Goal: Task Accomplishment & Management: Manage account settings

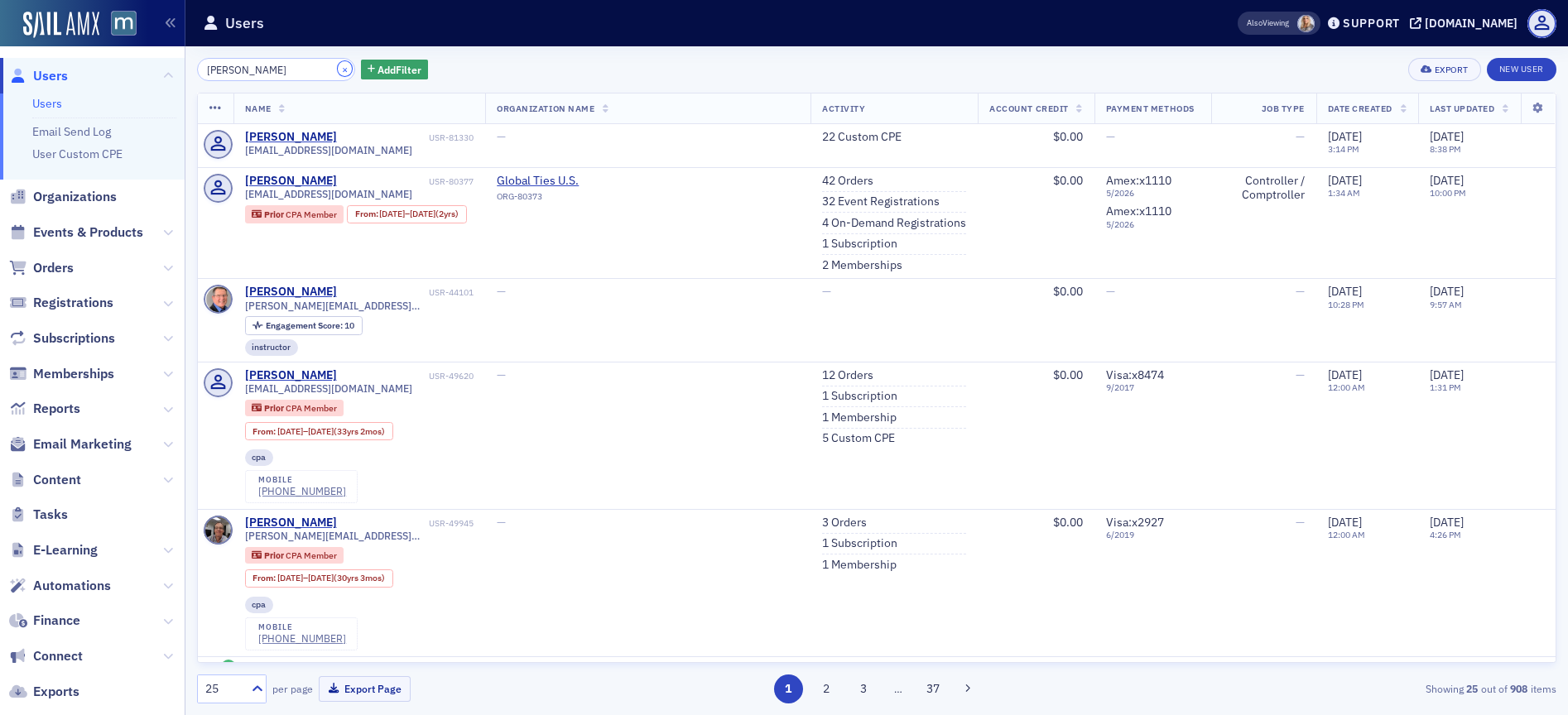
click at [338, 65] on button "×" at bounding box center [346, 69] width 15 height 15
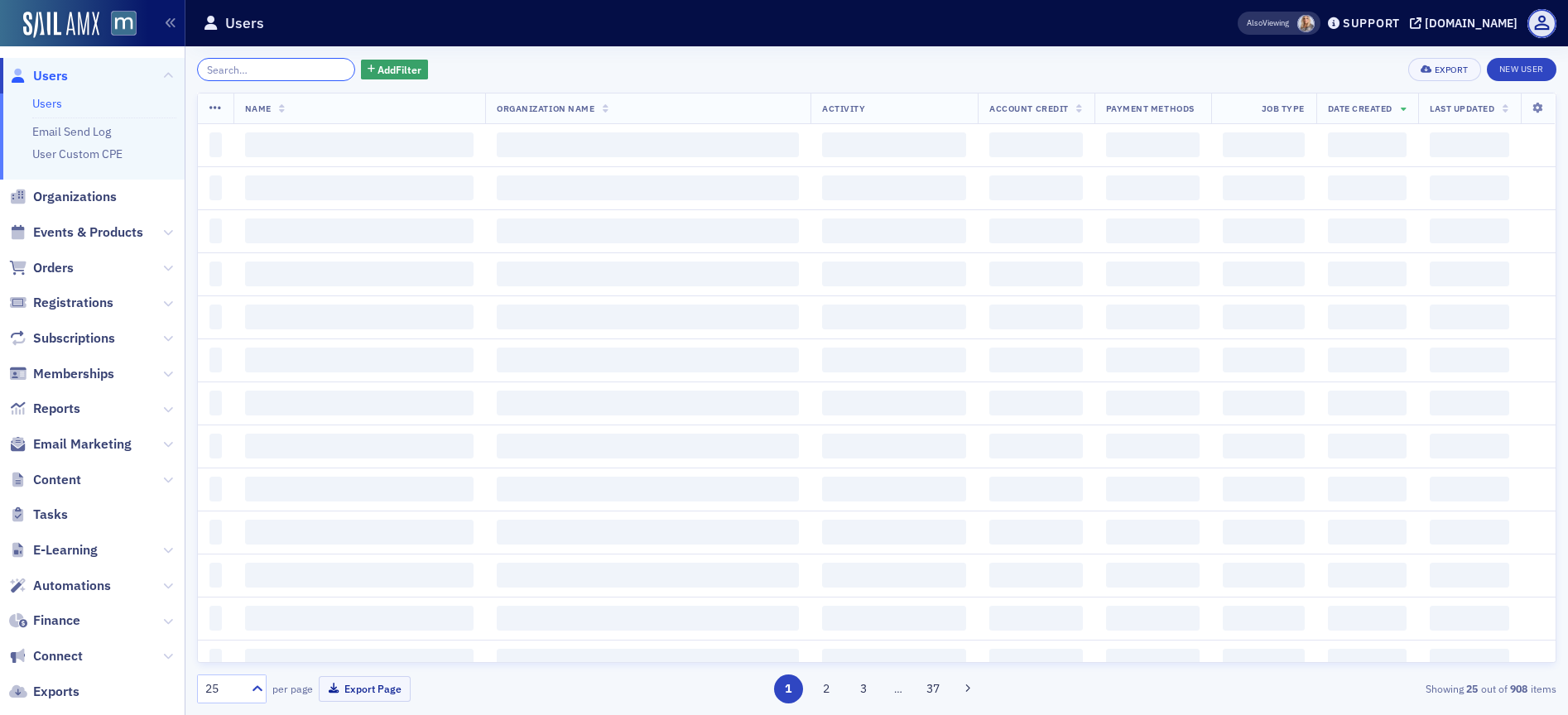
click at [312, 69] on input "search" at bounding box center [276, 69] width 158 height 23
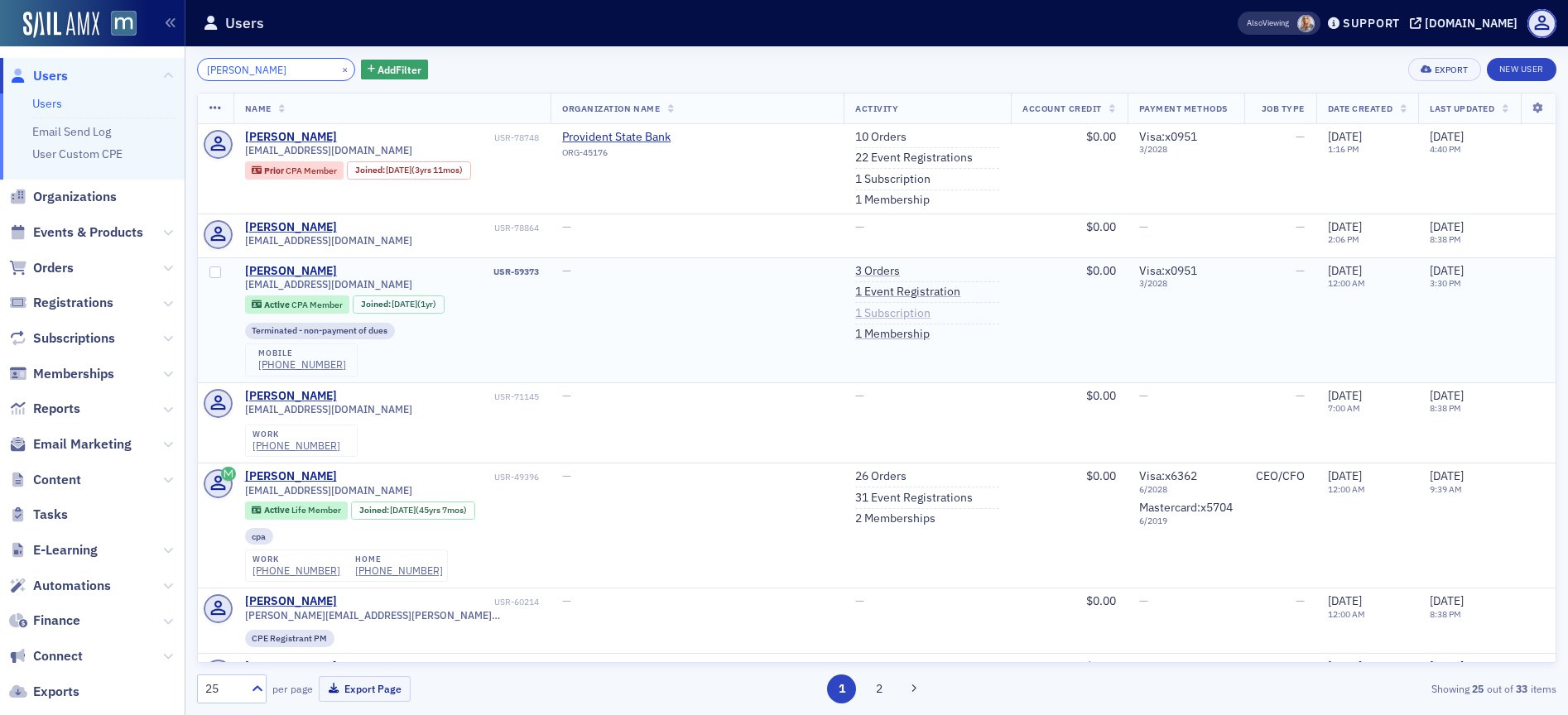
type input "[PERSON_NAME]"
click at [869, 313] on link "1 Subscription" at bounding box center [893, 314] width 75 height 15
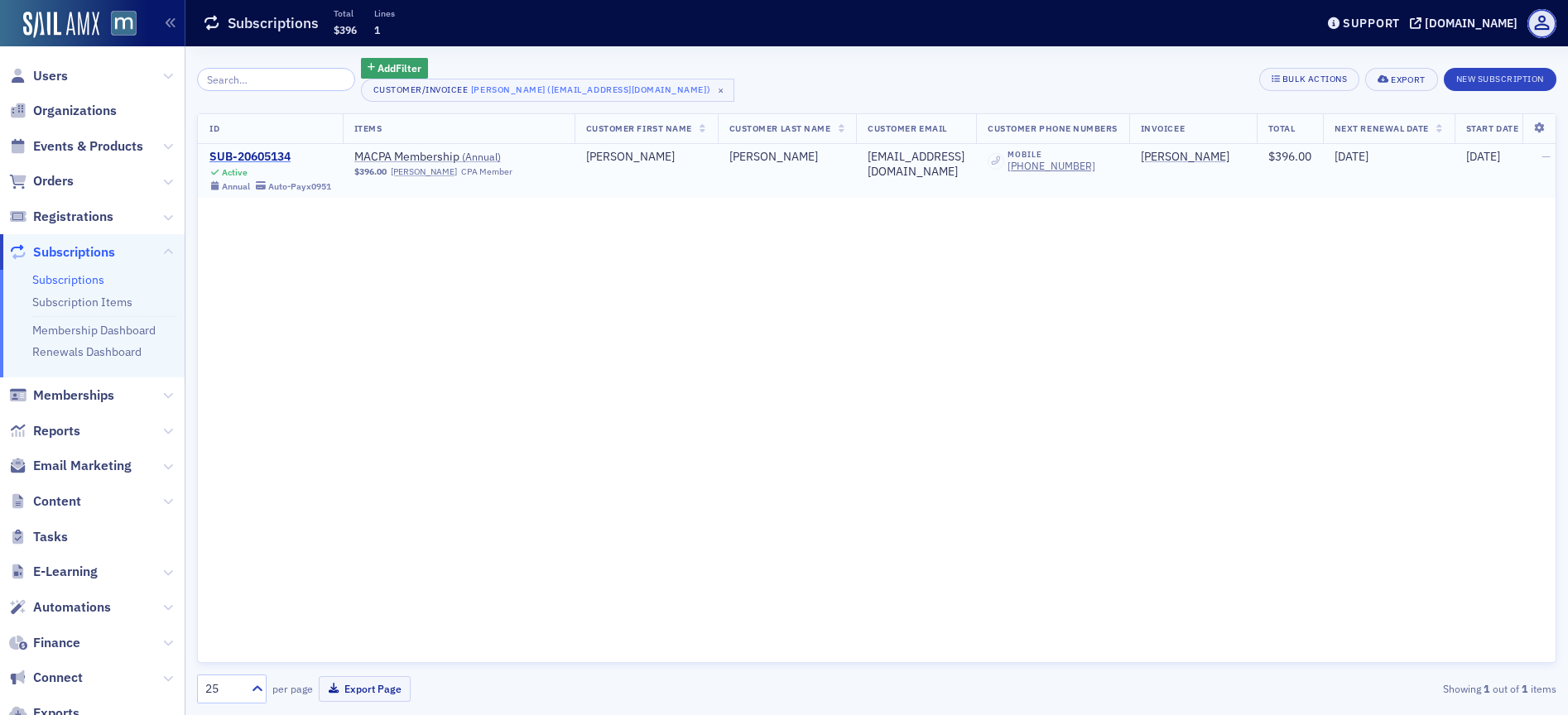
click at [251, 154] on div "SUB-20605134" at bounding box center [270, 157] width 122 height 15
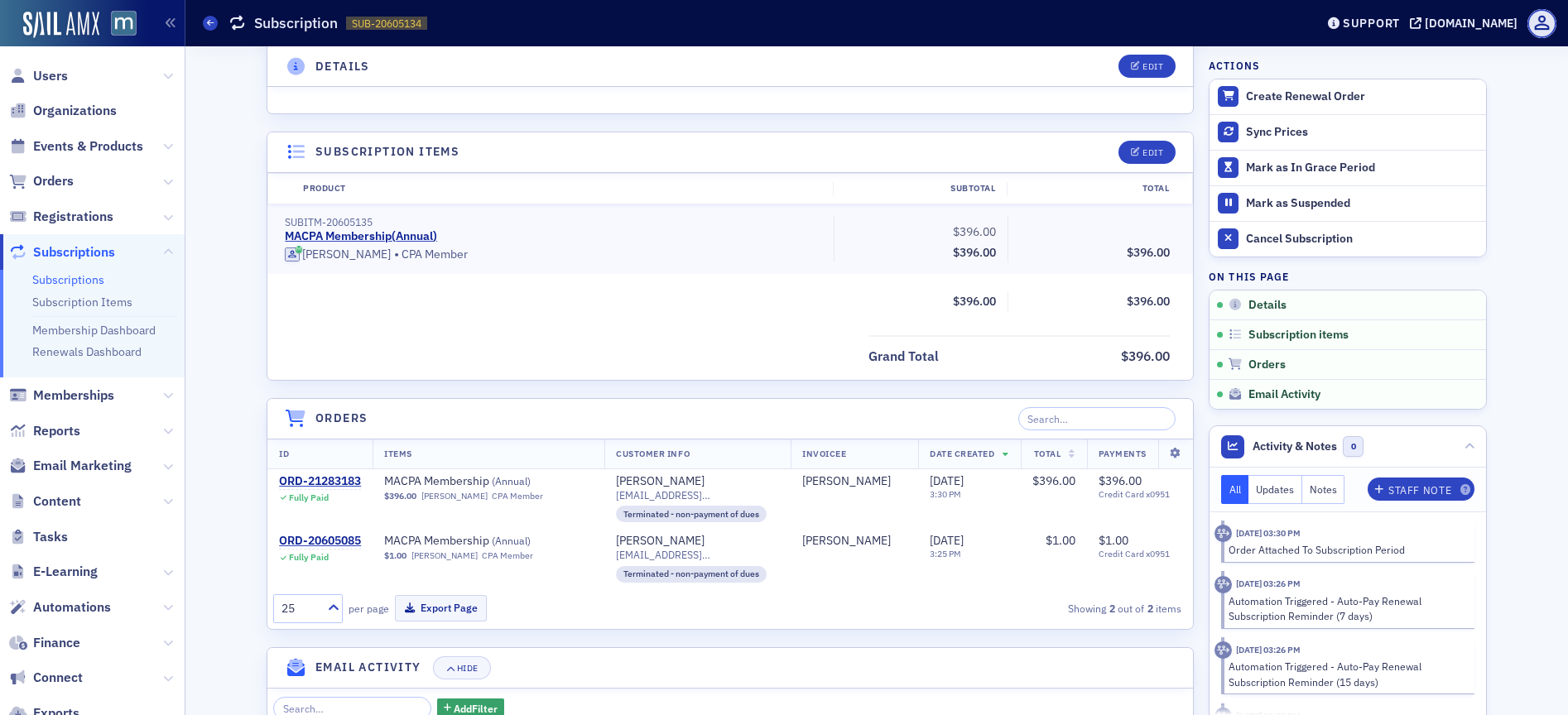
scroll to position [373, 0]
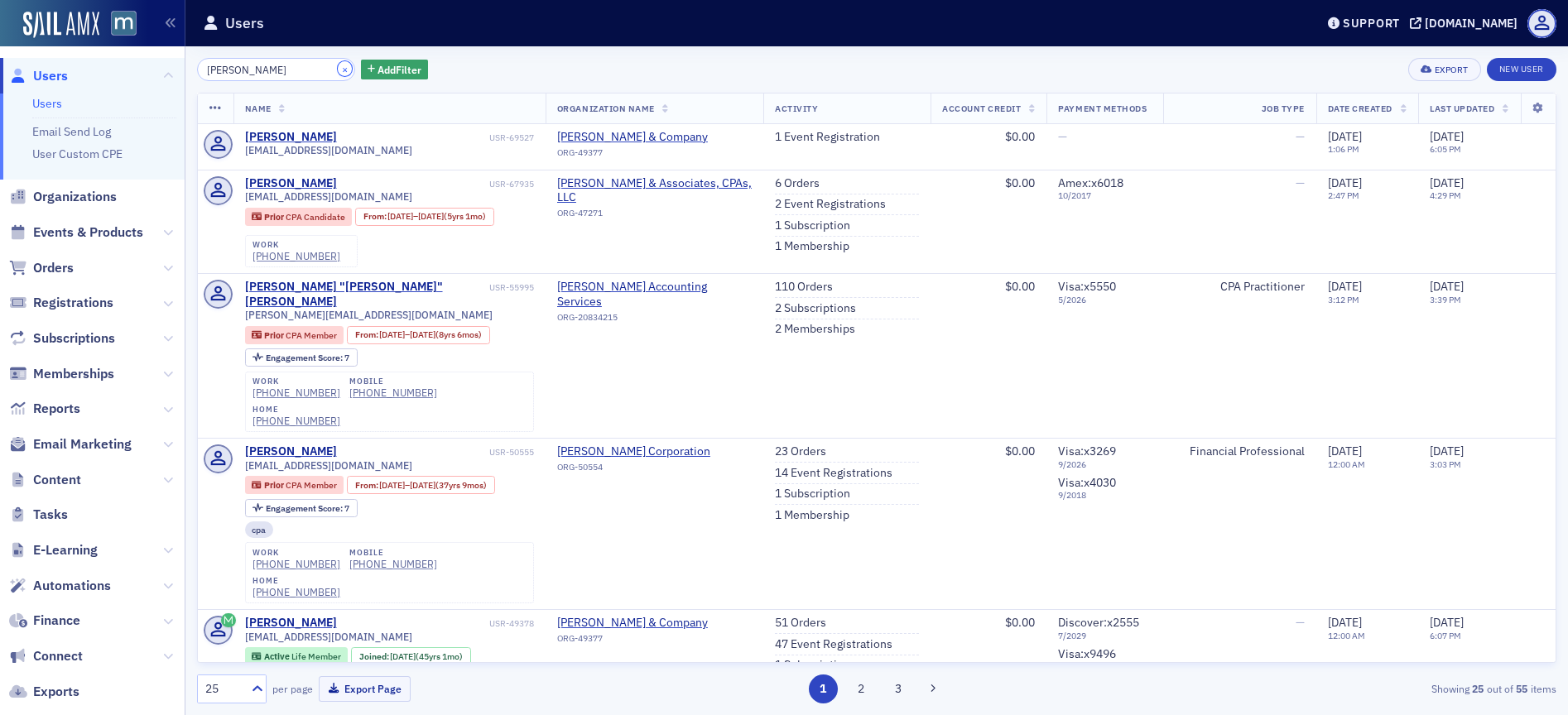
click at [338, 71] on button "×" at bounding box center [346, 69] width 15 height 15
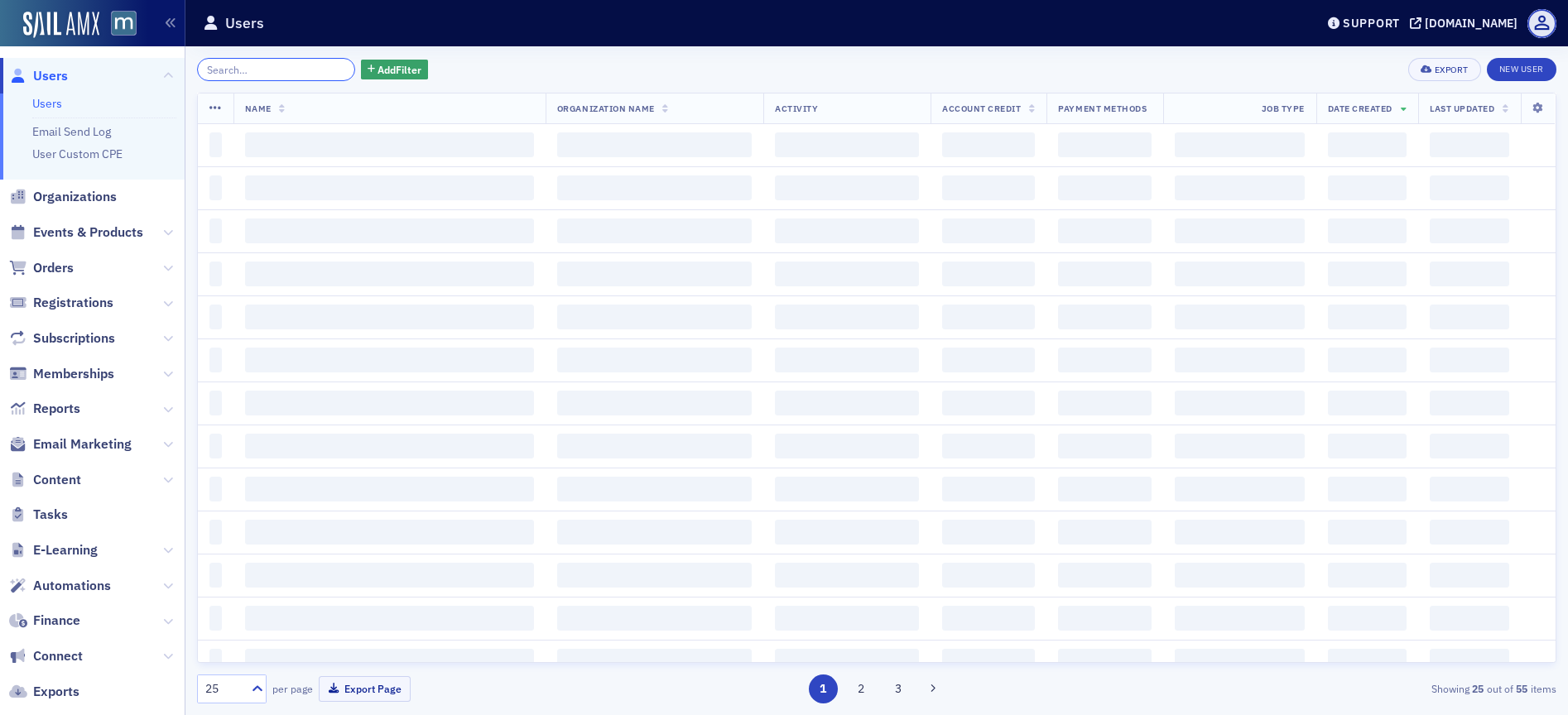
click at [293, 71] on input "search" at bounding box center [276, 69] width 158 height 23
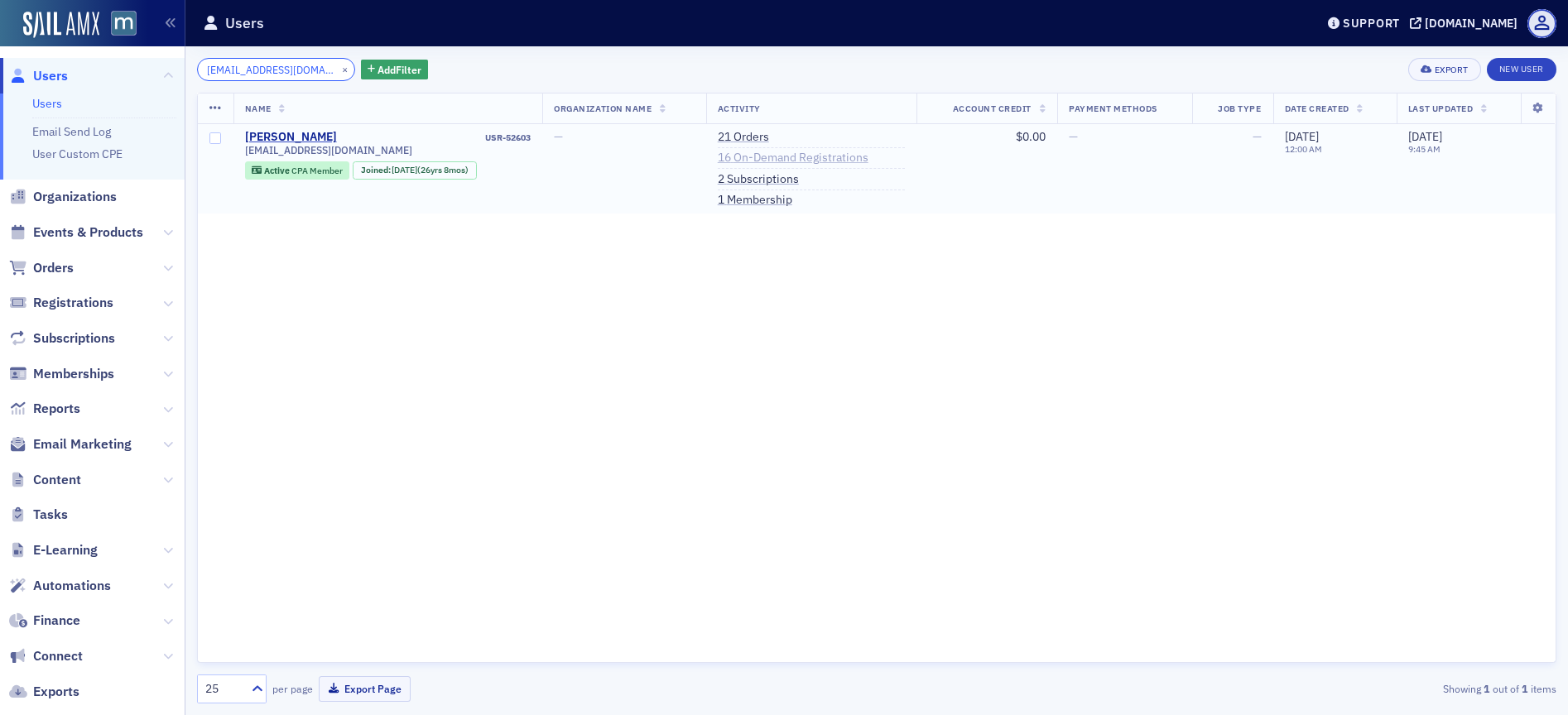
type input "[EMAIL_ADDRESS][DOMAIN_NAME]"
click at [836, 158] on link "16 On-Demand Registrations" at bounding box center [792, 158] width 151 height 15
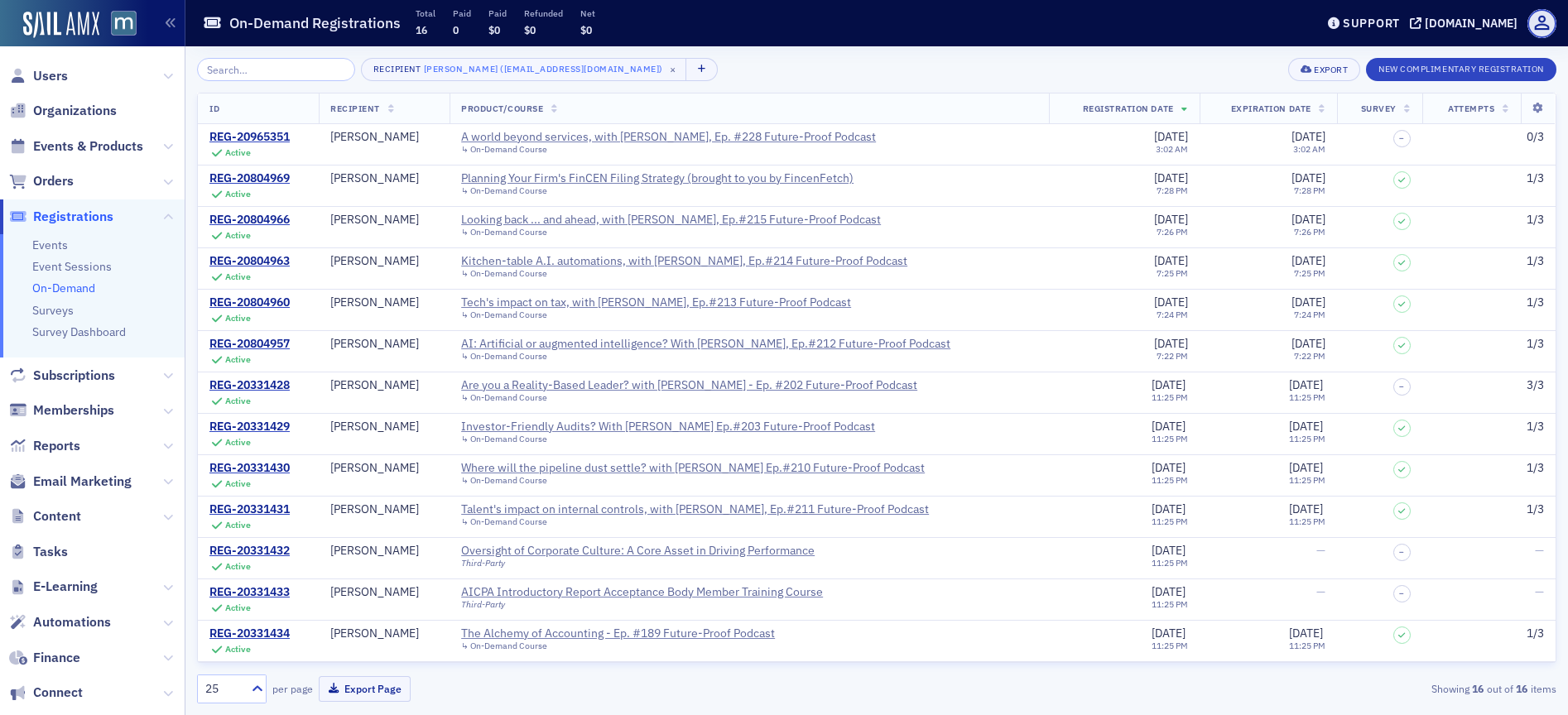
click at [57, 65] on span "Users" at bounding box center [92, 75] width 184 height 36
click at [59, 77] on span "Users" at bounding box center [50, 76] width 35 height 18
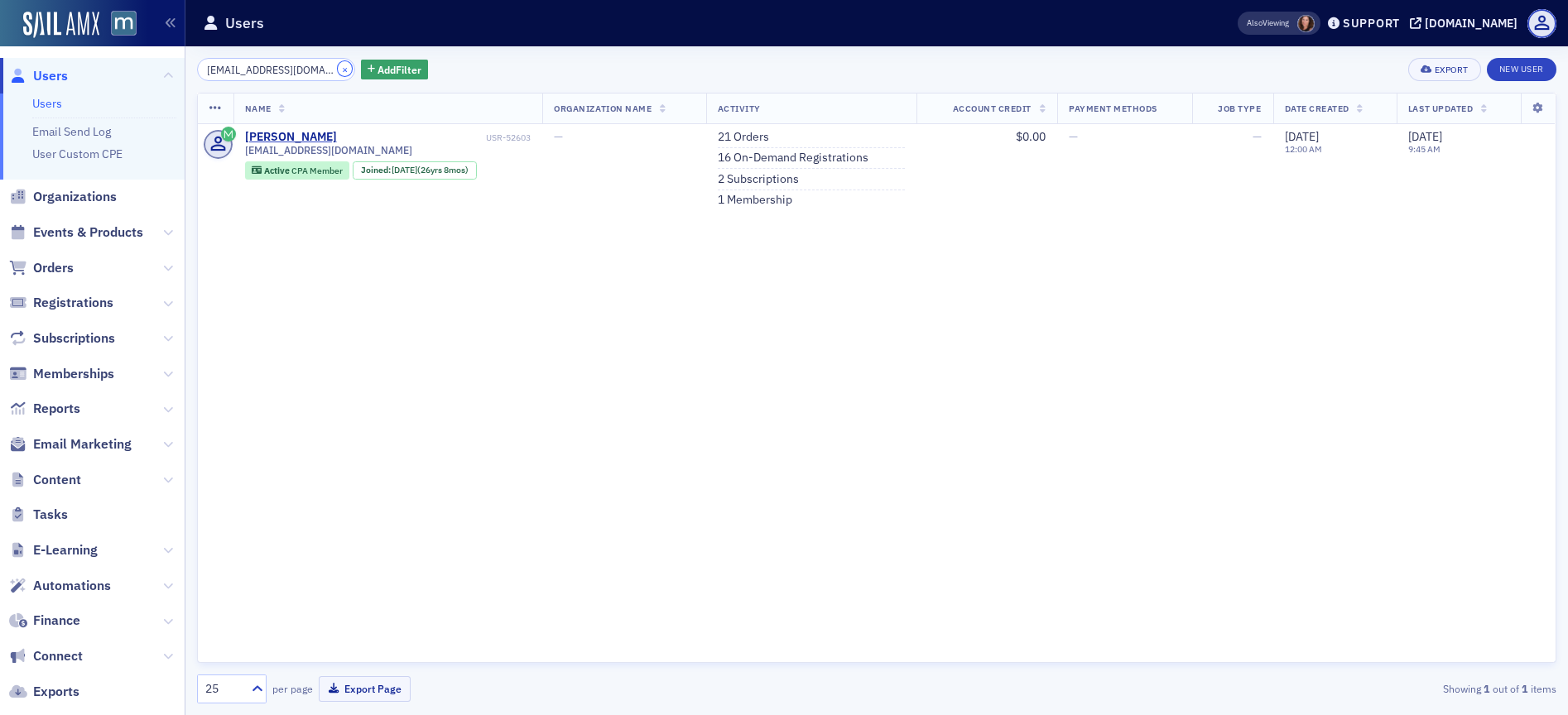
click at [338, 64] on button "×" at bounding box center [346, 69] width 15 height 15
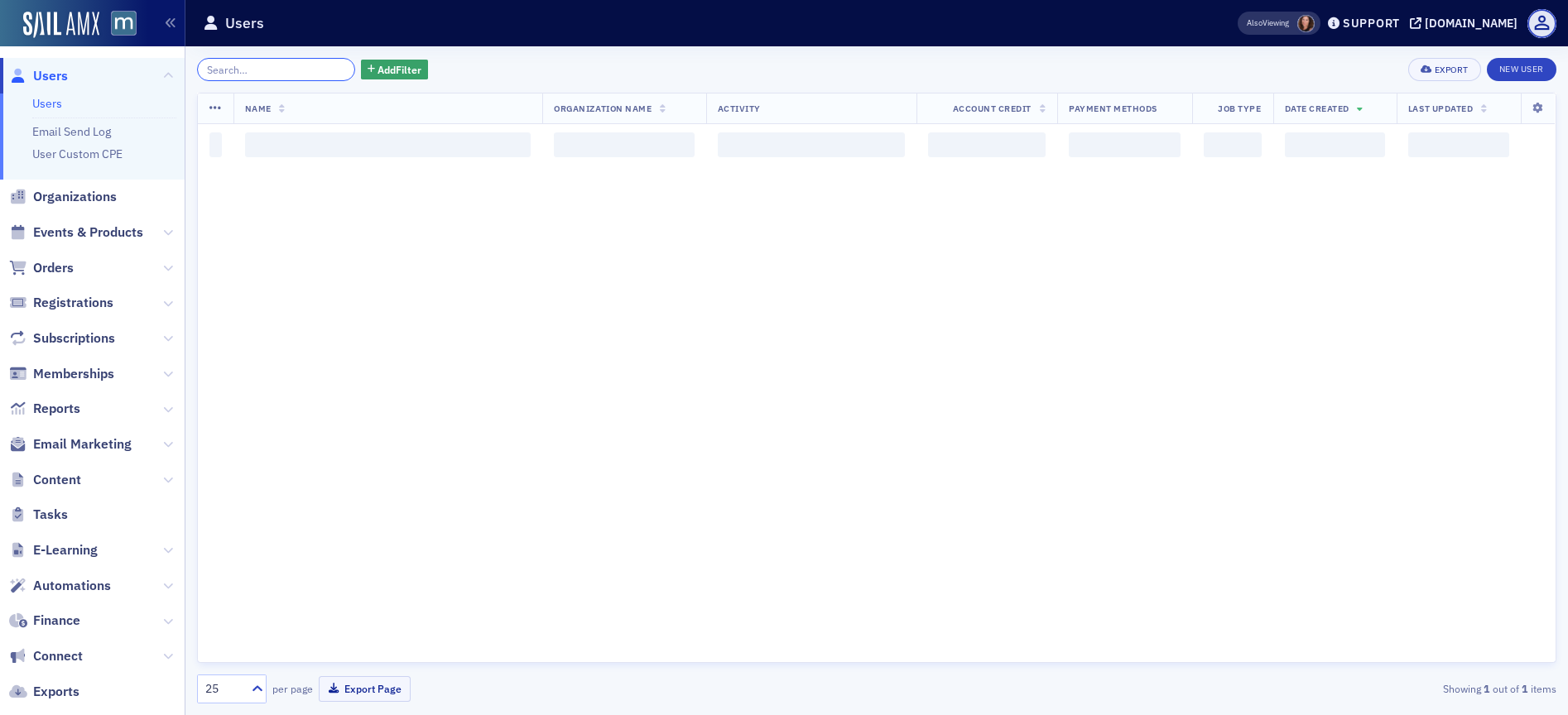
click at [308, 67] on input "search" at bounding box center [276, 69] width 158 height 23
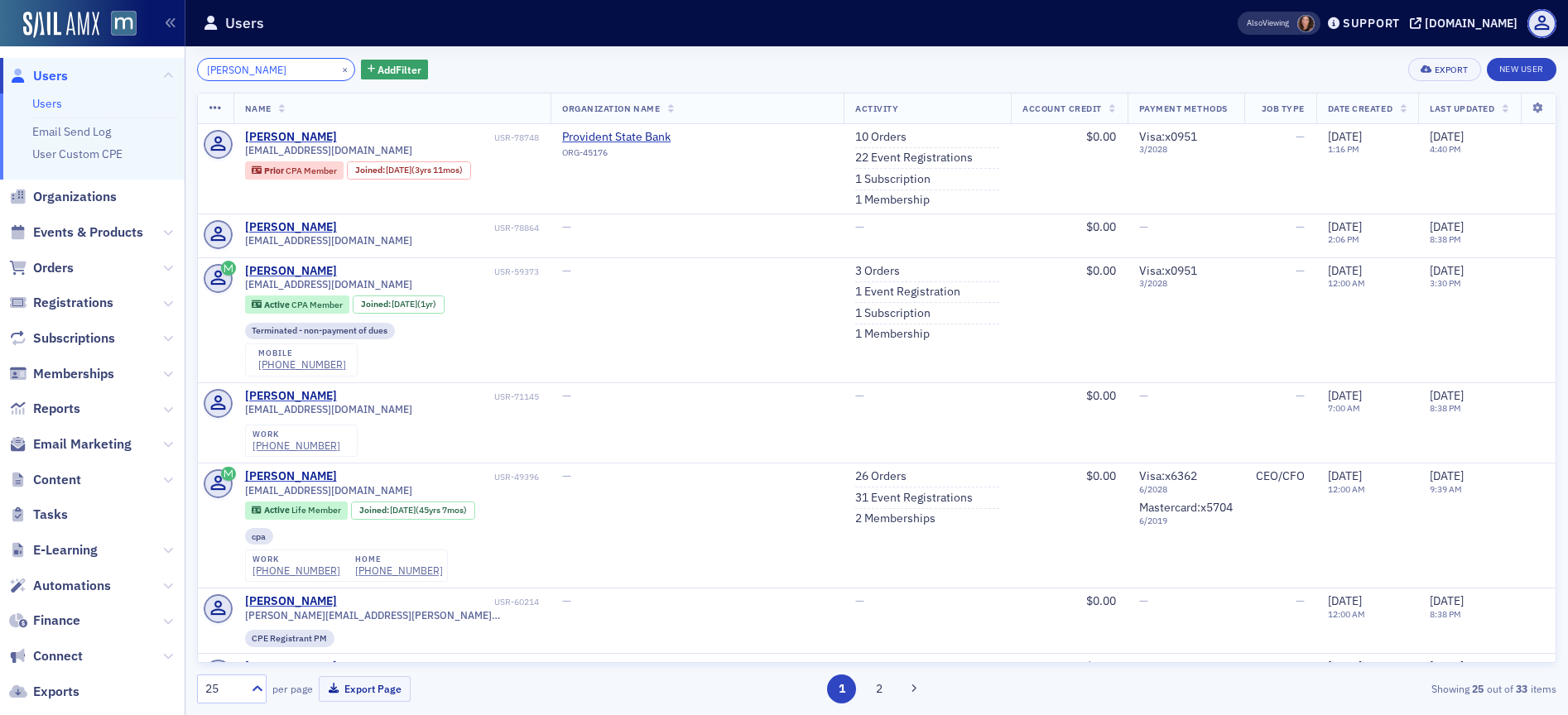
type input "Lara Schroeder"
click at [880, 295] on link "1 Event Registration" at bounding box center [907, 293] width 105 height 15
click at [888, 307] on link "1 Subscription" at bounding box center [893, 314] width 75 height 15
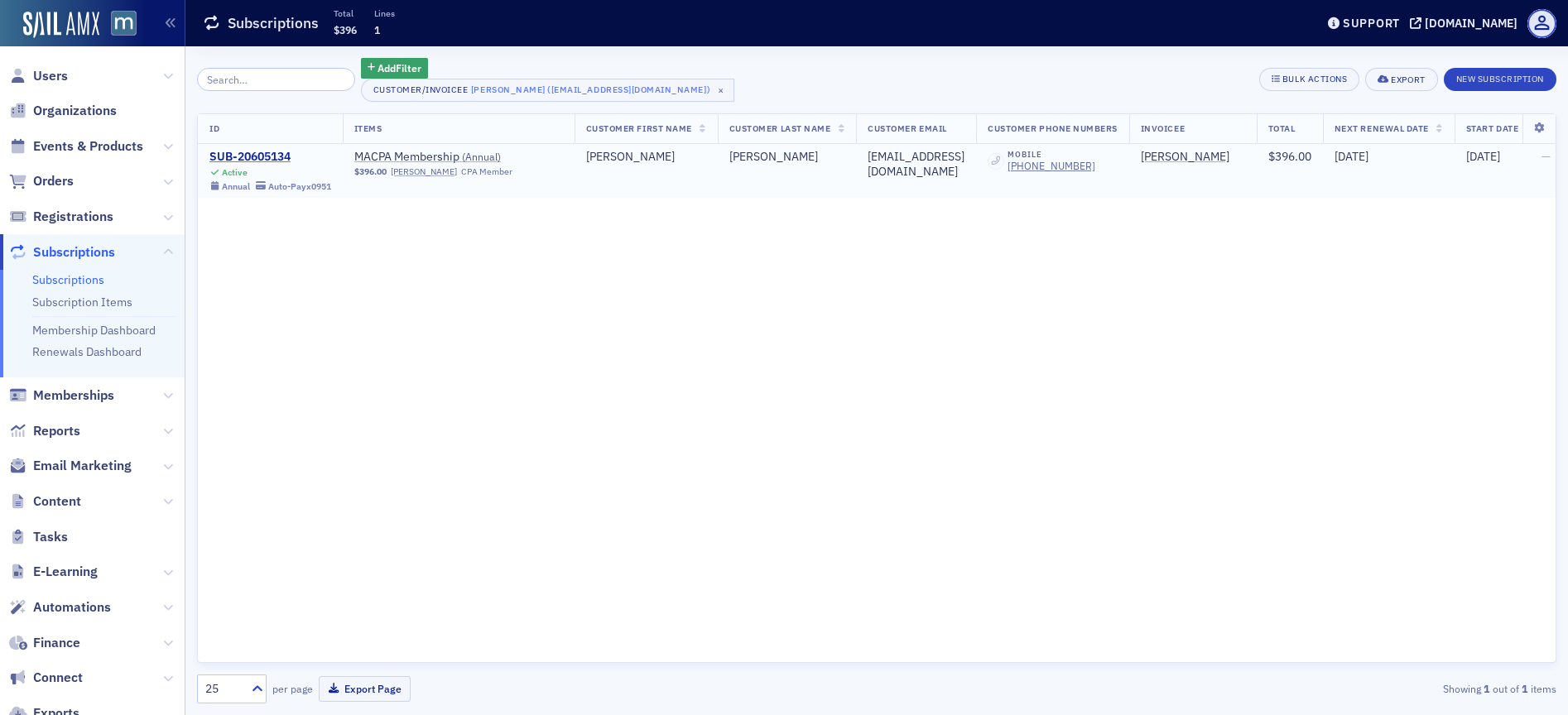
click at [249, 156] on div "SUB-20605134" at bounding box center [270, 157] width 122 height 15
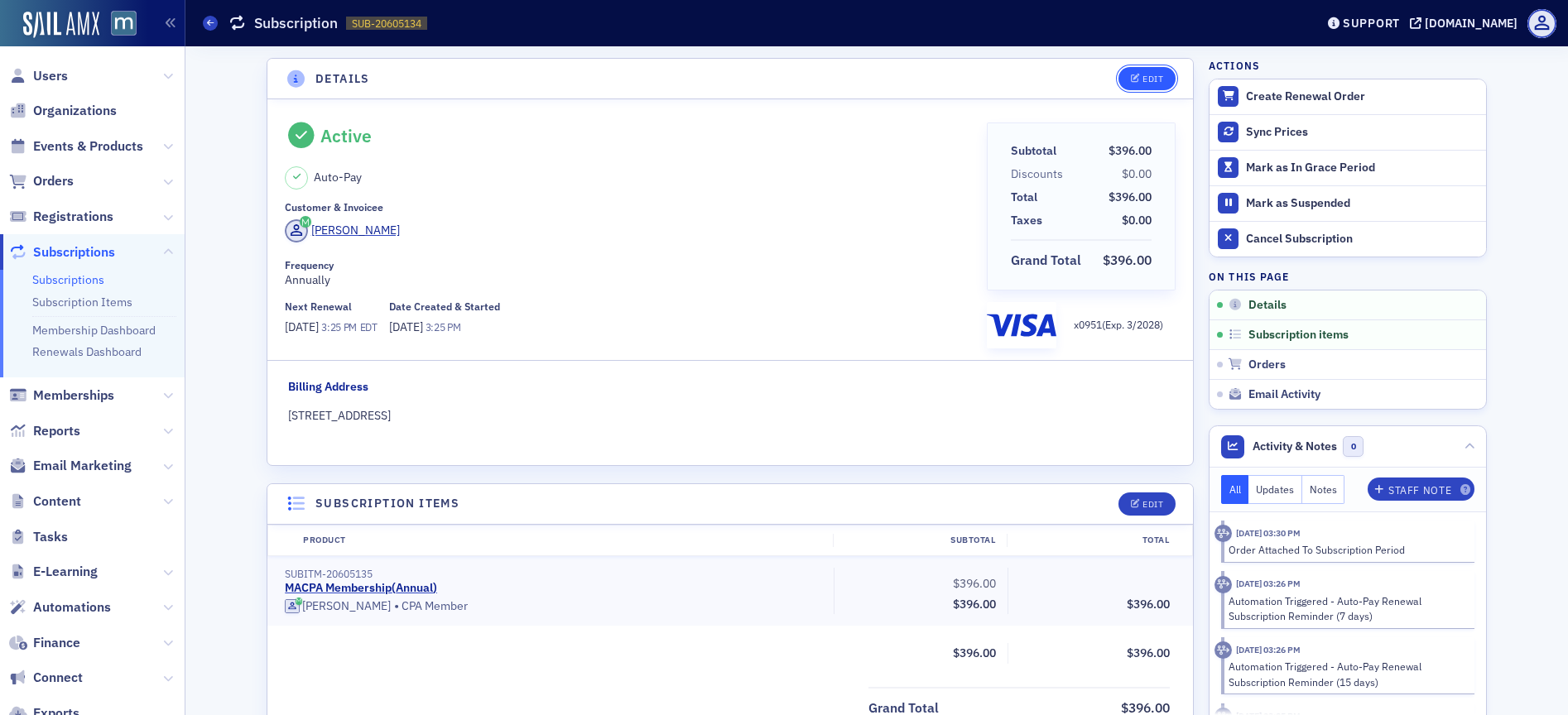
click at [1143, 75] on div "Edit" at bounding box center [1153, 79] width 21 height 9
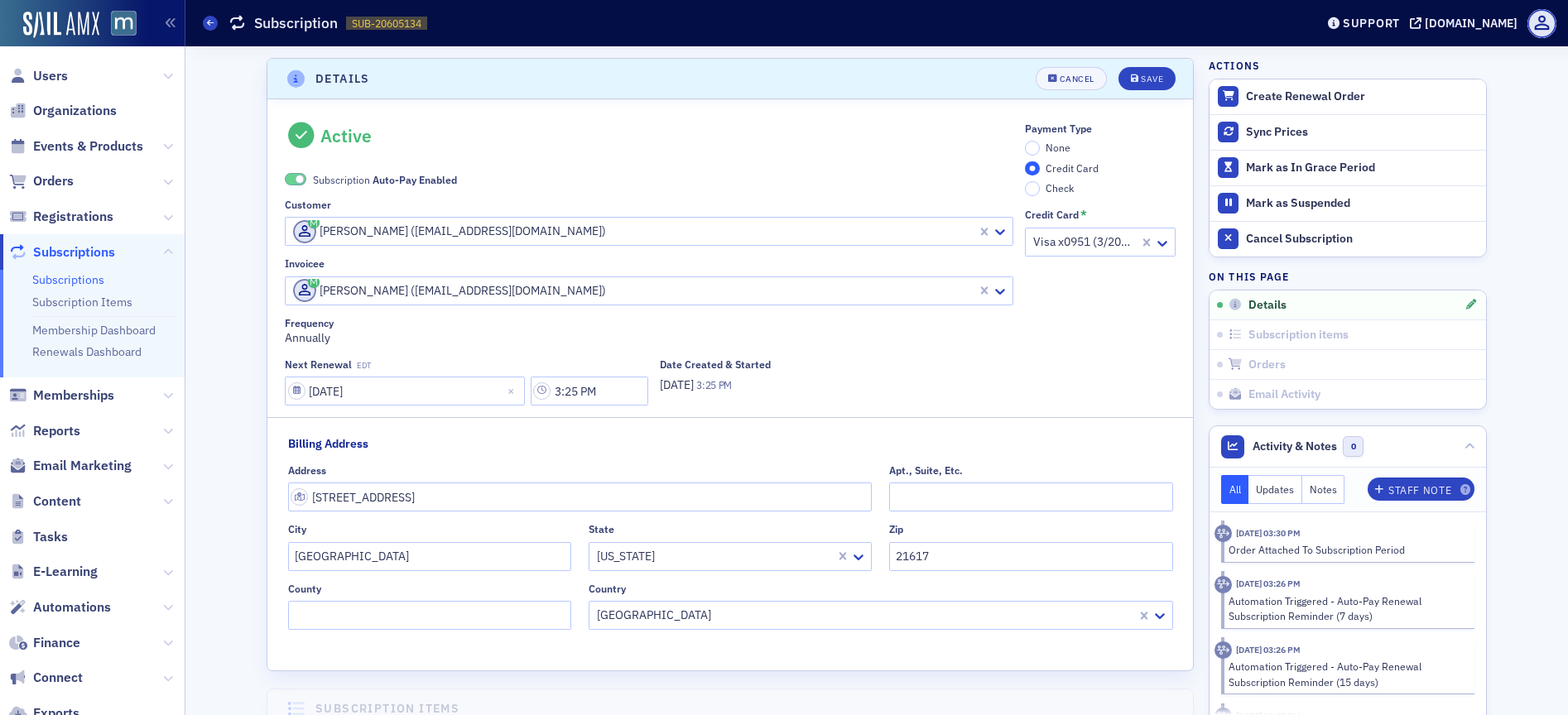
scroll to position [3, 0]
click at [285, 177] on span at bounding box center [296, 176] width 21 height 12
click at [1025, 143] on input "None" at bounding box center [1032, 145] width 15 height 15
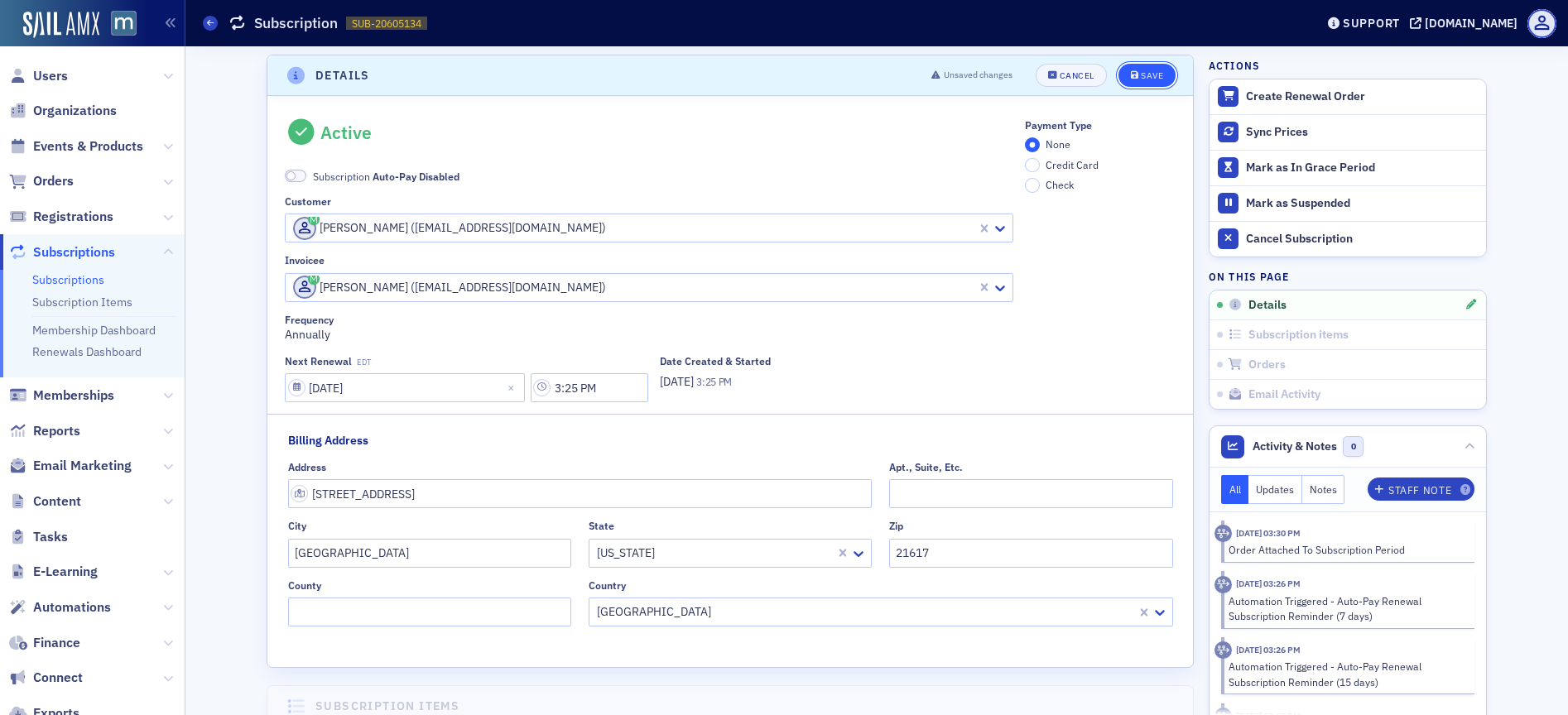
click at [1129, 81] on button "Save" at bounding box center [1146, 75] width 57 height 23
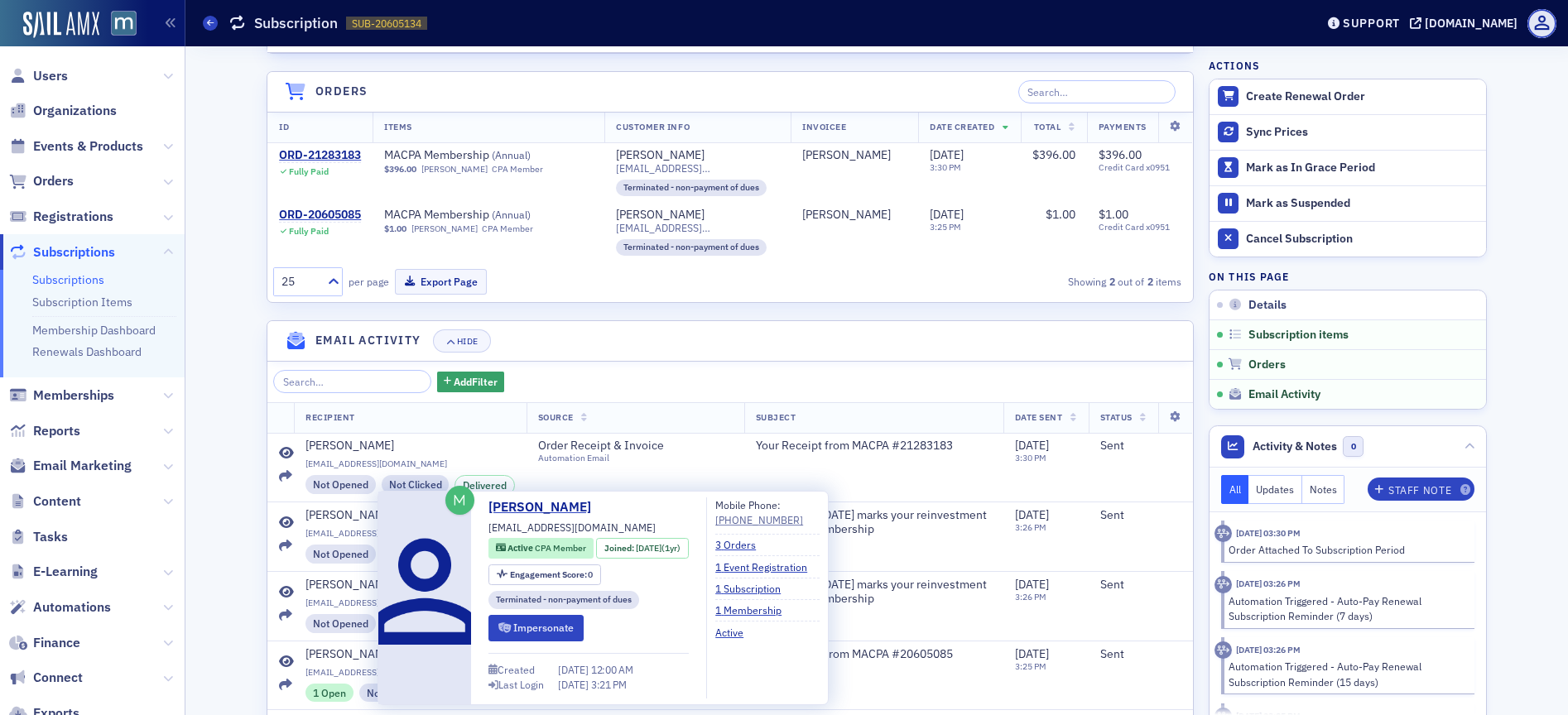
scroll to position [429, 0]
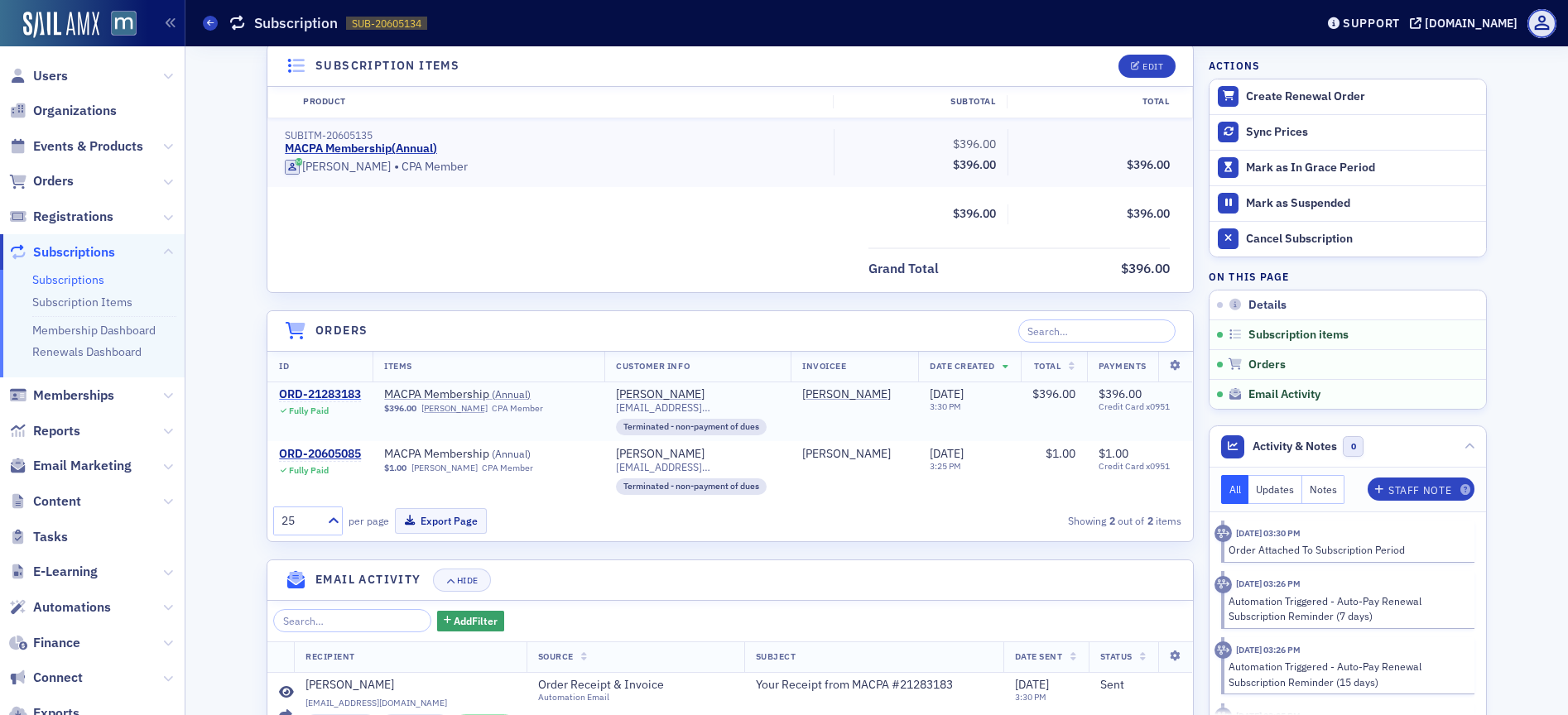
click at [330, 390] on div "ORD-21283183" at bounding box center [320, 394] width 82 height 15
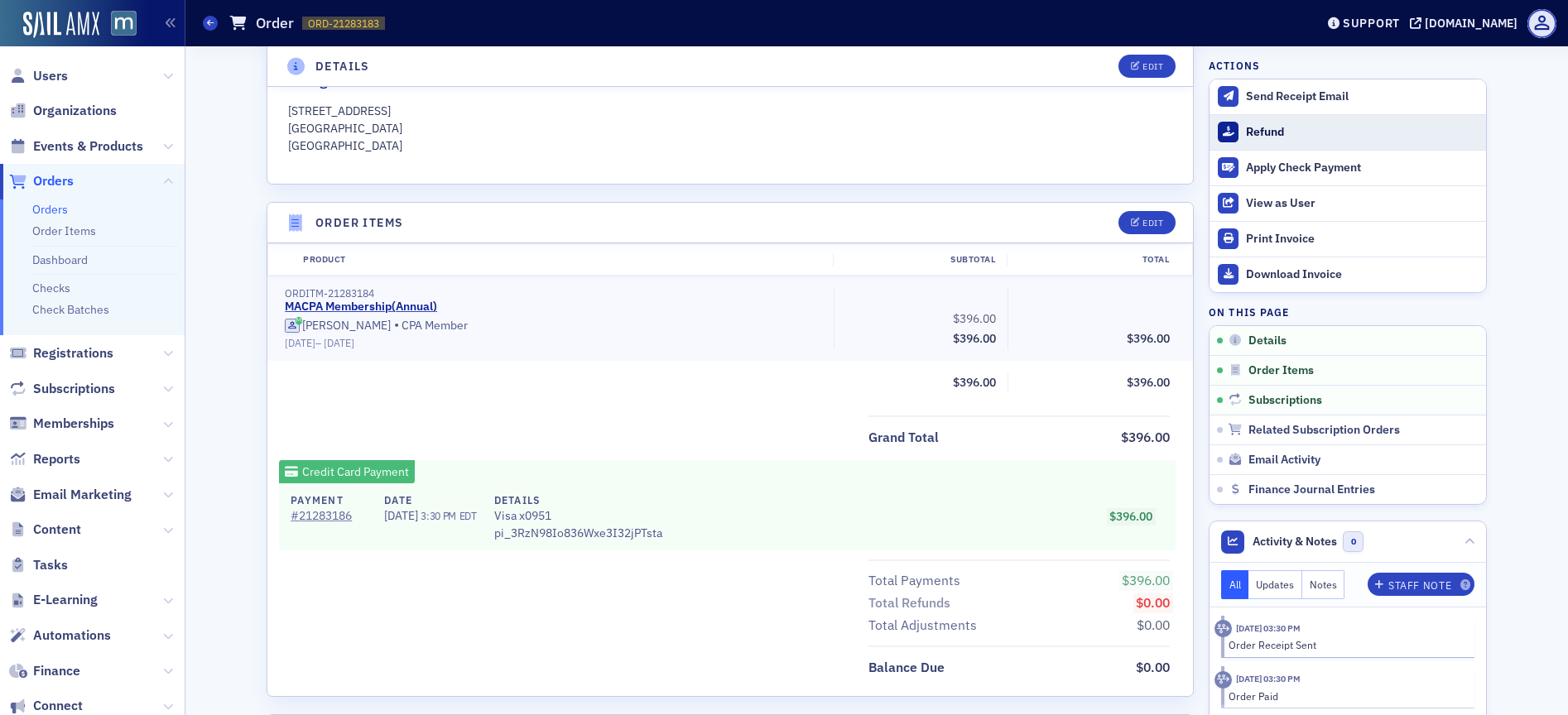
click at [1281, 125] on div "Refund" at bounding box center [1361, 132] width 231 height 15
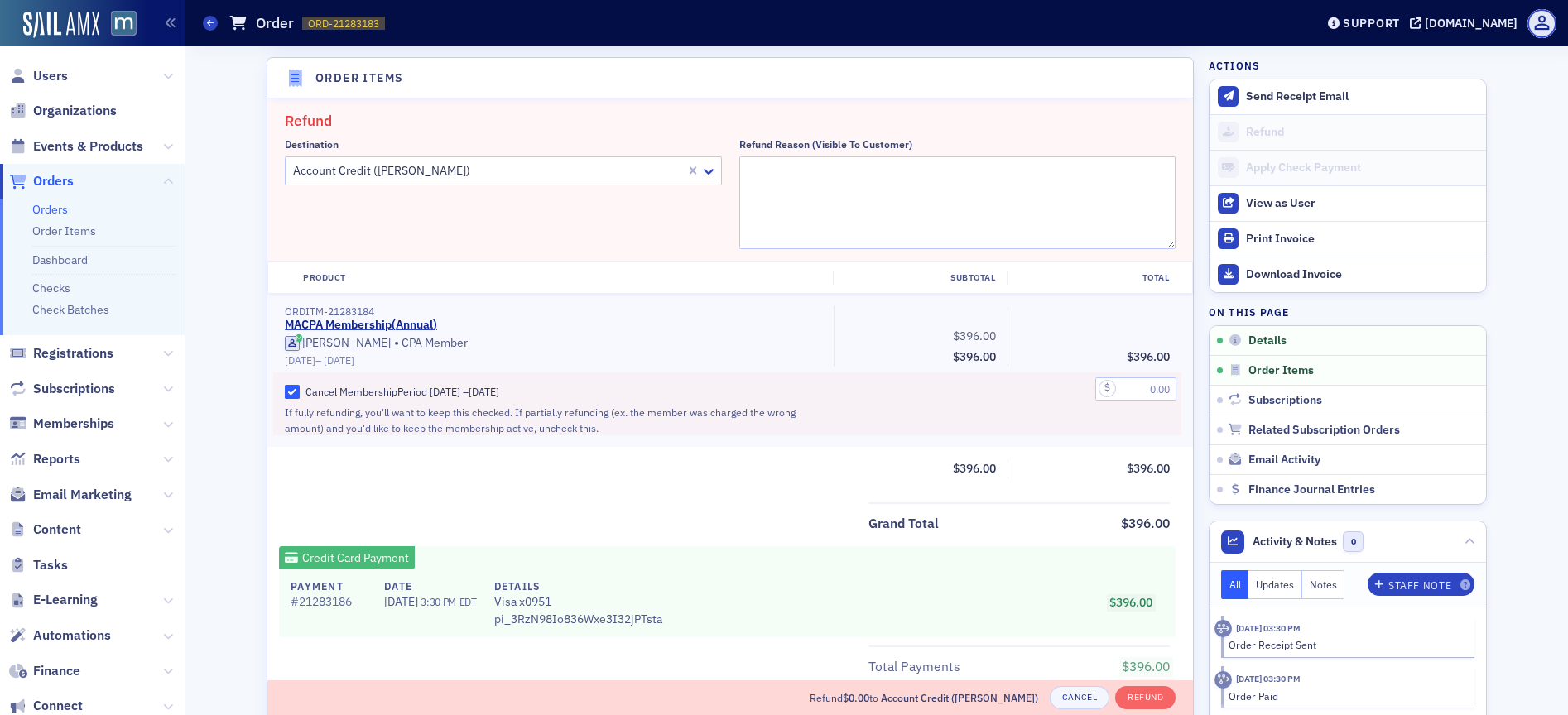
scroll to position [576, 0]
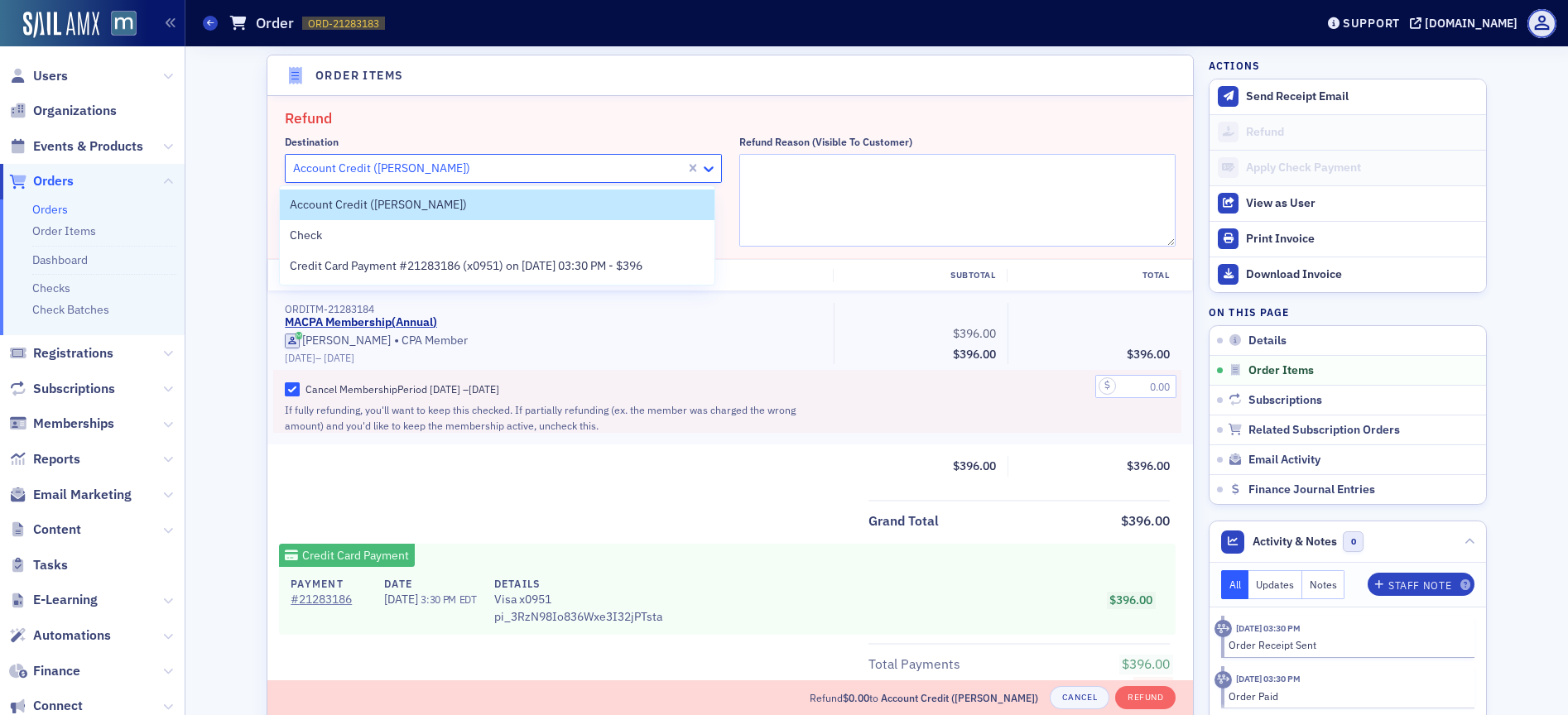
click at [703, 168] on icon at bounding box center [708, 168] width 16 height 16
click at [488, 262] on span "Credit Card Payment #21283186 (x0951) on 8/23/2025 03:30 PM - $396" at bounding box center [466, 266] width 352 height 17
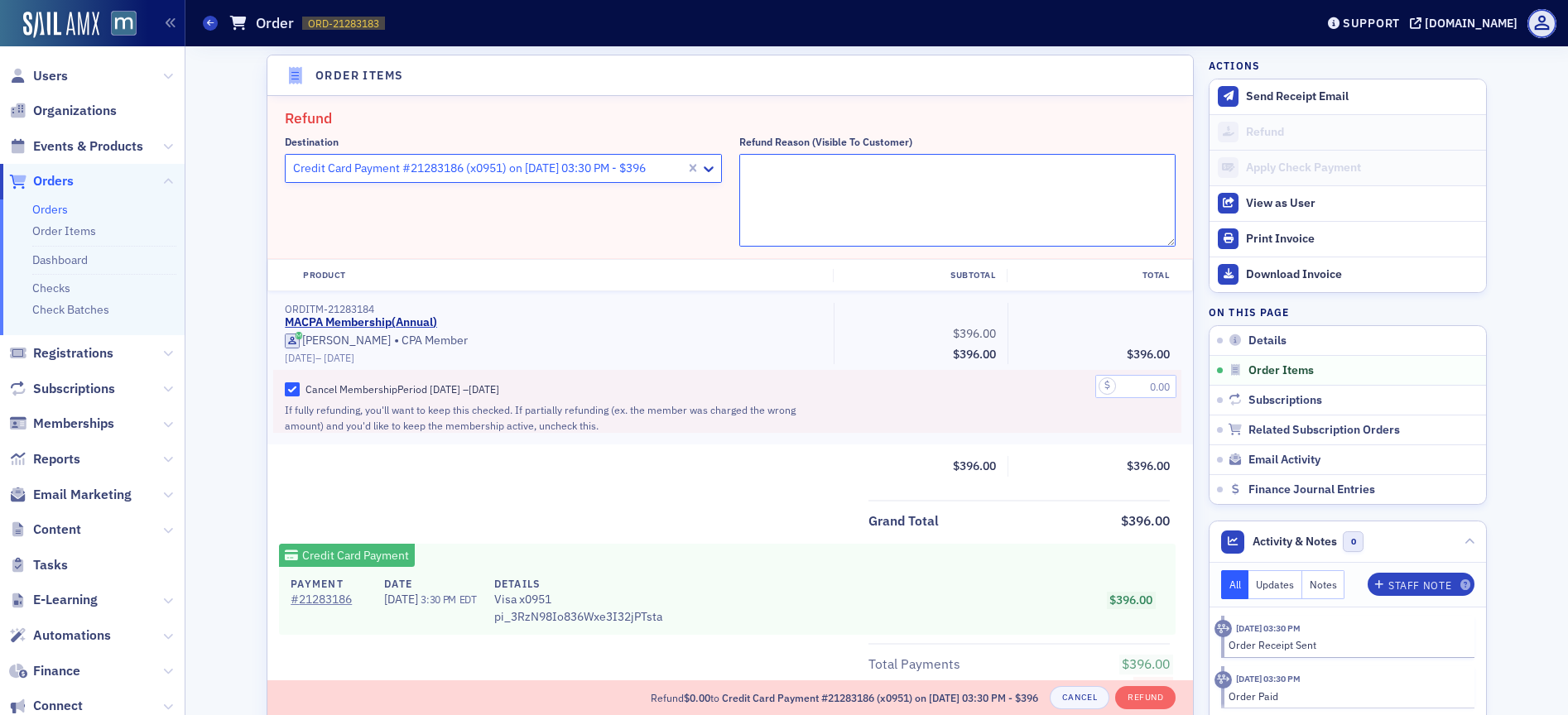
click at [754, 181] on textarea "Refund Reason (Visible to Customer)" at bounding box center [957, 200] width 437 height 93
paste textarea "Good morning, Justin. But I did not sign up for a membership, nor have I been a…"
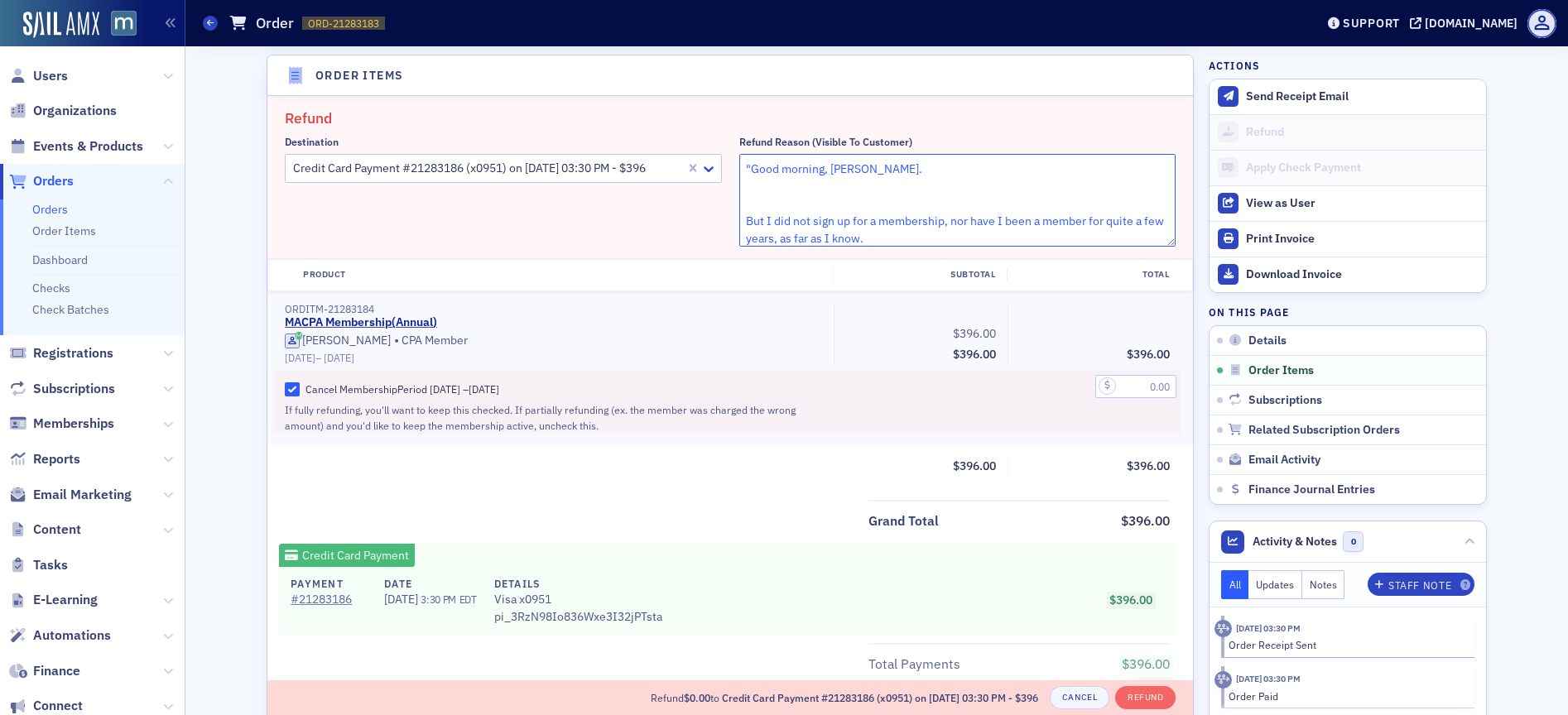
scroll to position [35, 0]
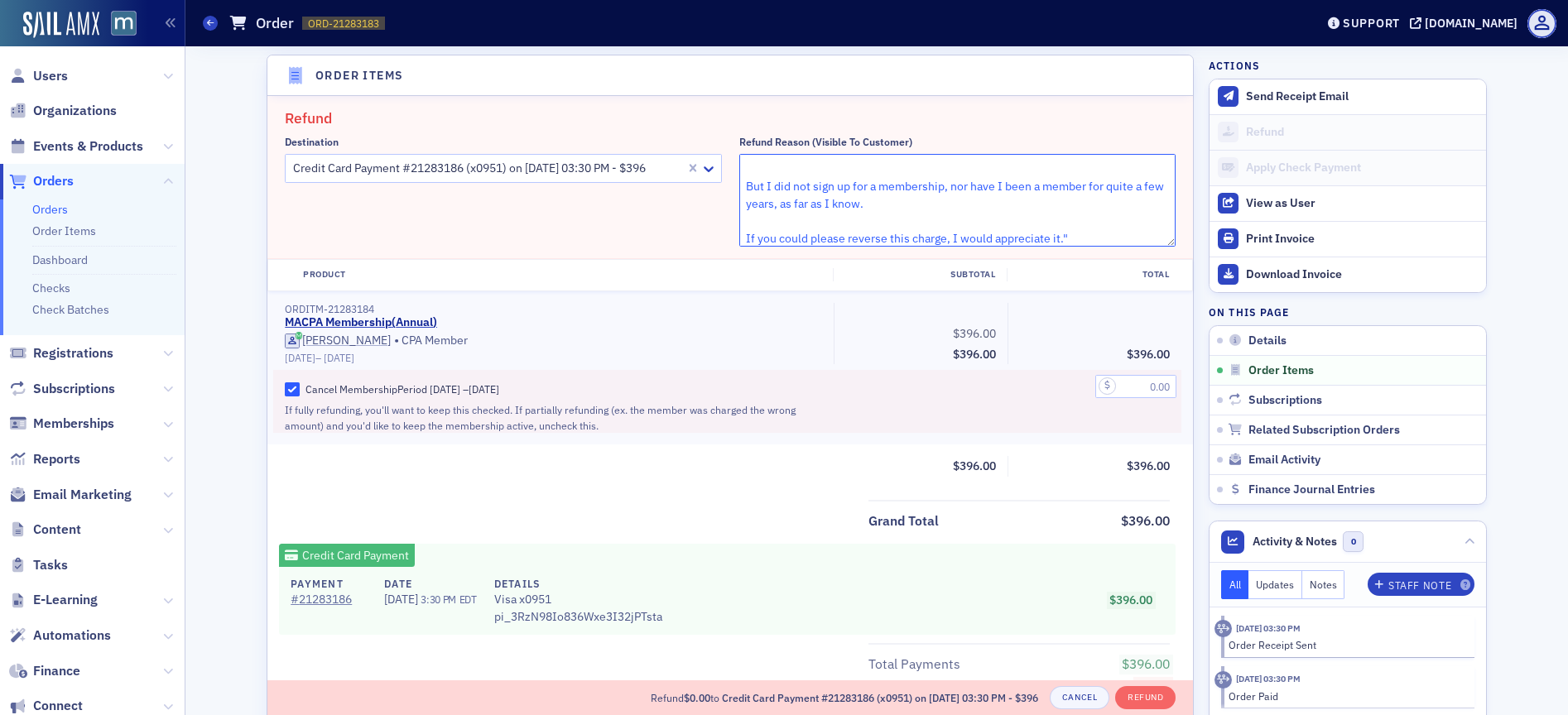
type textarea ""Good morning, Justin. But I did not sign up for a membership, nor have I been …"
click at [1125, 390] on input "text" at bounding box center [1136, 387] width 81 height 23
type input "396.00"
click at [950, 434] on div "ORDITM-21283184 MACPA Membership ( Annual ) Lara Schroeder • CPA Member 8/23/20…" at bounding box center [730, 367] width 926 height 153
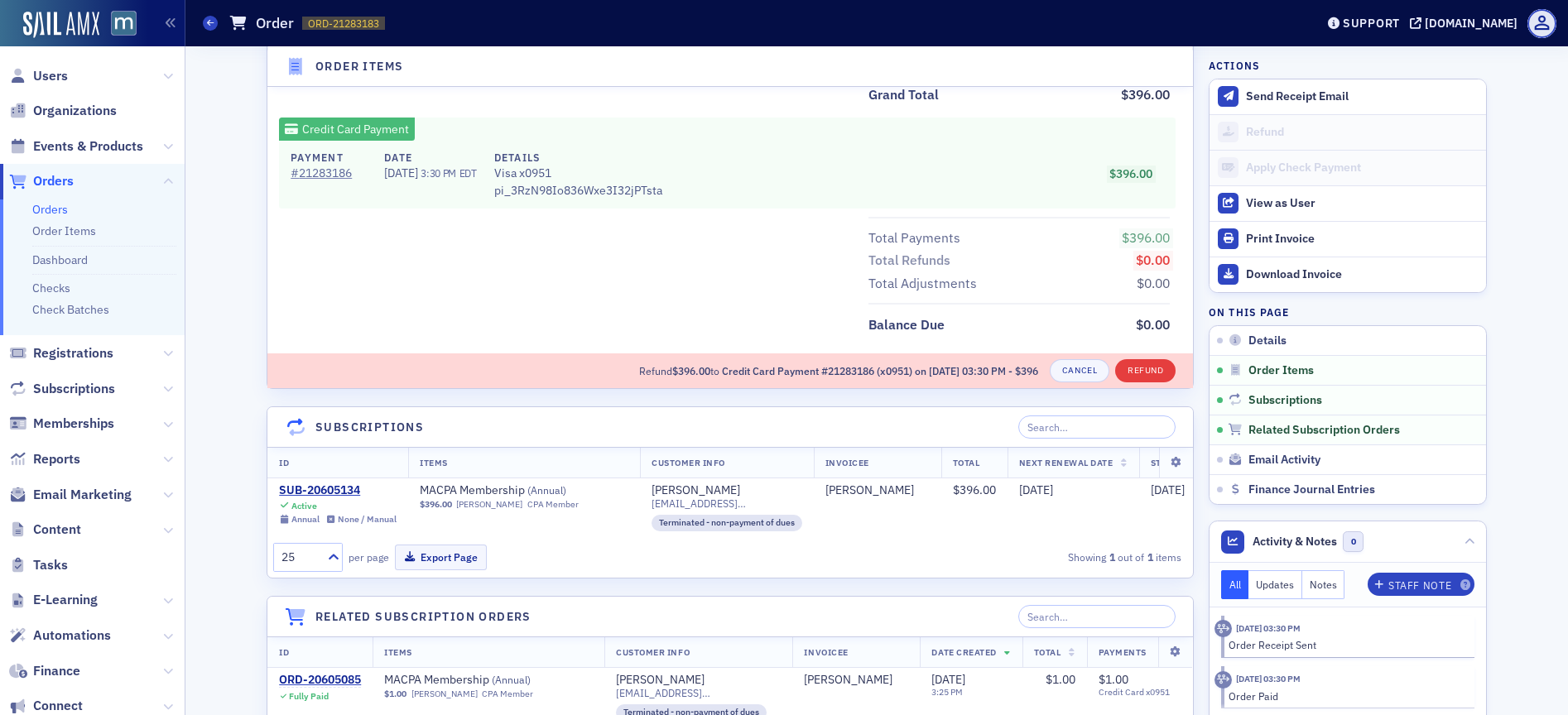
scroll to position [973, 0]
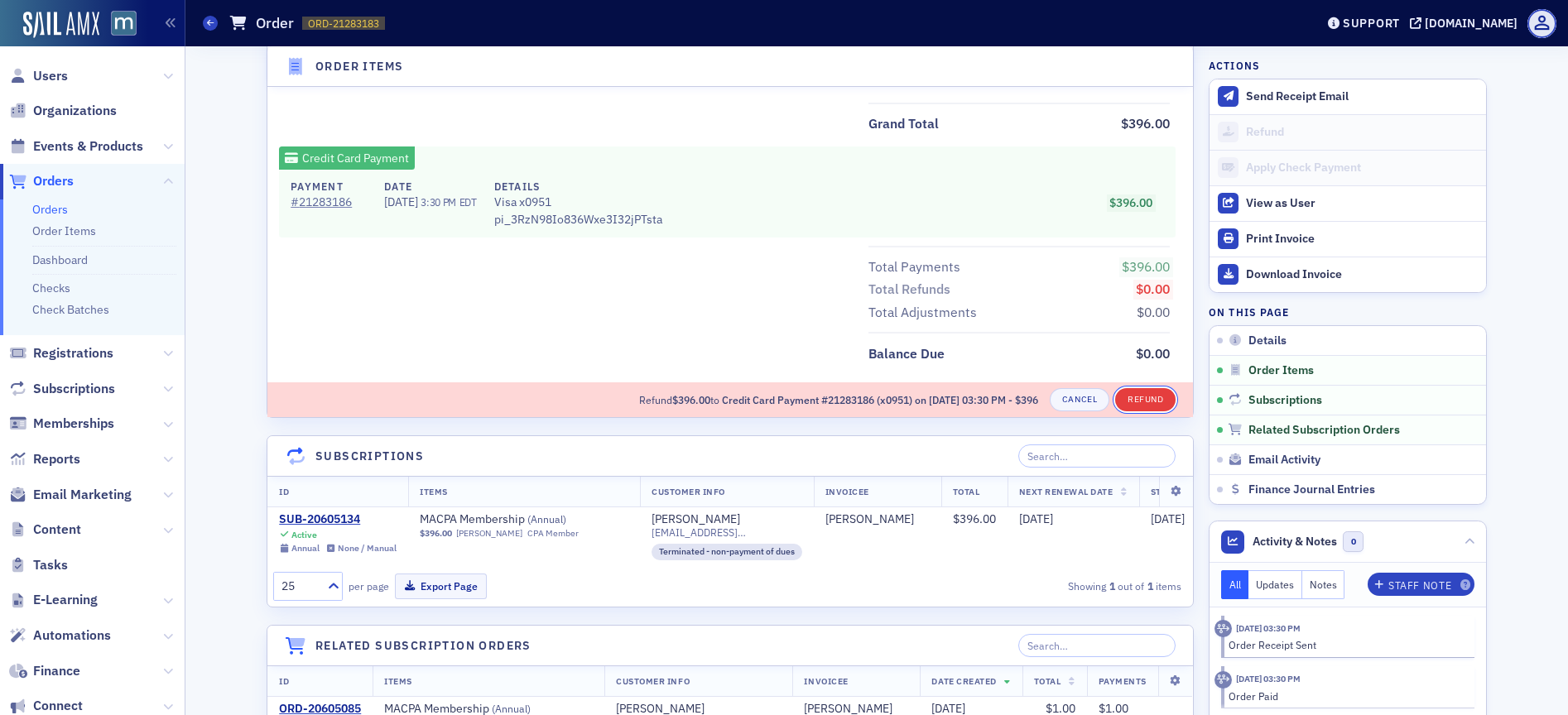
click at [1163, 394] on button "Refund" at bounding box center [1145, 399] width 60 height 23
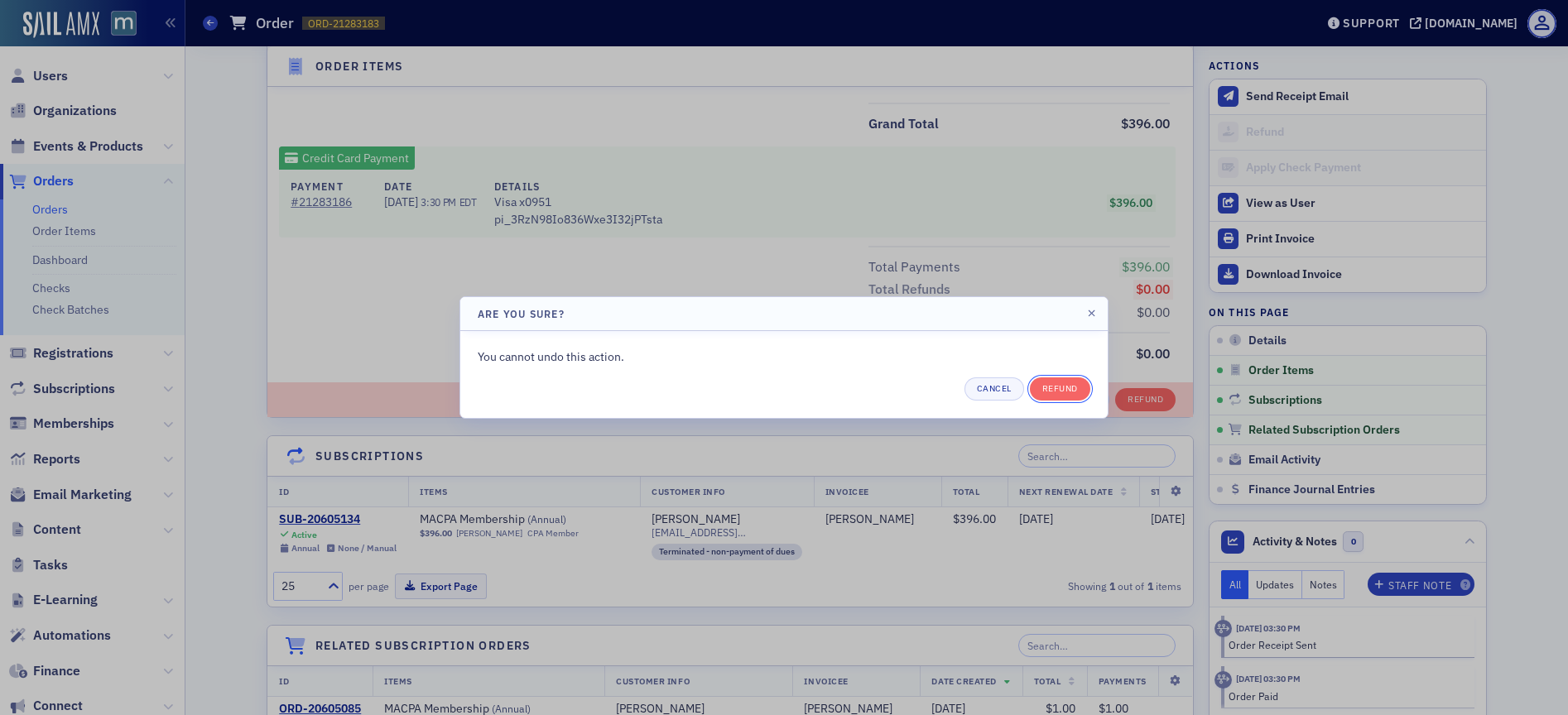
drag, startPoint x: 1055, startPoint y: 387, endPoint x: 1007, endPoint y: 373, distance: 50.0
click at [1009, 373] on div "You cannot undo this action. Cancel Refund" at bounding box center [784, 374] width 613 height 52
click at [1004, 381] on button "Cancel" at bounding box center [994, 389] width 60 height 23
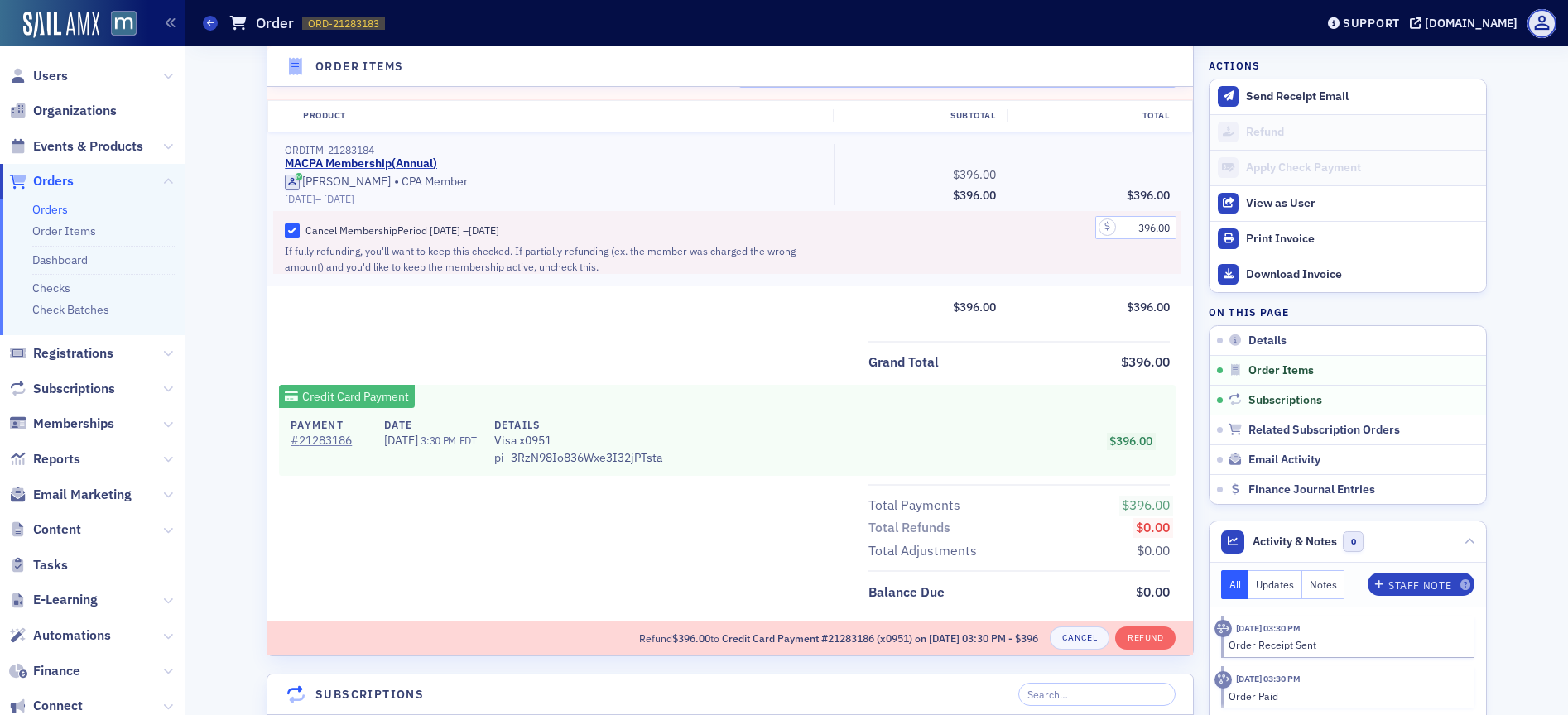
scroll to position [796, 0]
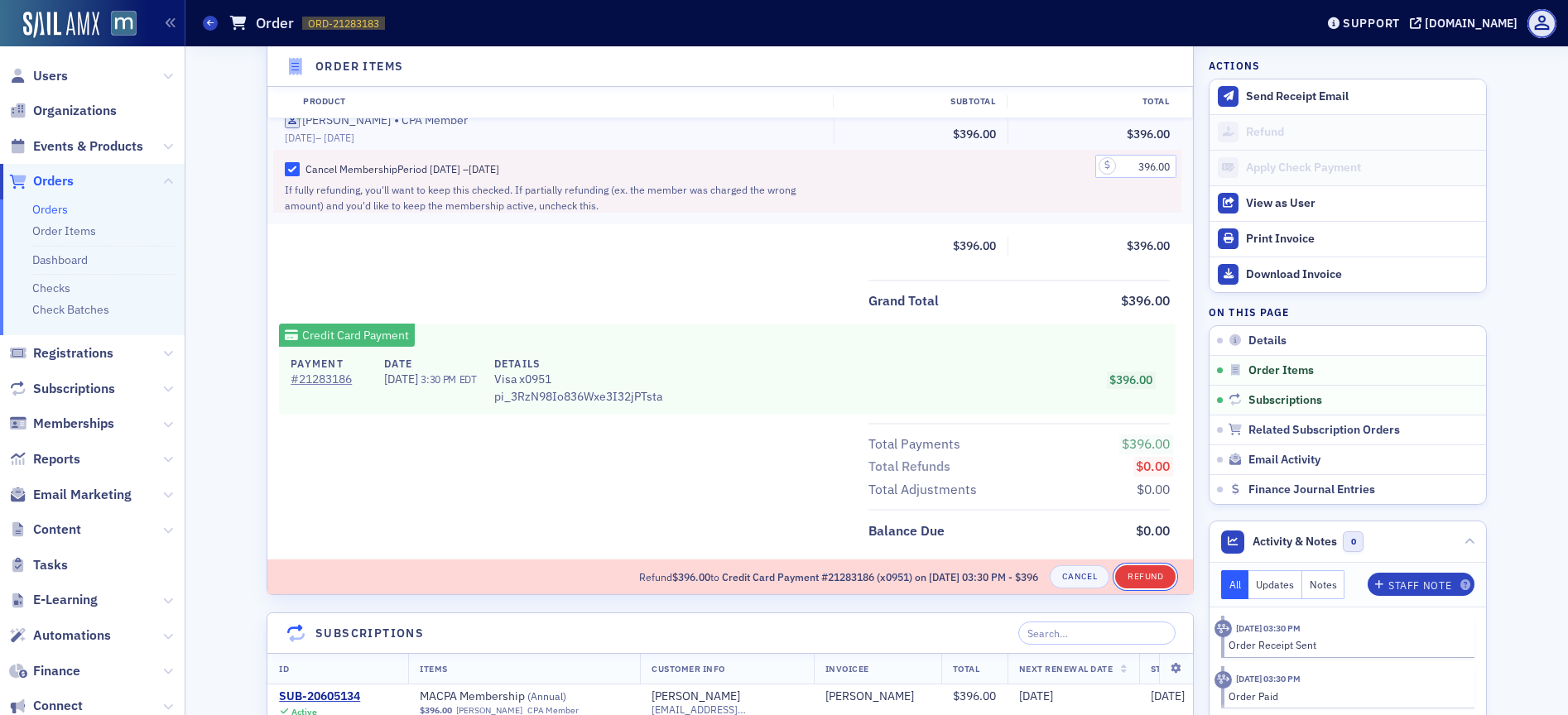
click at [1128, 577] on button "Refund" at bounding box center [1145, 577] width 60 height 23
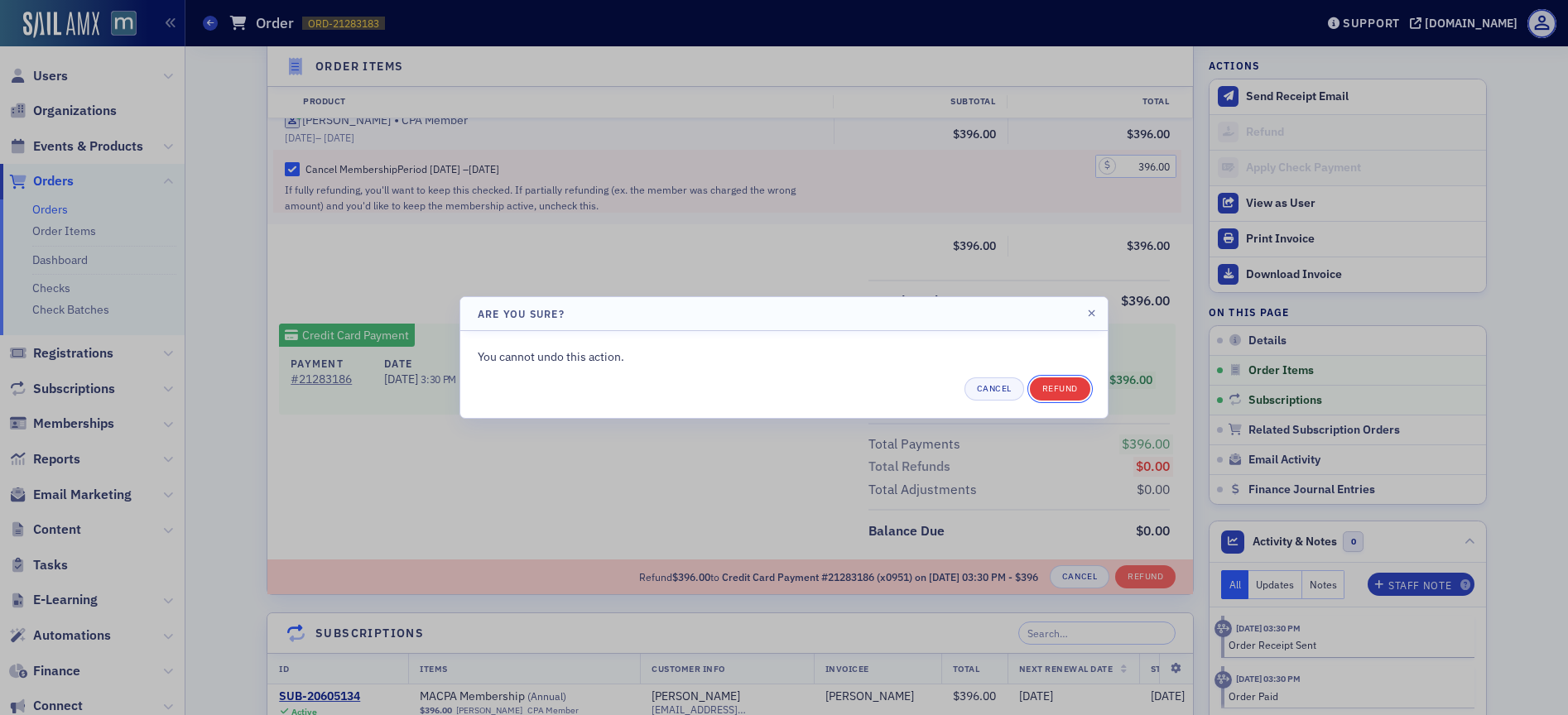
click at [1050, 387] on button "Refund" at bounding box center [1059, 389] width 60 height 23
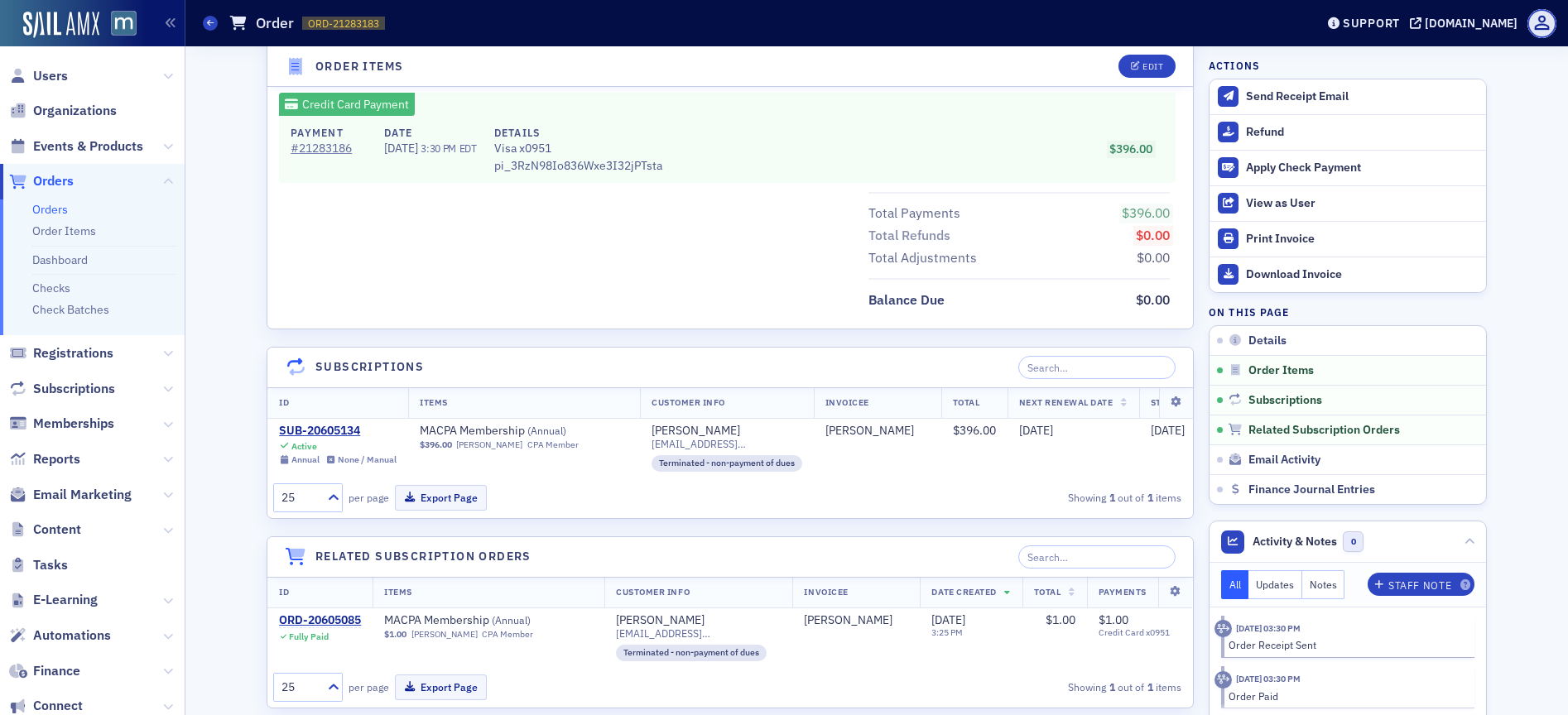
scroll to position [693, 0]
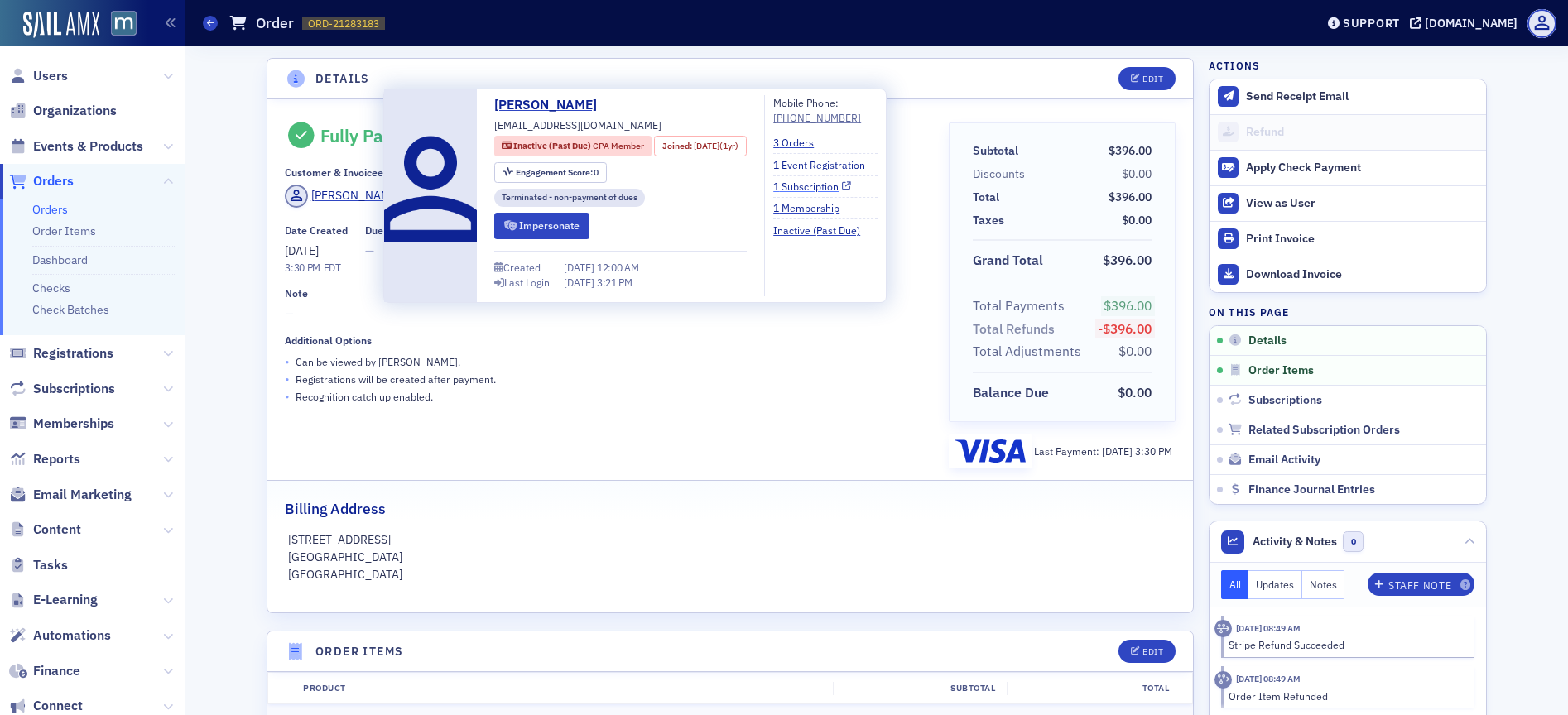
click at [843, 183] on link "1 Subscription" at bounding box center [811, 186] width 78 height 15
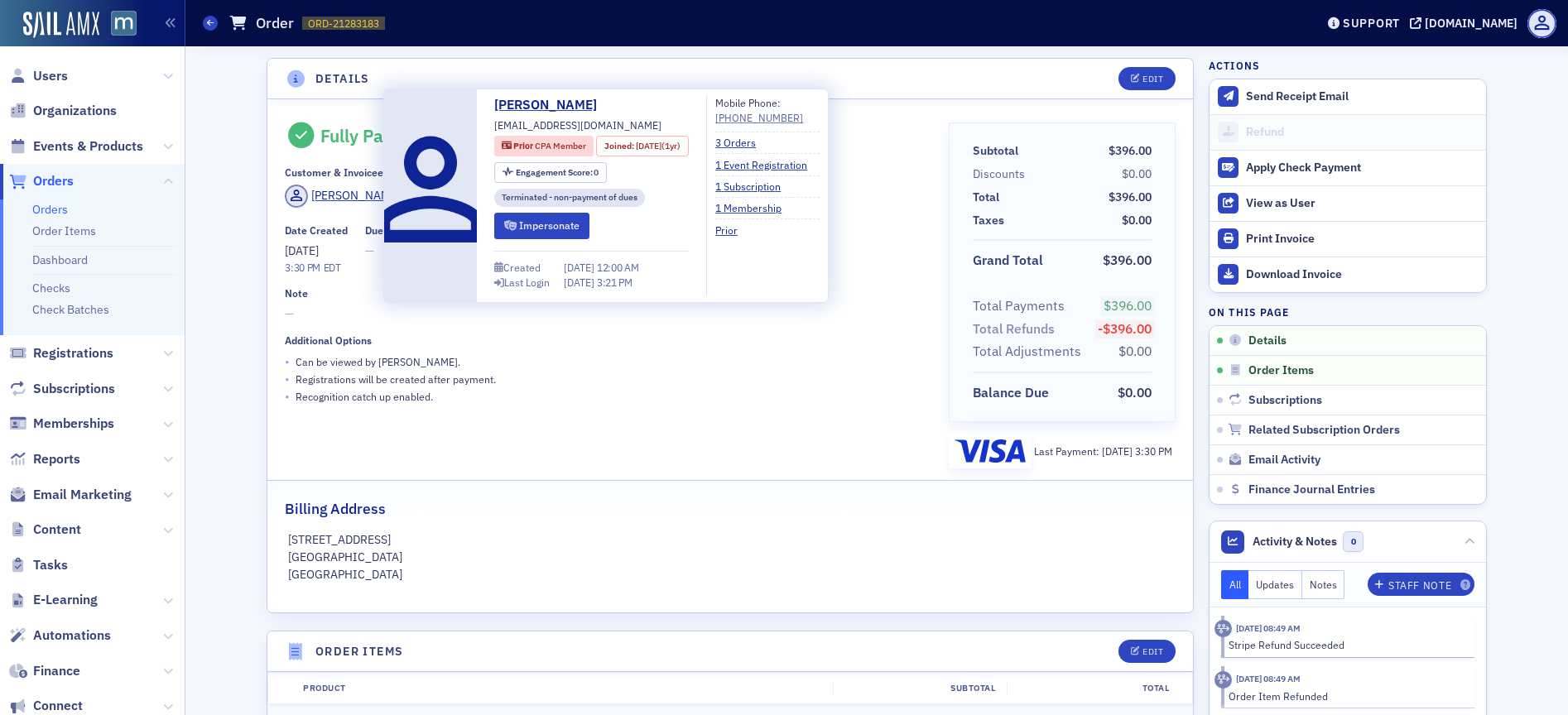
click at [540, 122] on span "[EMAIL_ADDRESS][DOMAIN_NAME]" at bounding box center [578, 125] width 167 height 15
copy div "[EMAIL_ADDRESS][DOMAIN_NAME]"
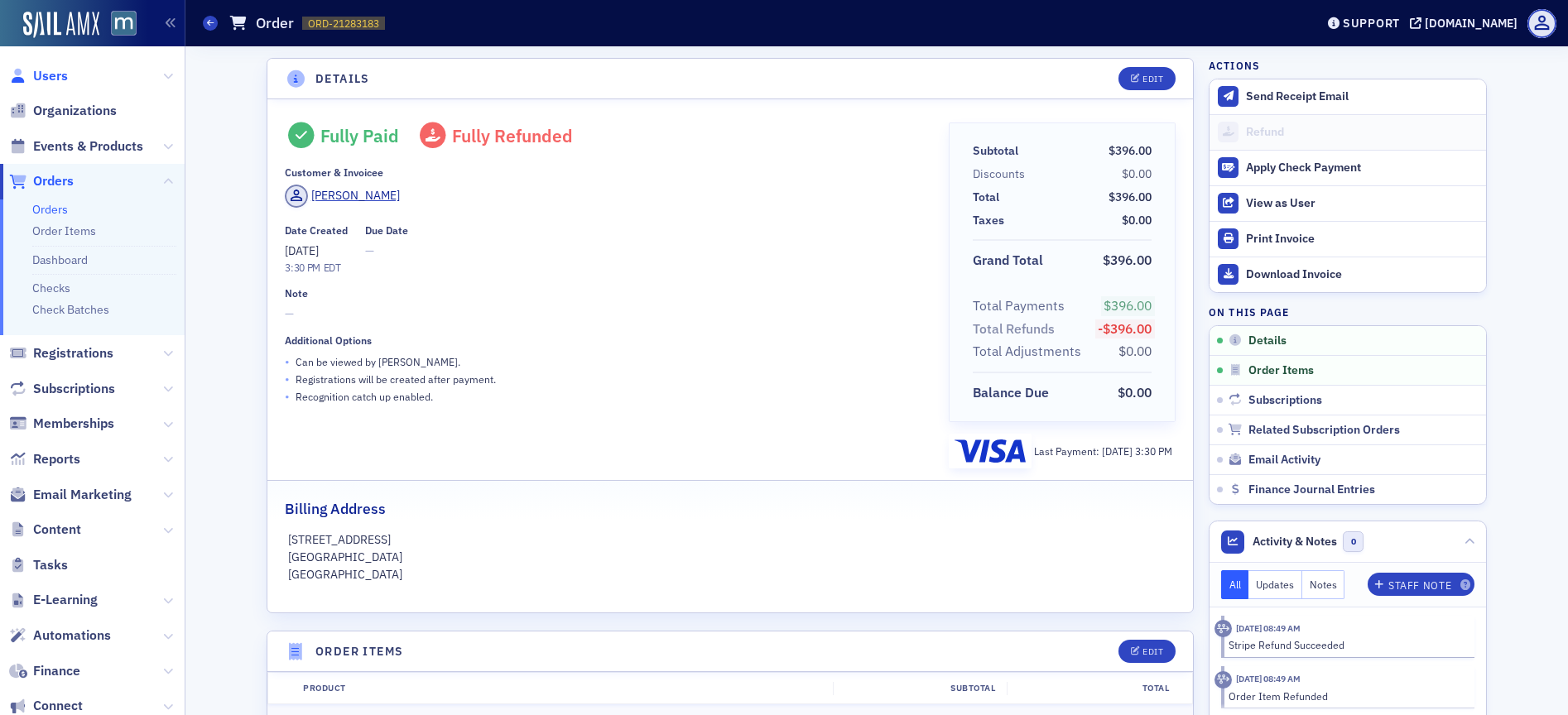
click at [53, 74] on span "Users" at bounding box center [50, 76] width 35 height 18
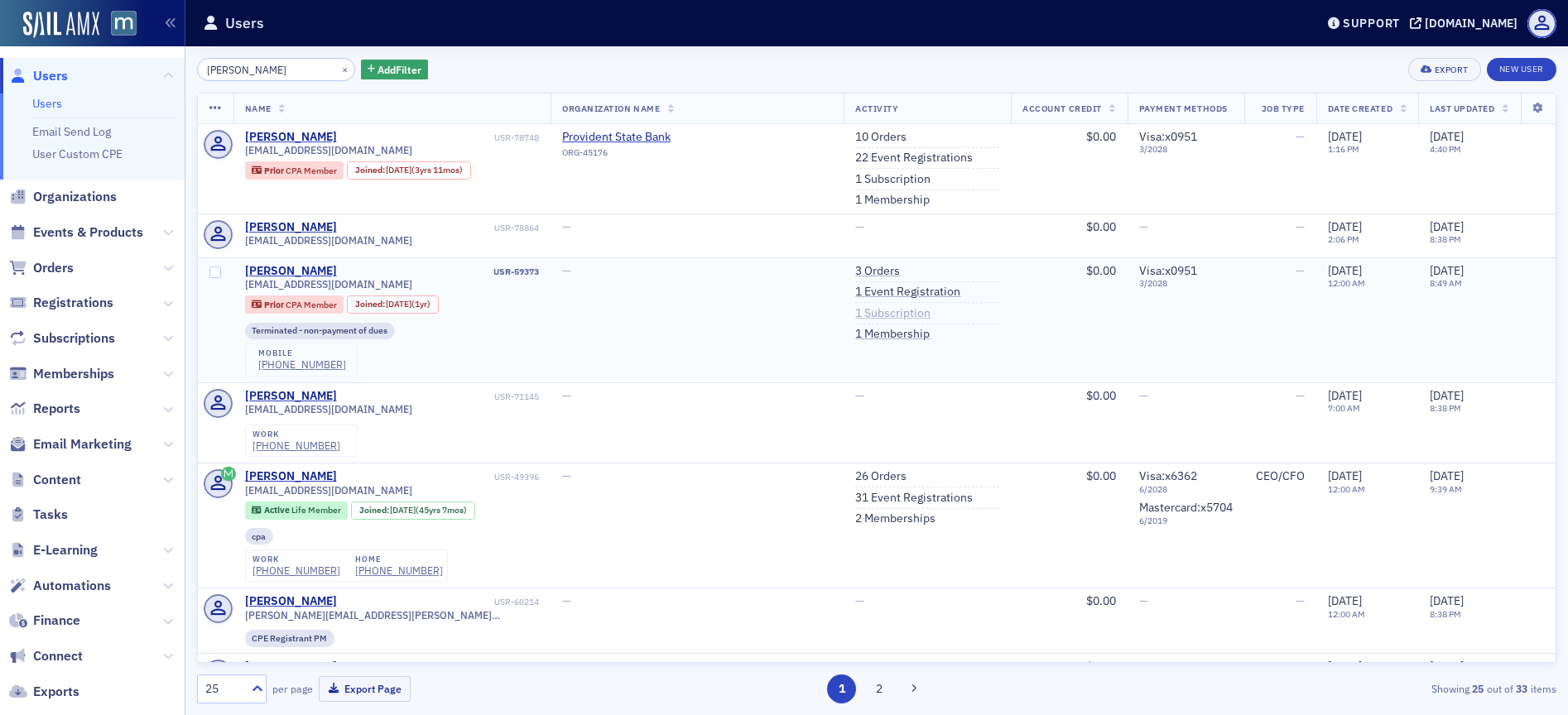
click at [856, 312] on link "1 Subscription" at bounding box center [893, 314] width 75 height 15
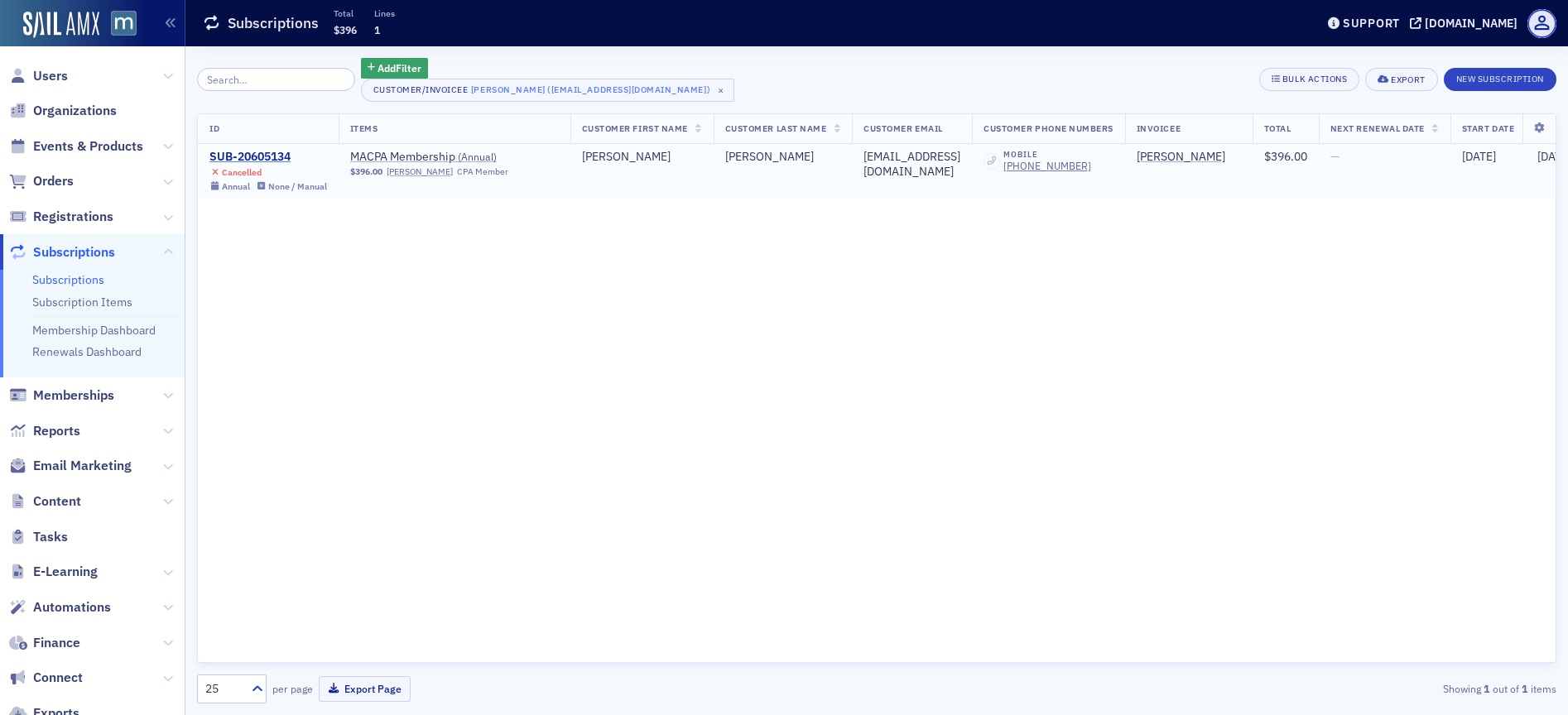
click at [263, 155] on div "SUB-20605134" at bounding box center [268, 157] width 117 height 15
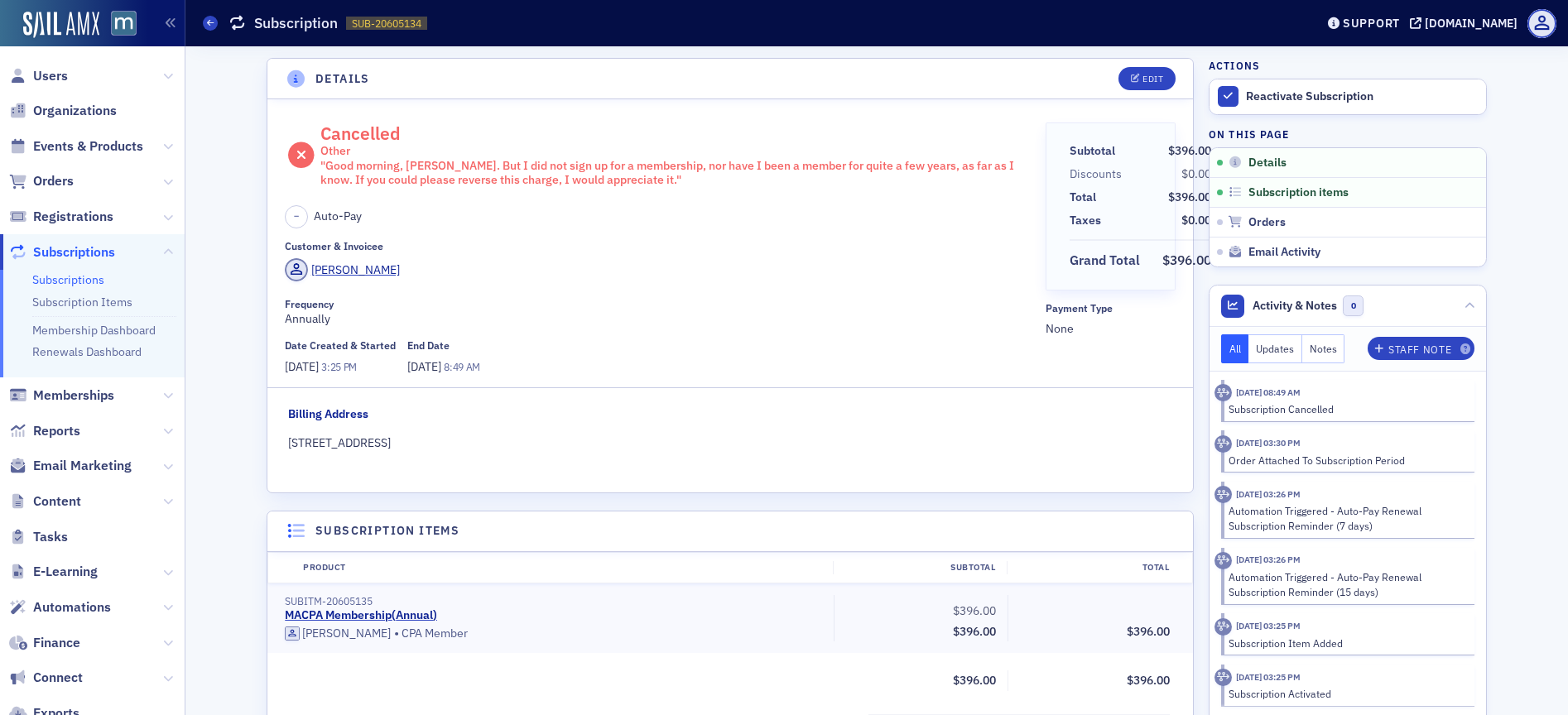
scroll to position [315, 0]
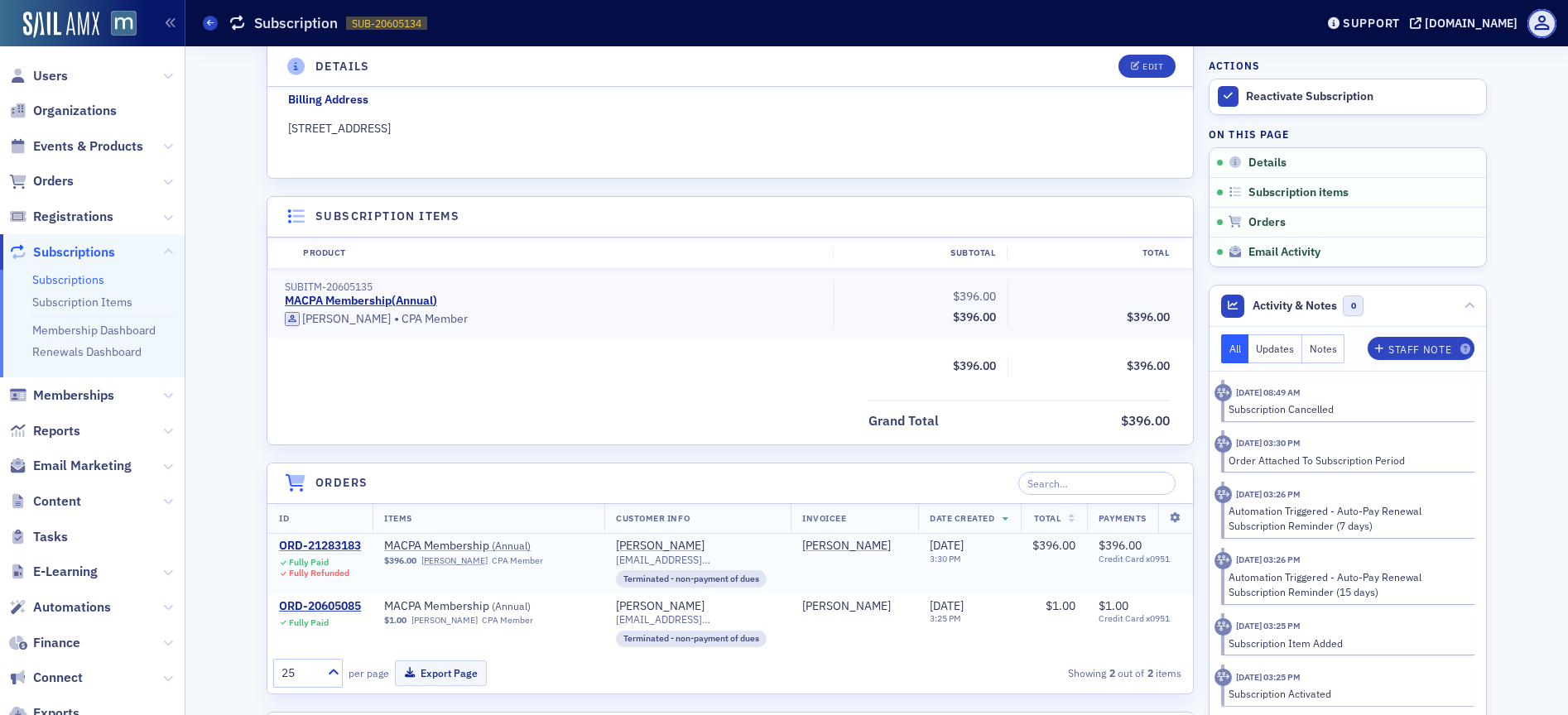
click at [336, 545] on div "ORD-21283183" at bounding box center [320, 546] width 82 height 15
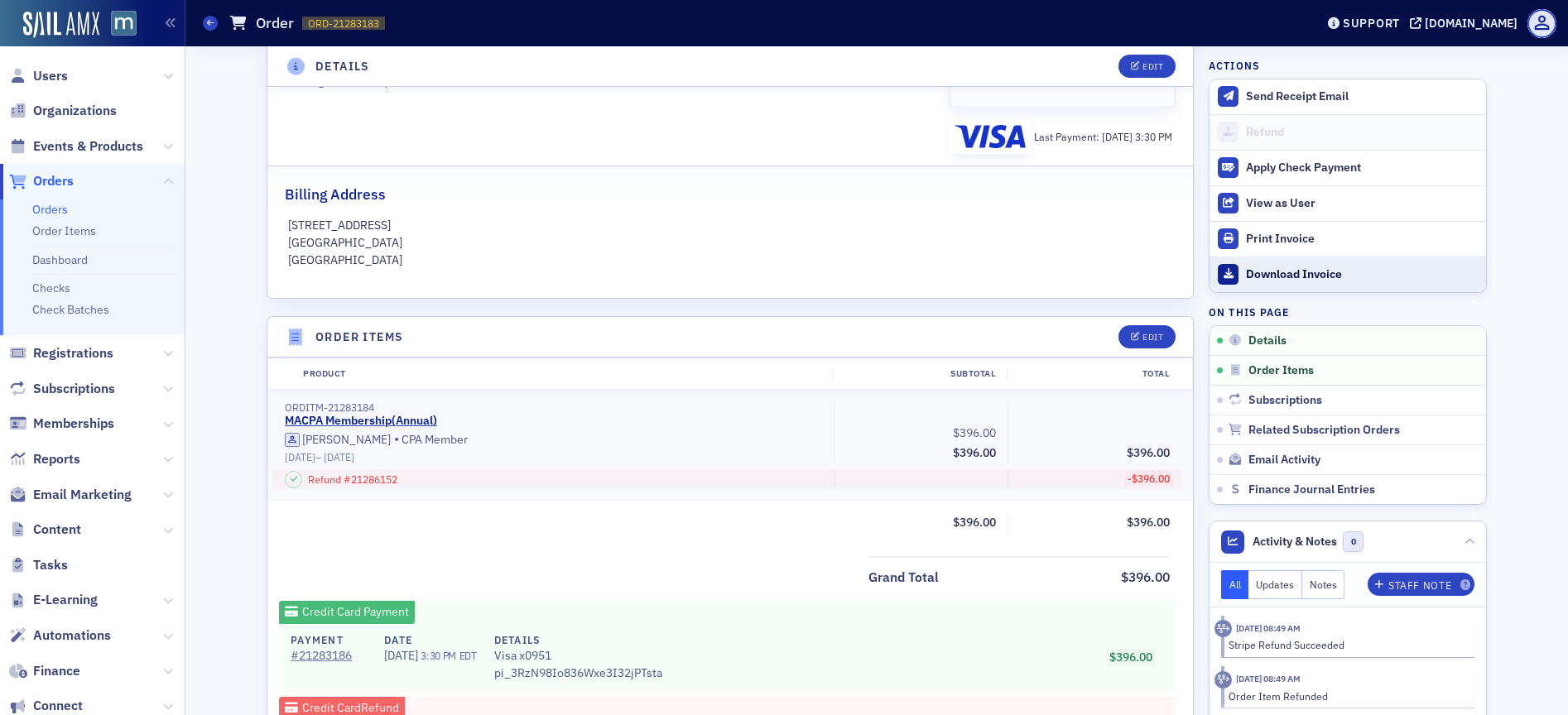
click at [1281, 268] on div "Download Invoice" at bounding box center [1361, 274] width 231 height 15
click at [55, 81] on span "Users" at bounding box center [50, 76] width 35 height 18
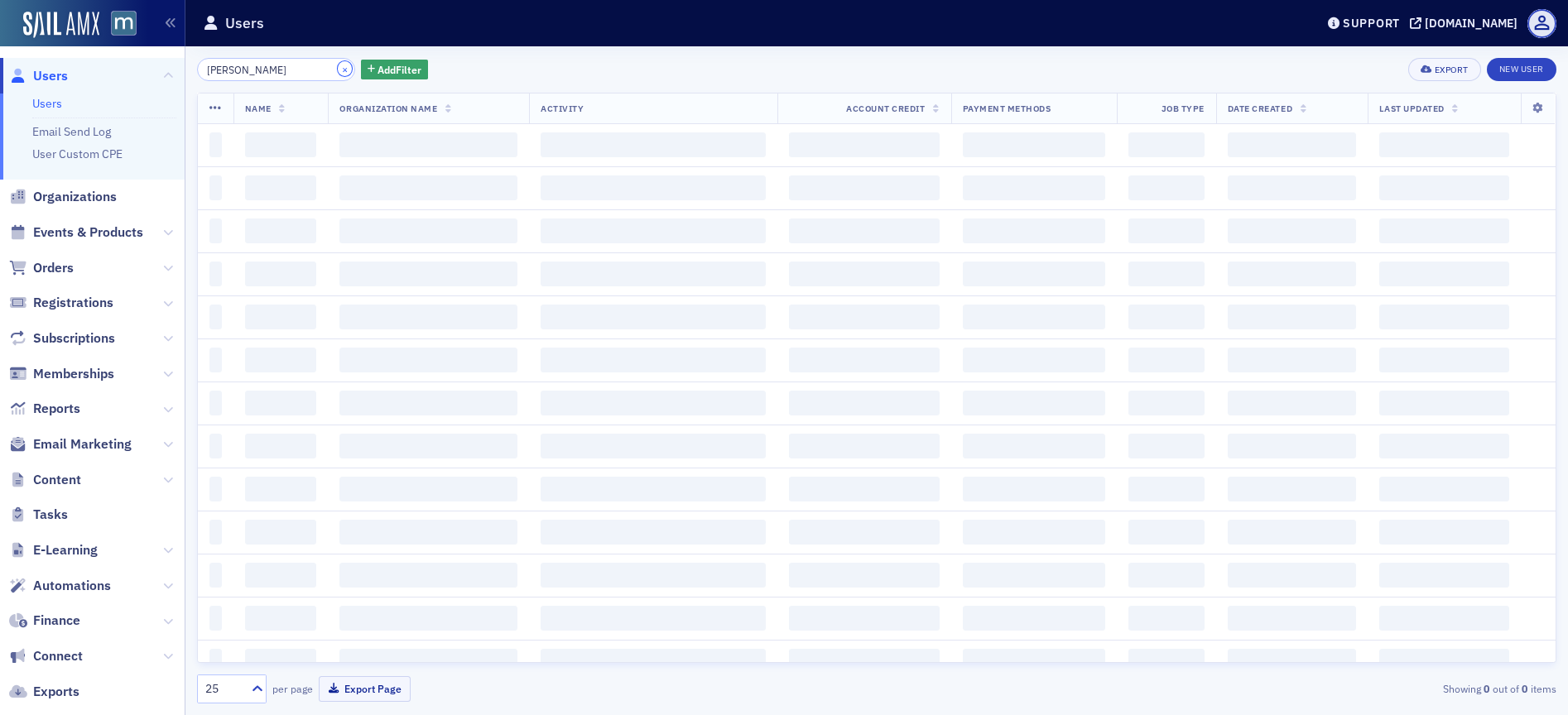
click at [338, 65] on button "×" at bounding box center [346, 69] width 15 height 15
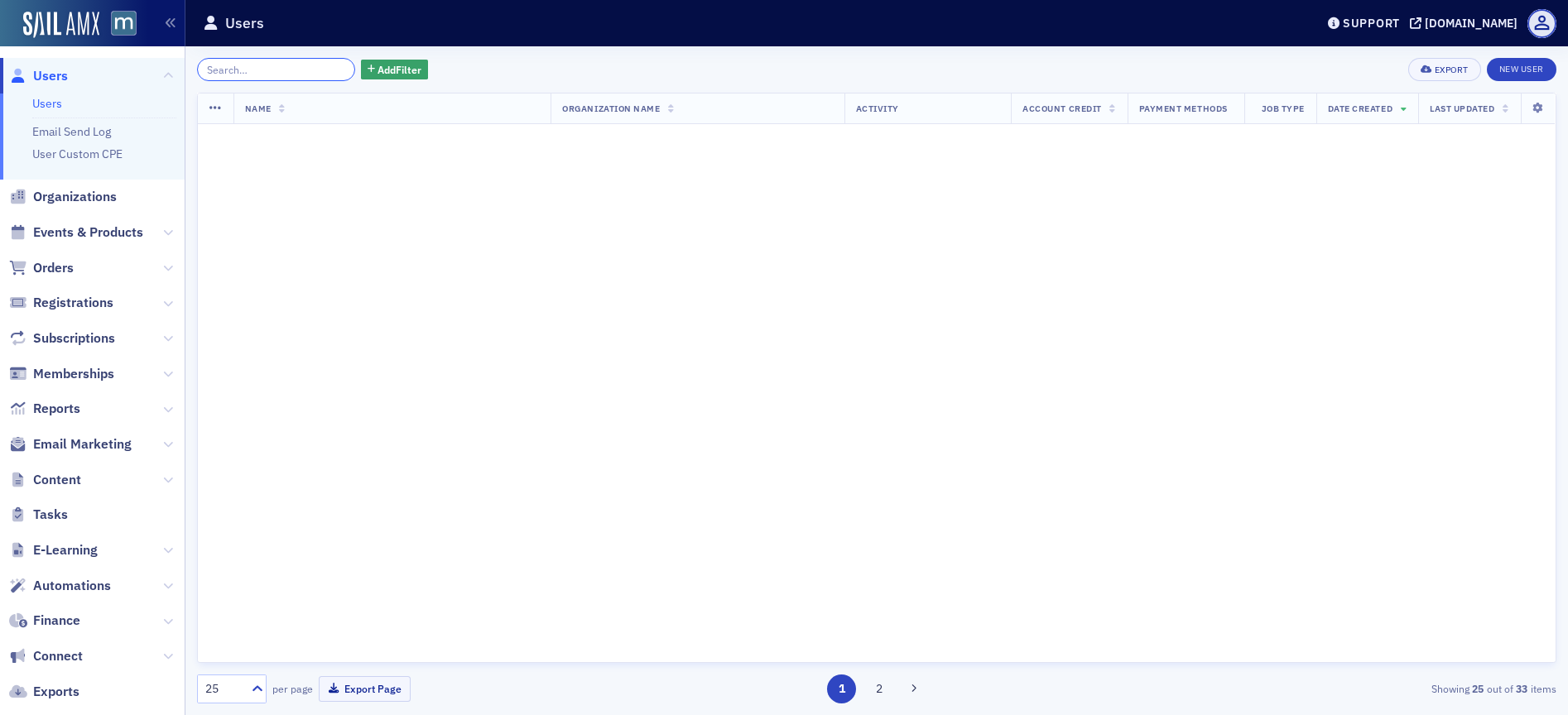
click at [314, 67] on input "search" at bounding box center [276, 69] width 158 height 23
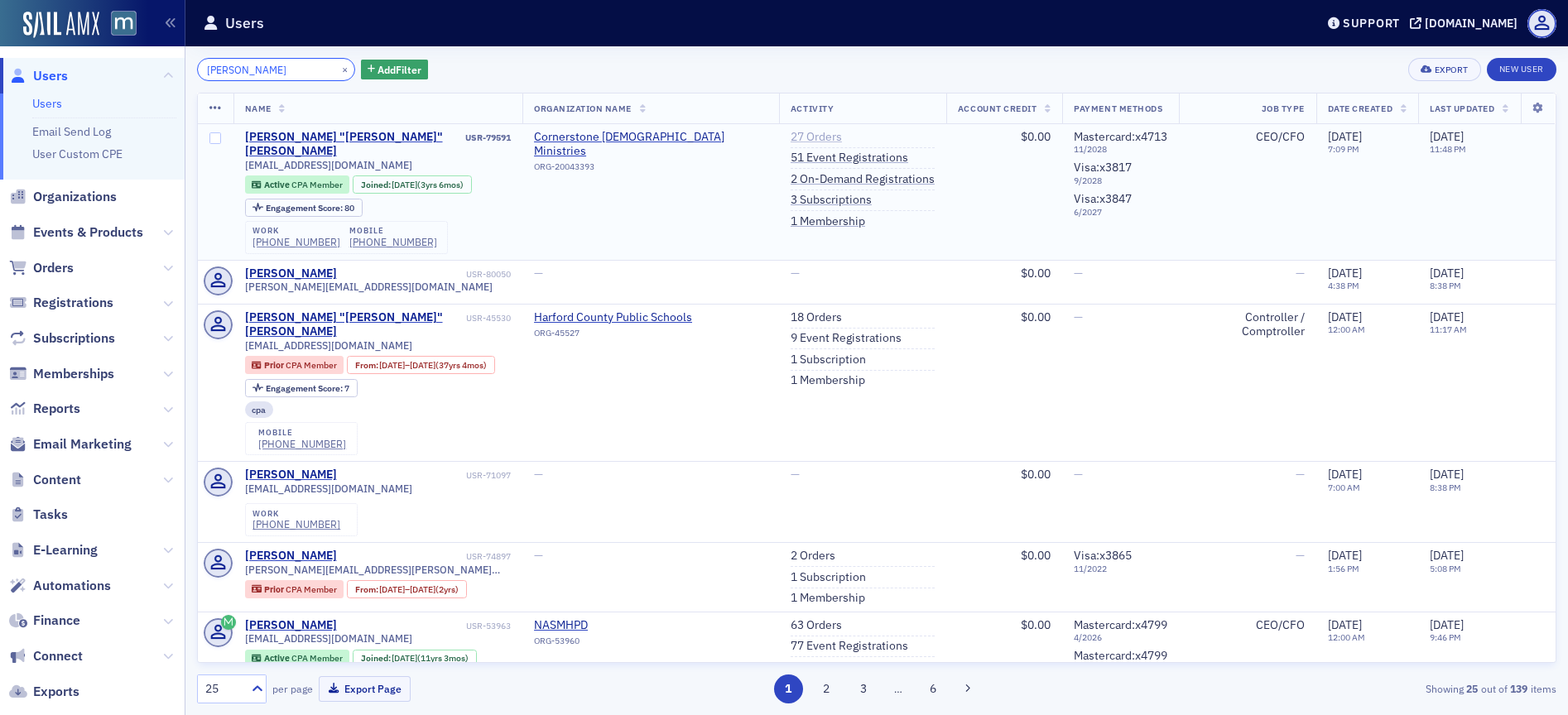
type input "Jay Boggs"
click at [790, 135] on link "27 Orders" at bounding box center [815, 137] width 51 height 15
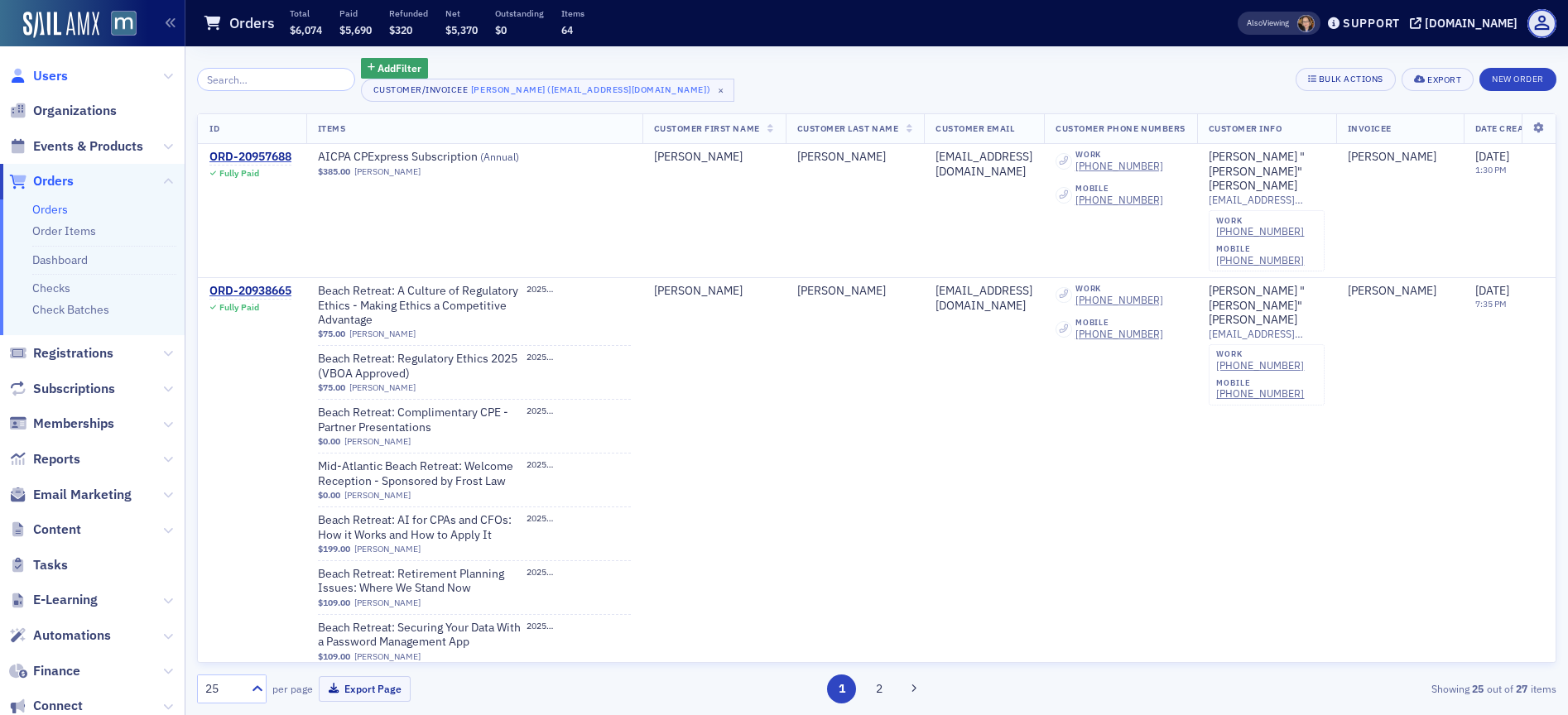
click at [63, 67] on span "Users" at bounding box center [50, 76] width 35 height 18
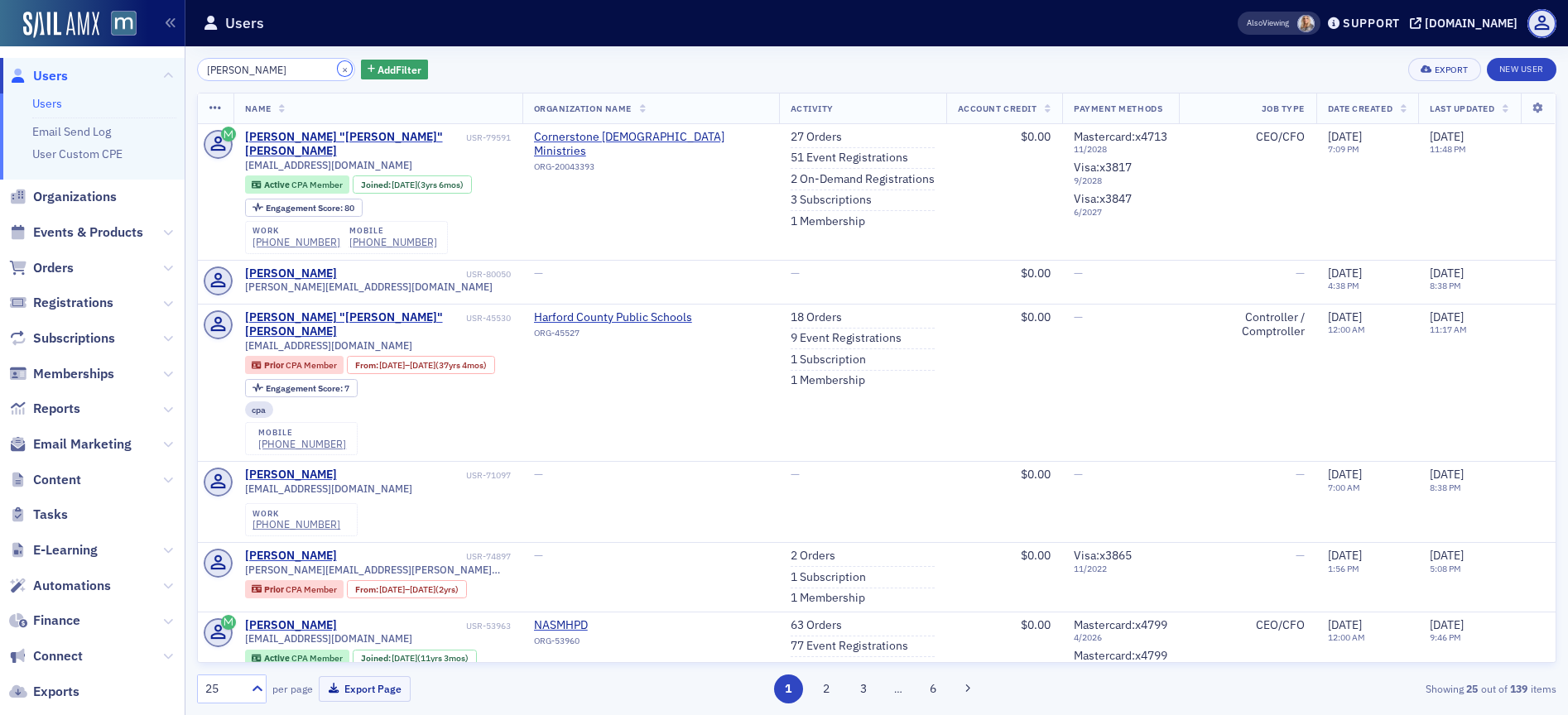
click at [338, 67] on button "×" at bounding box center [346, 69] width 15 height 15
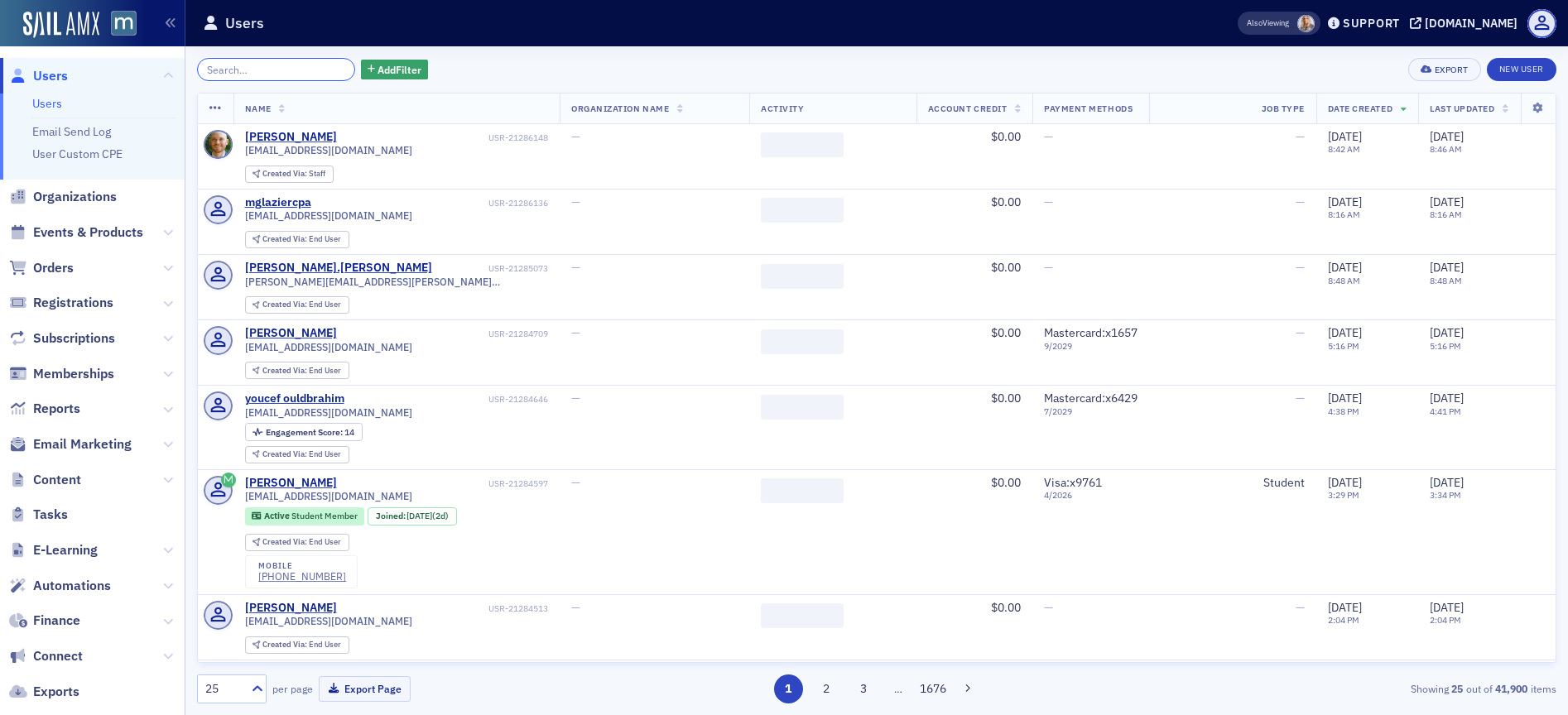
click at [294, 63] on input "search" at bounding box center [276, 69] width 158 height 23
paste input "[PERSON_NAME]"
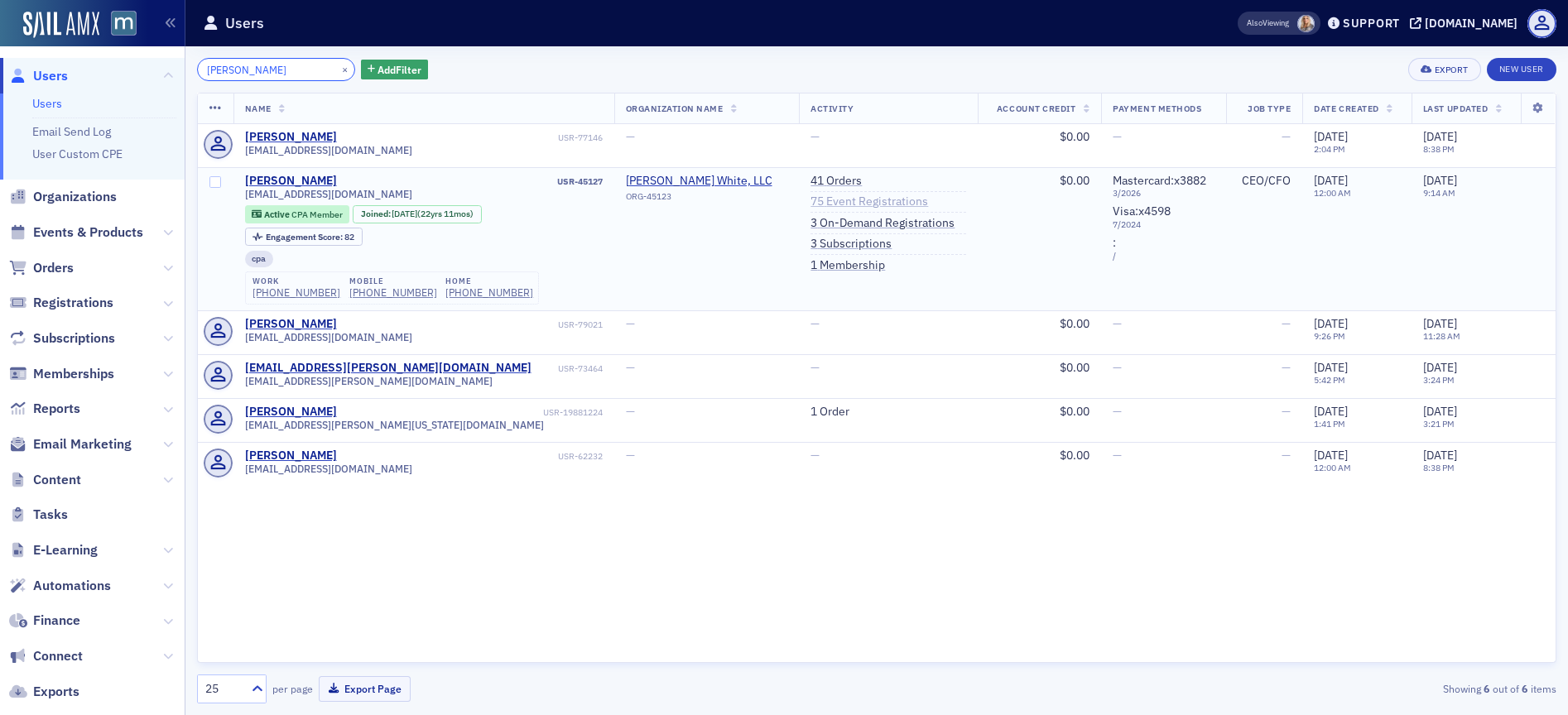
type input "[PERSON_NAME]"
click at [856, 198] on link "75 Event Registrations" at bounding box center [869, 203] width 117 height 15
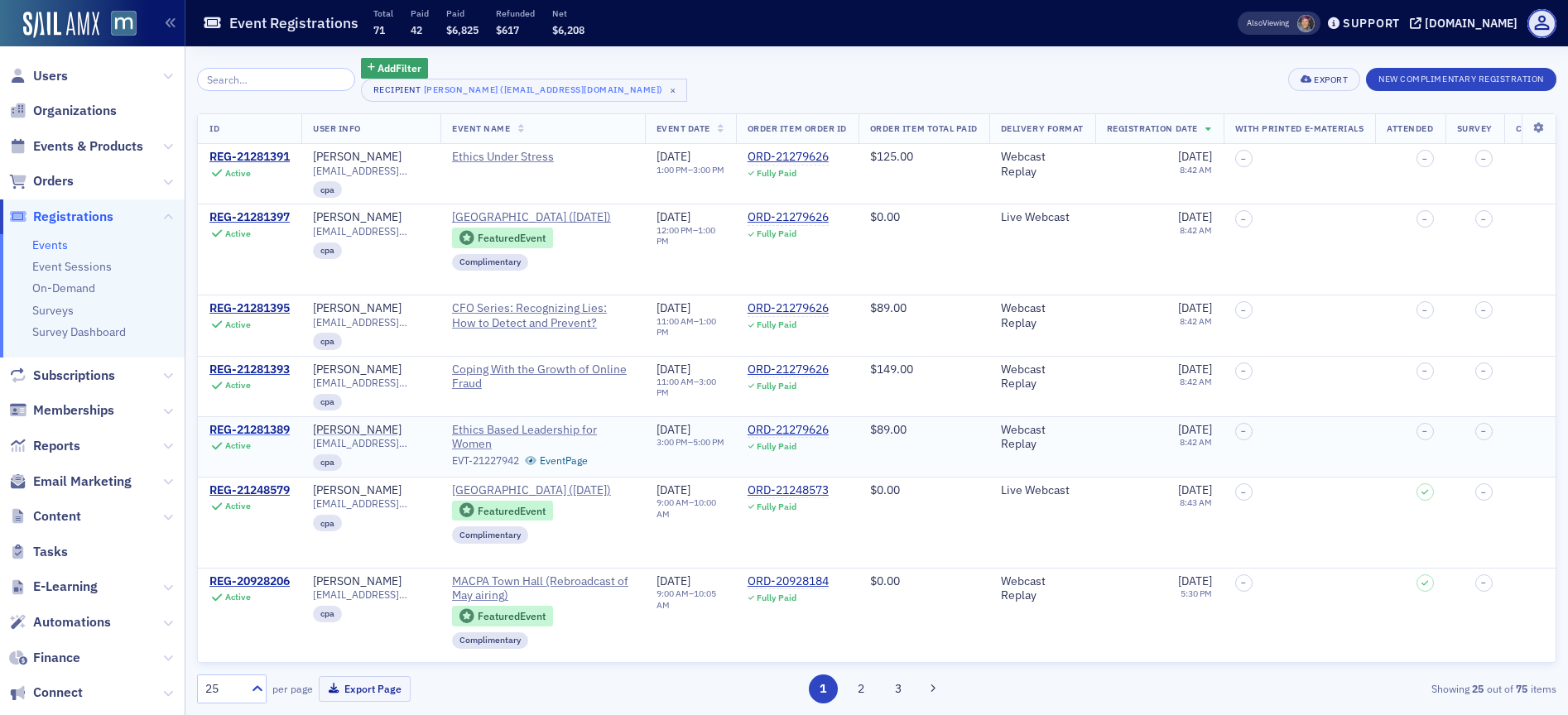
click at [273, 438] on div "REG-21281389" at bounding box center [250, 431] width 81 height 15
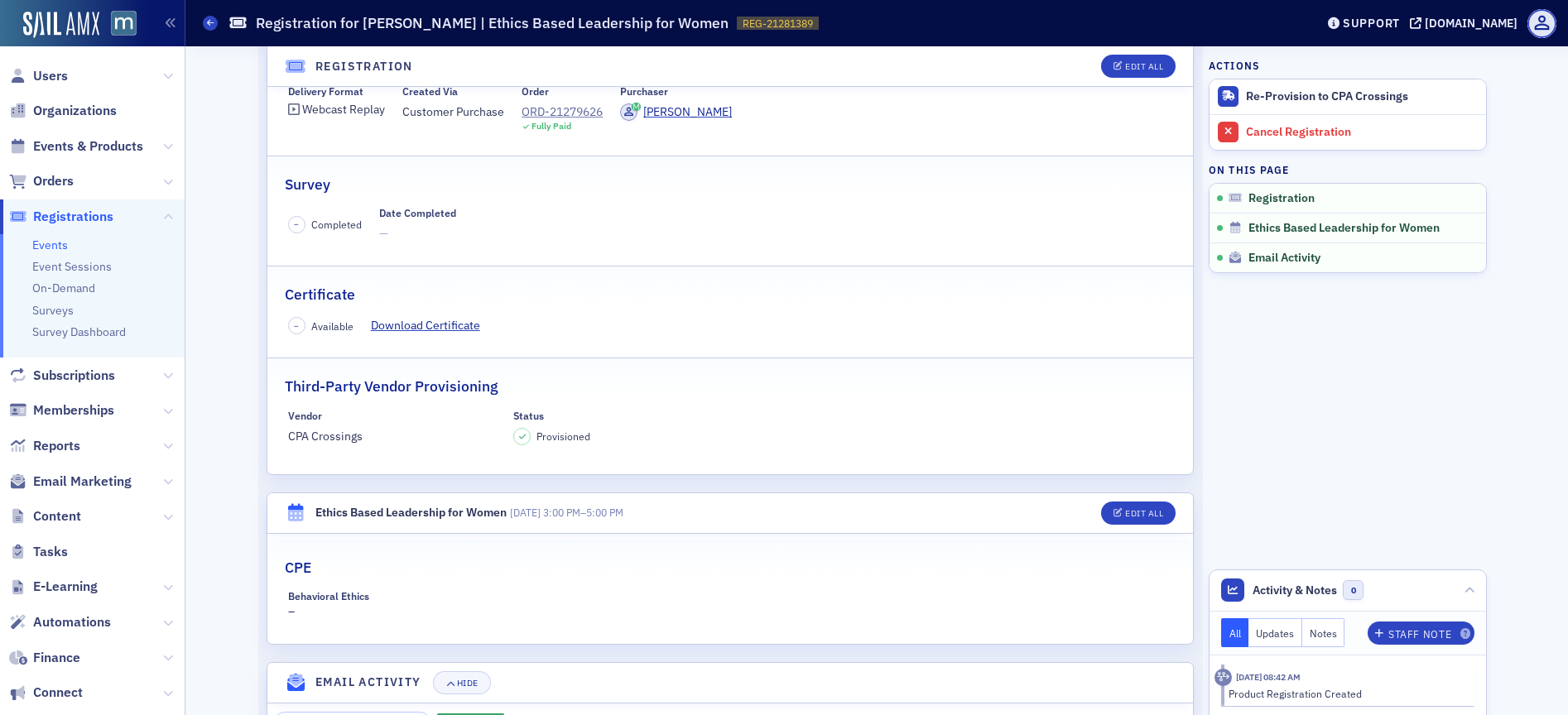
scroll to position [201, 0]
click at [554, 107] on div "ORD-21279626" at bounding box center [562, 109] width 81 height 17
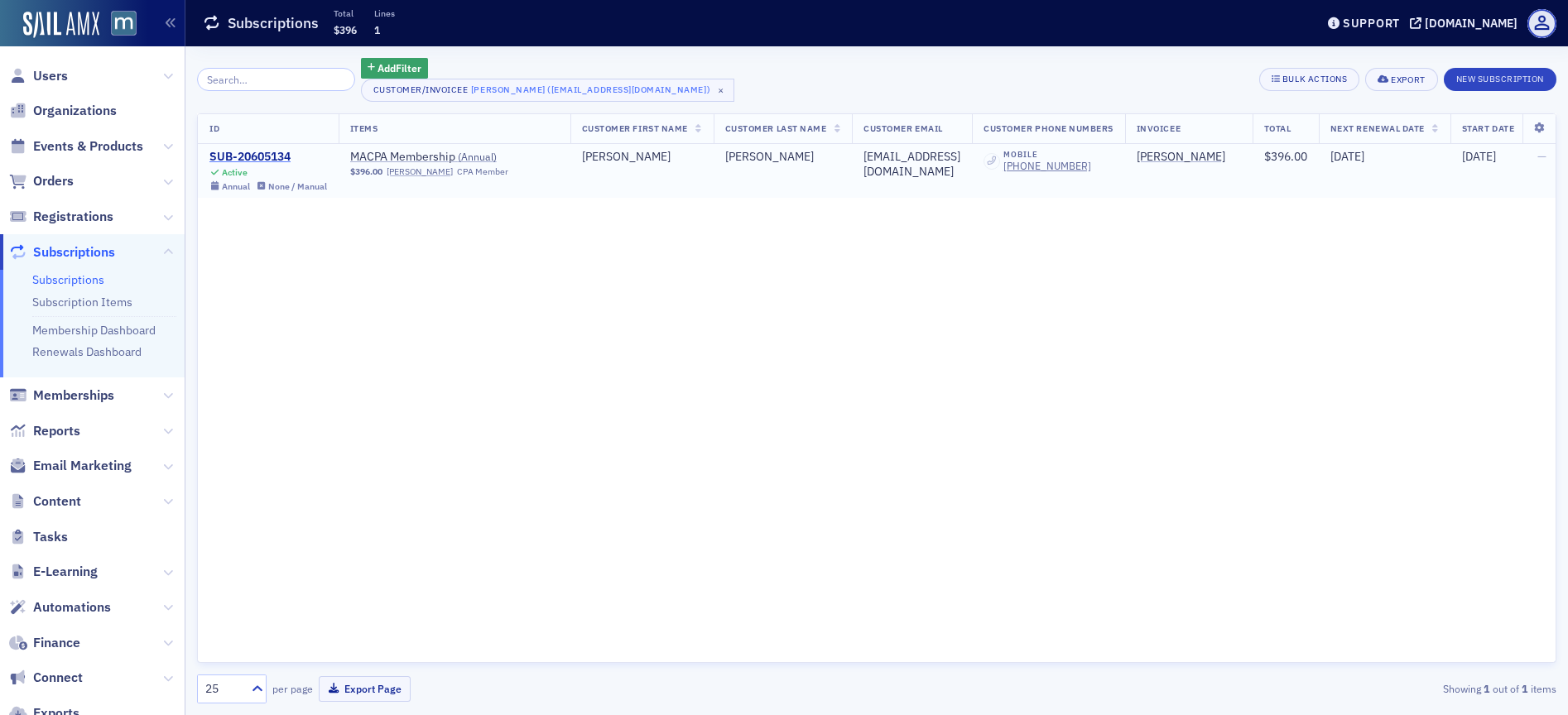
click at [258, 159] on div "SUB-20605134" at bounding box center [268, 157] width 117 height 15
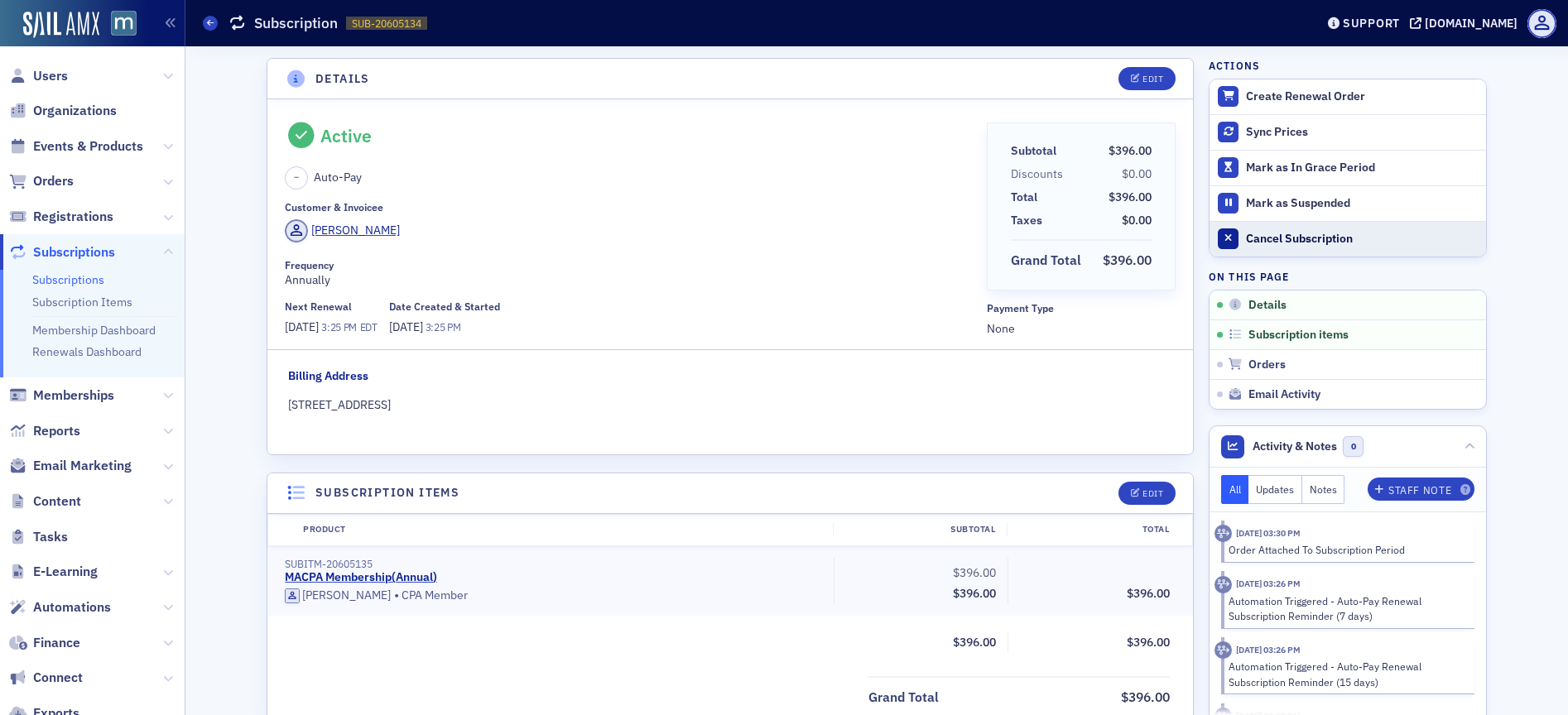
click at [1282, 232] on div "Cancel Subscription" at bounding box center [1361, 239] width 231 height 15
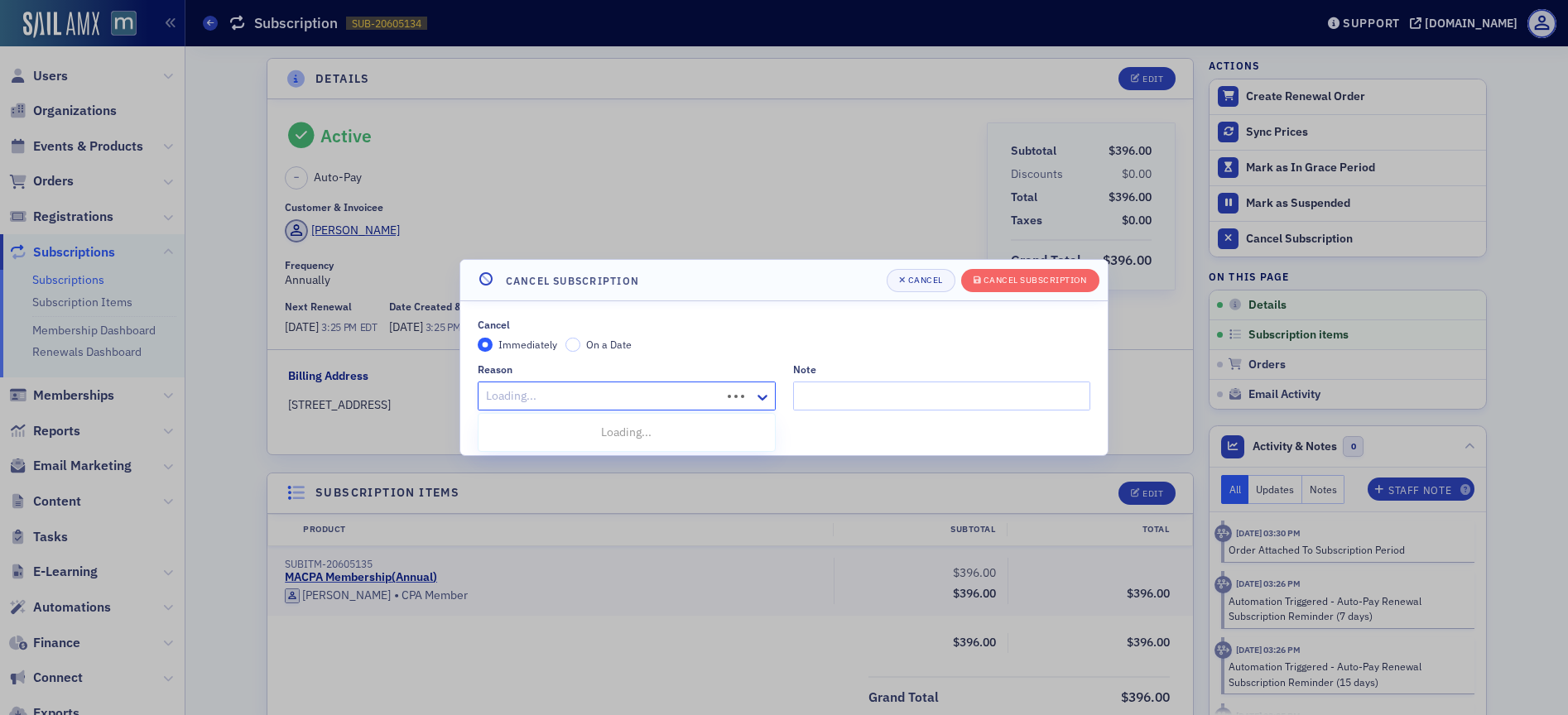
click at [641, 391] on div at bounding box center [601, 396] width 235 height 21
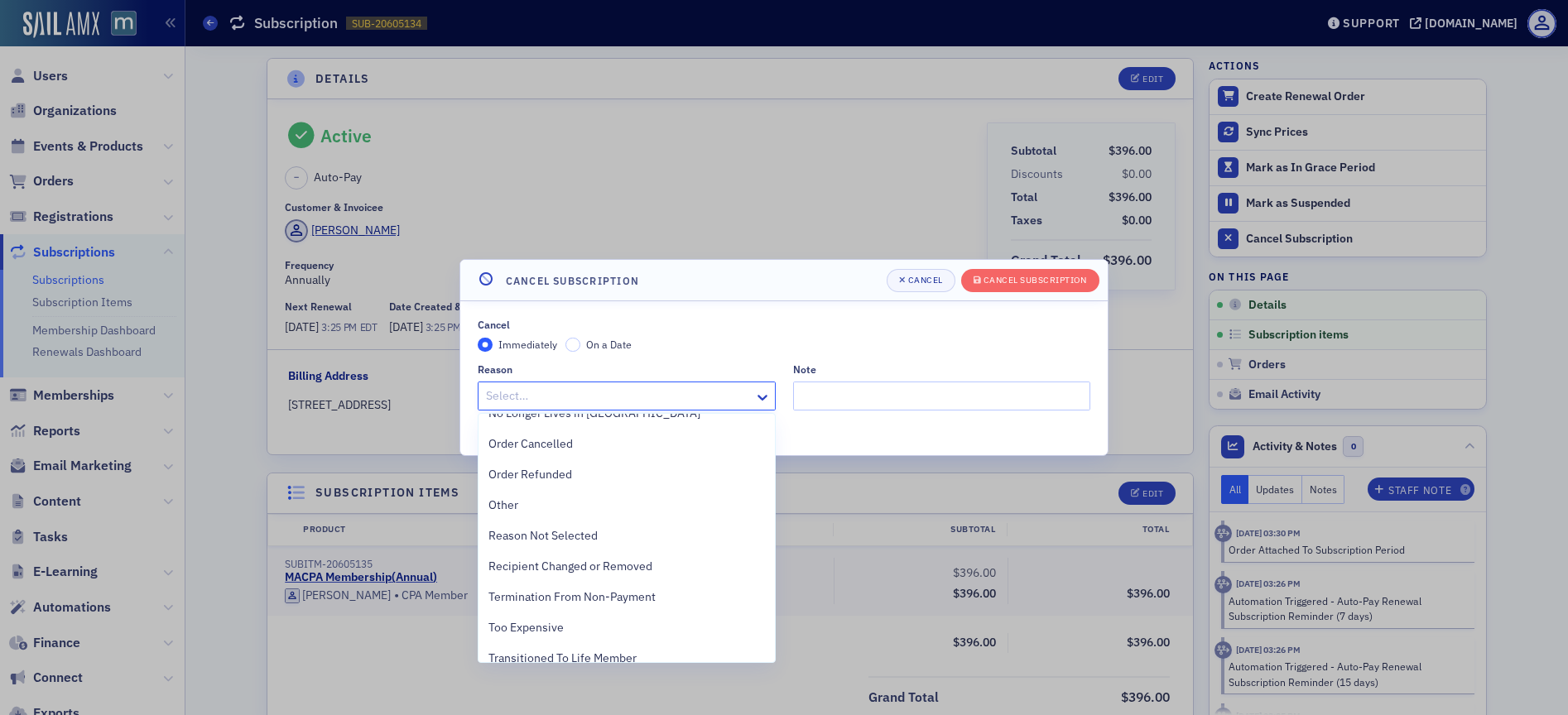
scroll to position [370, 0]
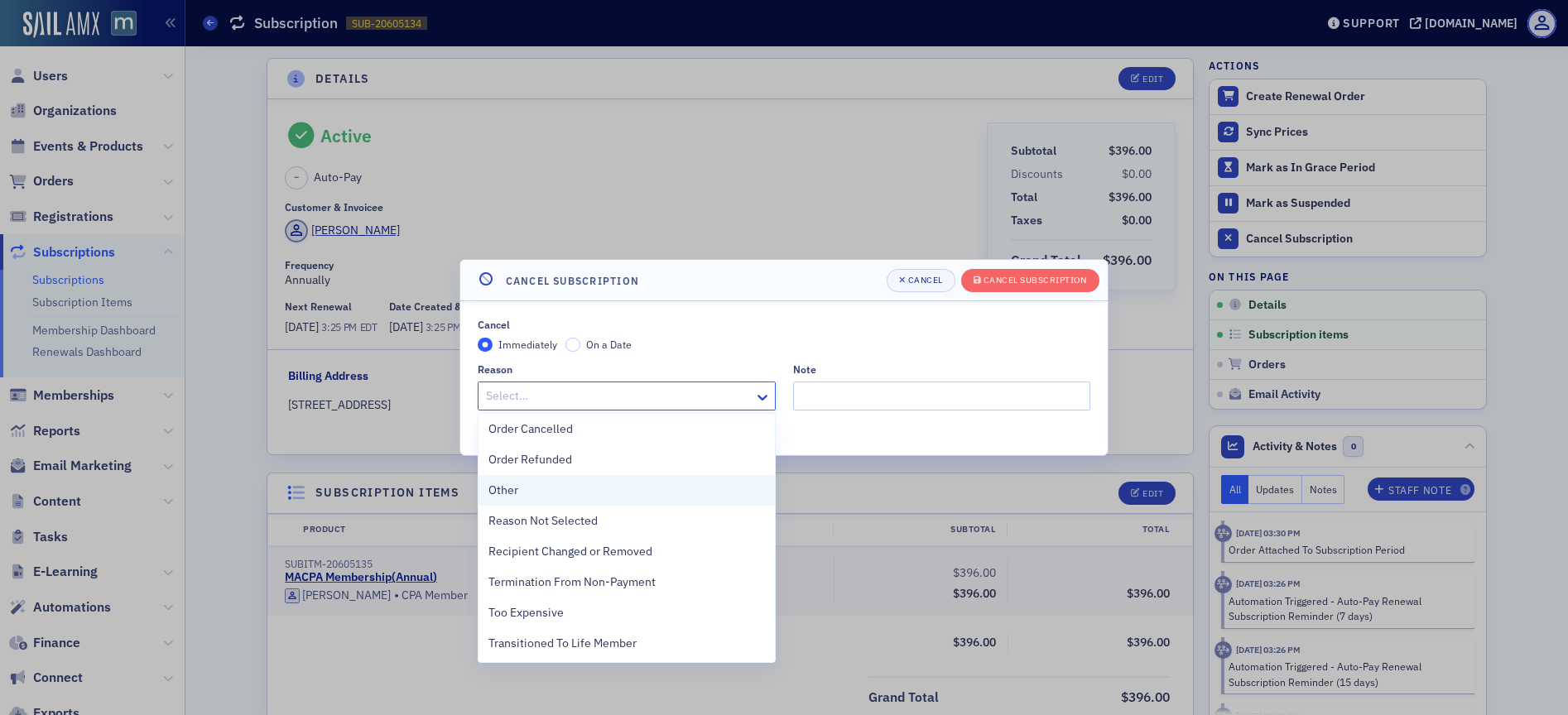
click at [529, 484] on div "Other" at bounding box center [627, 490] width 277 height 17
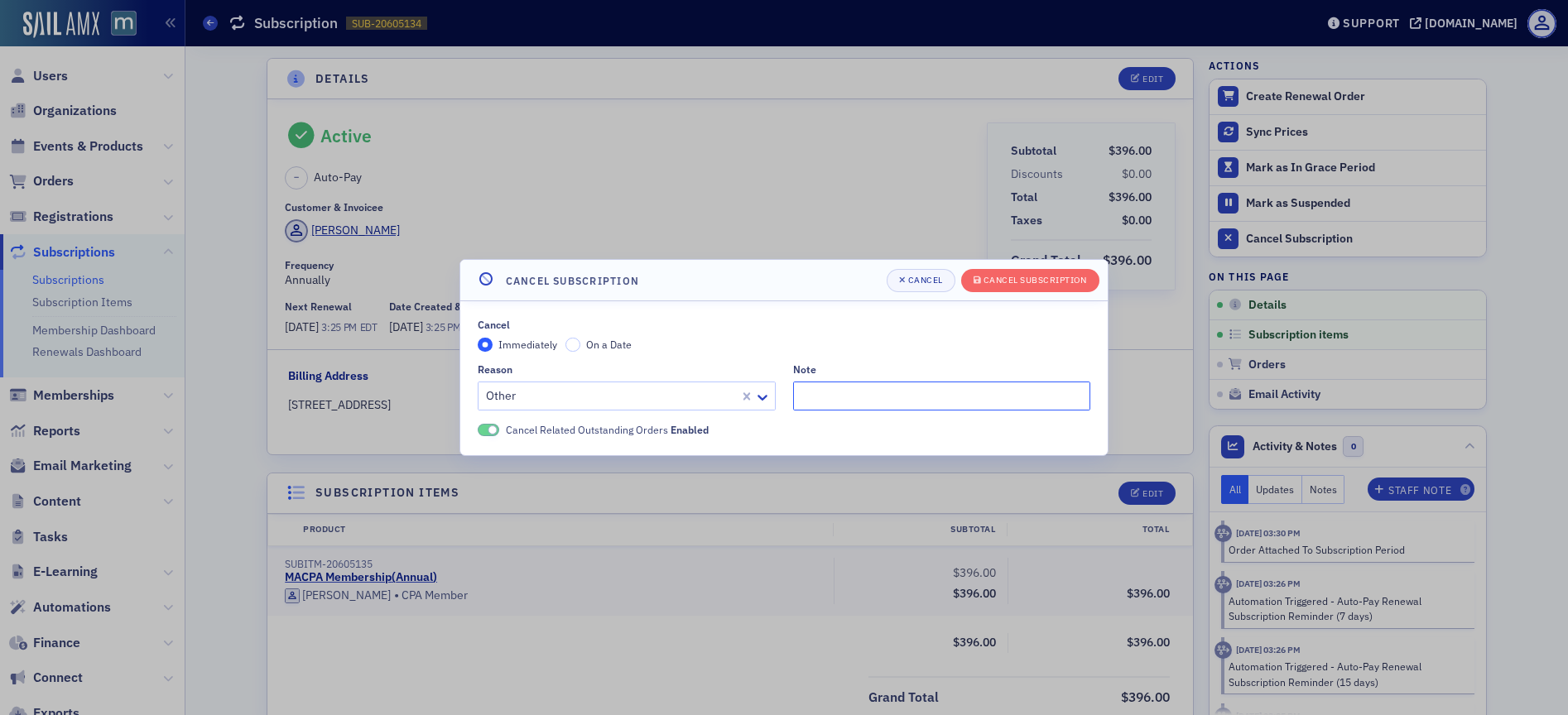
click at [842, 405] on input "Note" at bounding box center [942, 395] width 298 height 29
paste input "Good morning, Justin. But I did not sign up for a membership, nor have I been a…"
type input ""Good morning, Justin. But I did not sign up for a membership, nor have I been …"
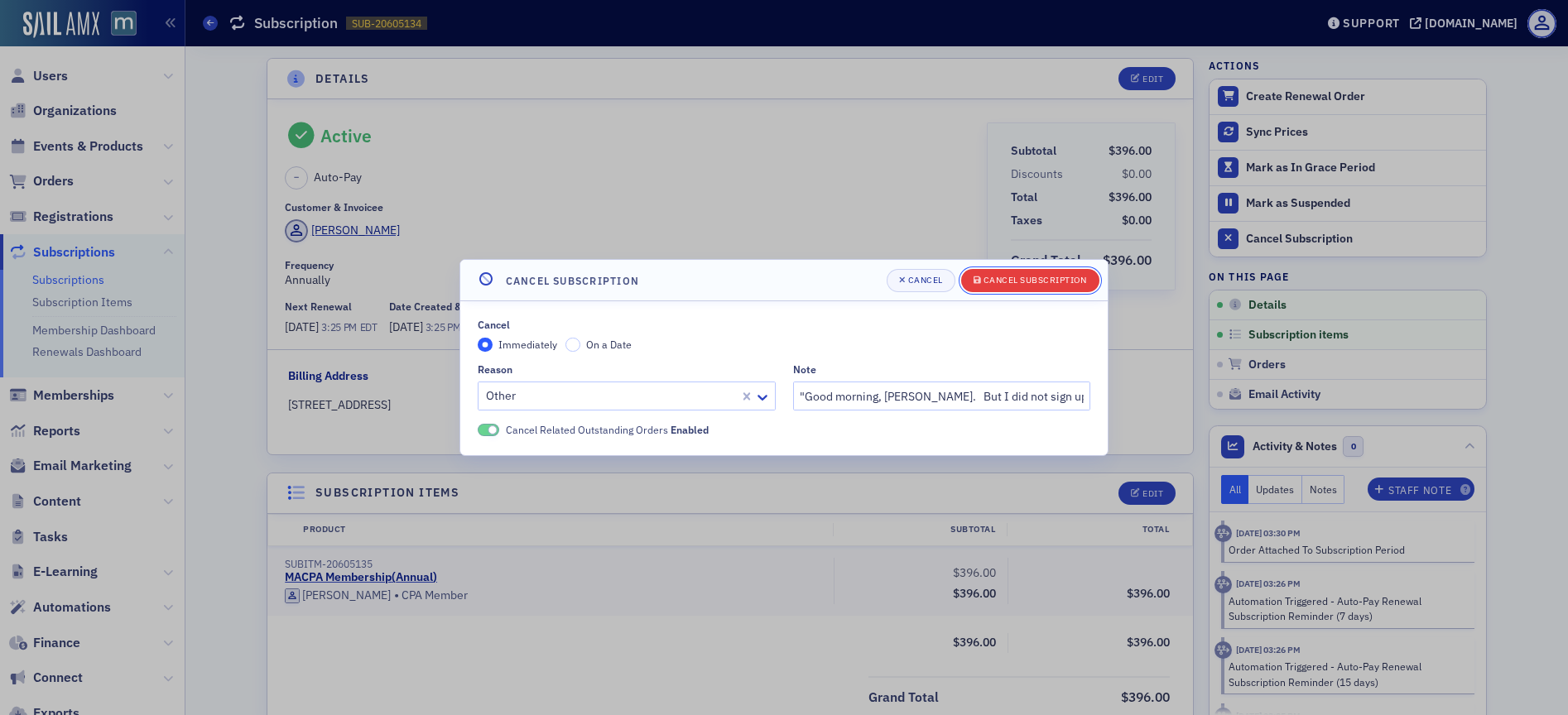
click at [1031, 291] on button "Cancel Subscription" at bounding box center [1030, 280] width 138 height 23
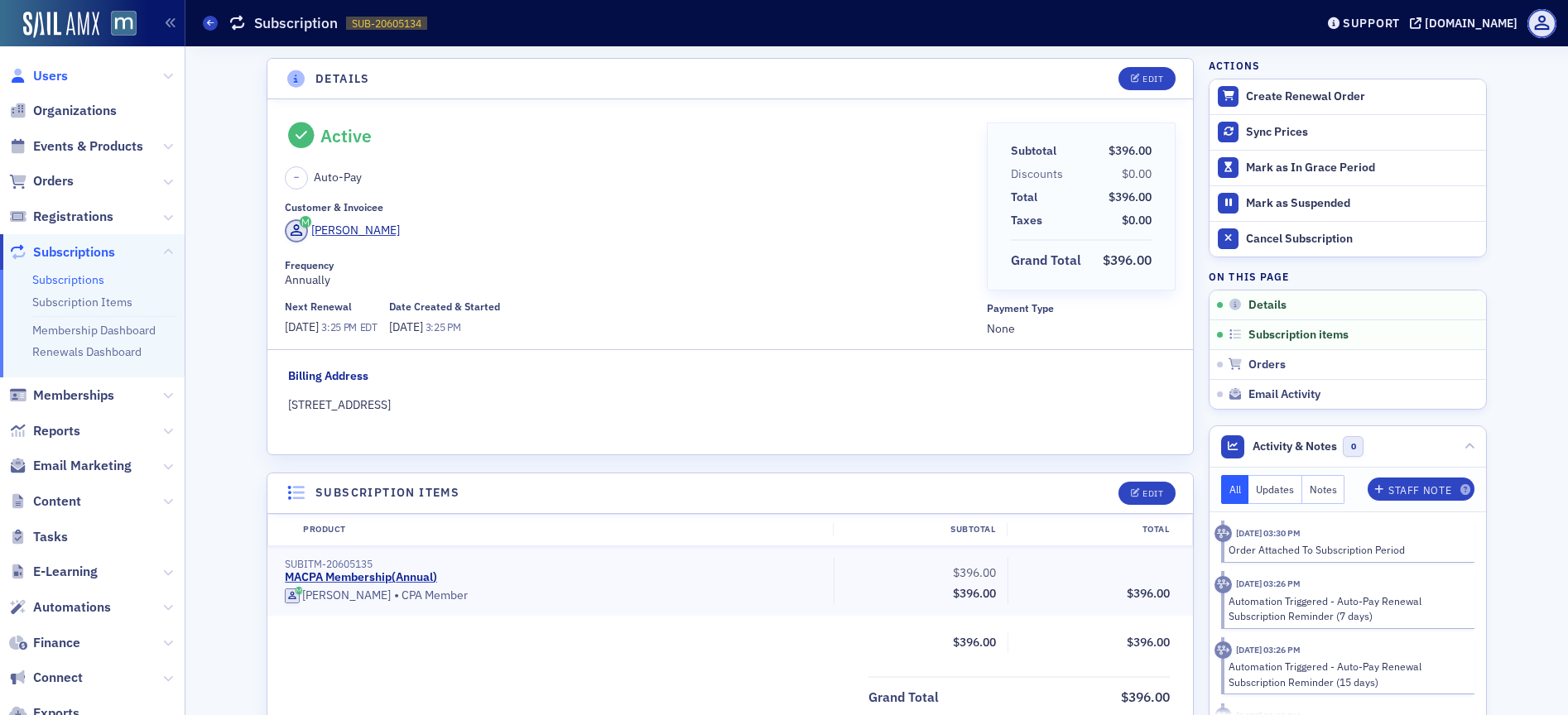
click at [66, 75] on span "Users" at bounding box center [50, 76] width 35 height 18
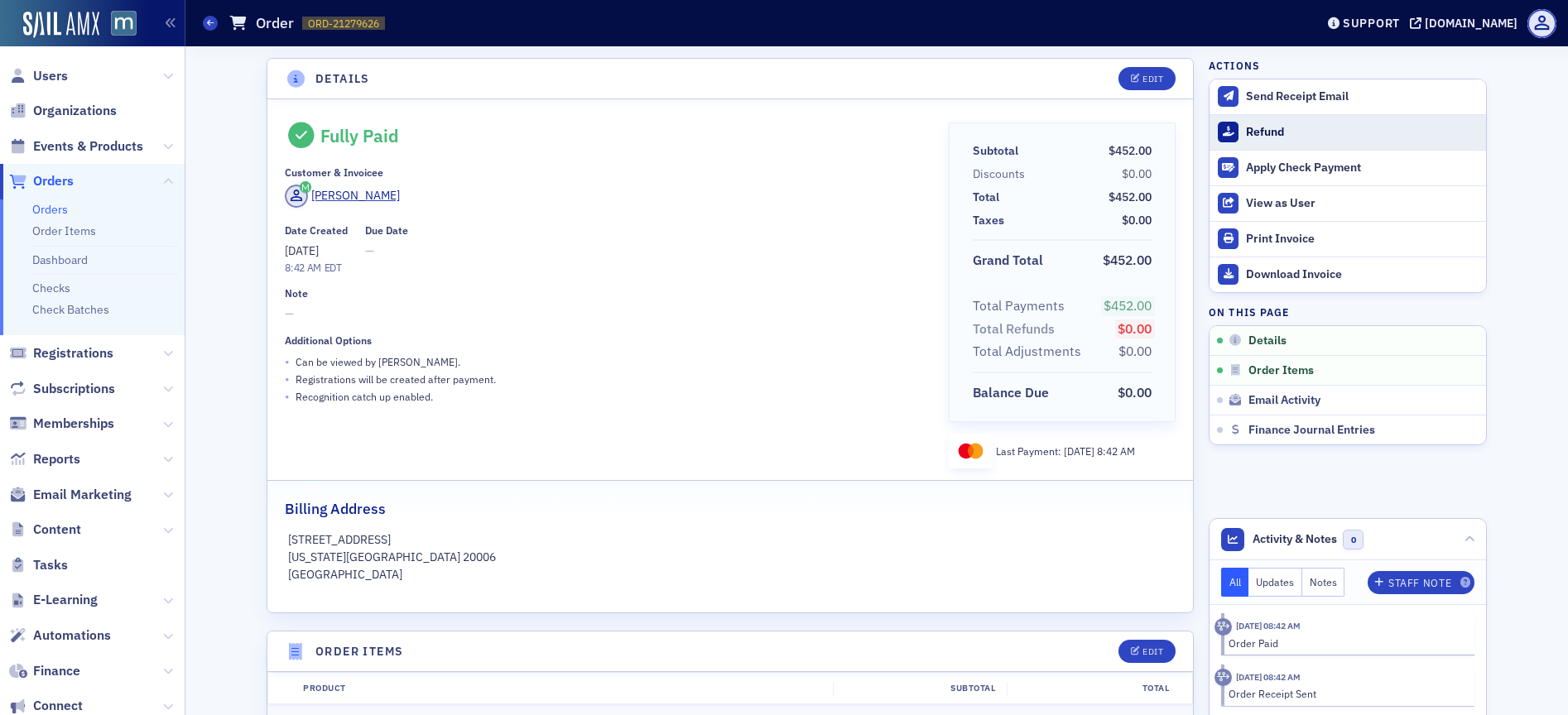
click at [1237, 132] on button "Refund" at bounding box center [1347, 131] width 277 height 36
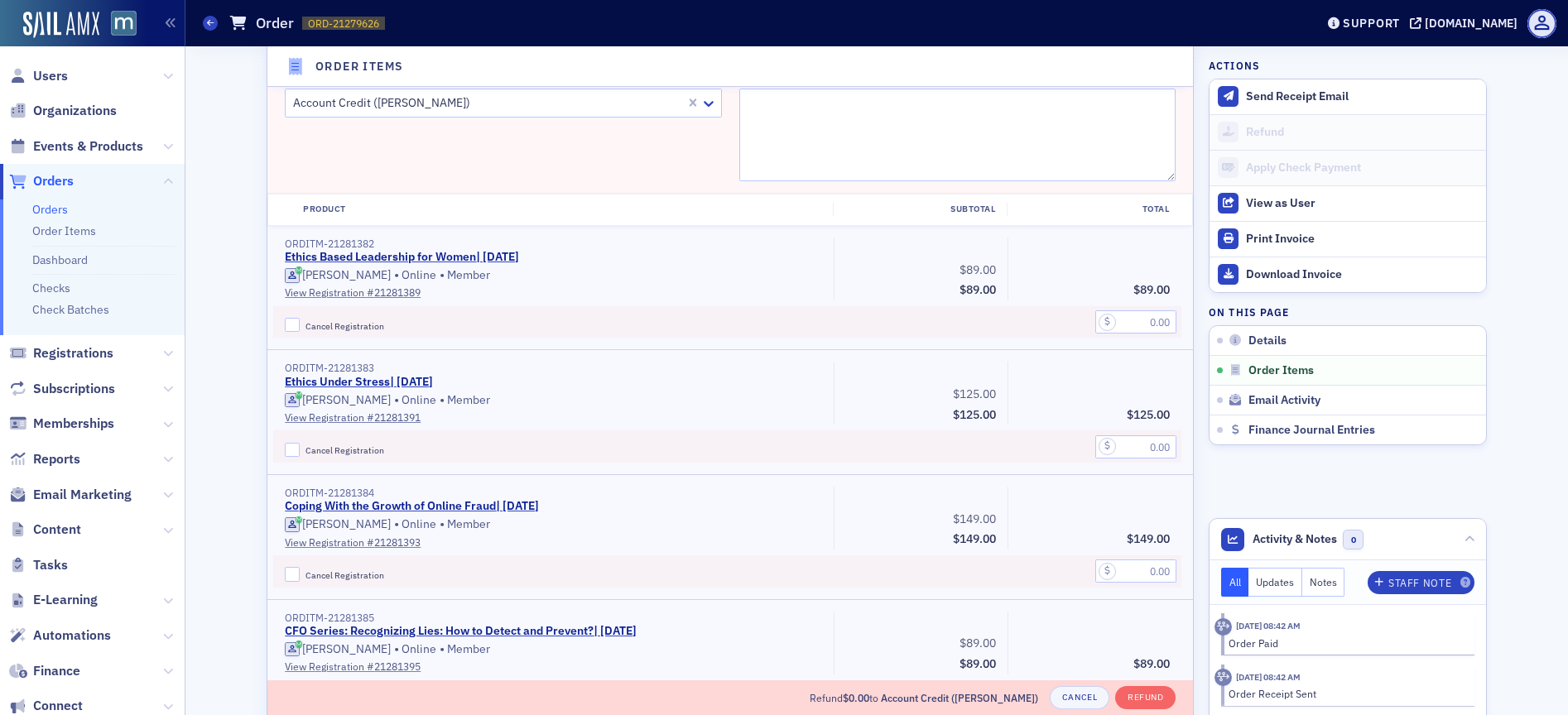
scroll to position [638, 0]
click at [872, 140] on textarea "Refund Reason (Visible to Customer)" at bounding box center [957, 138] width 437 height 93
paste textarea "Good morning. I have a CPE session on September 8 Ethics Based Leadership for W…"
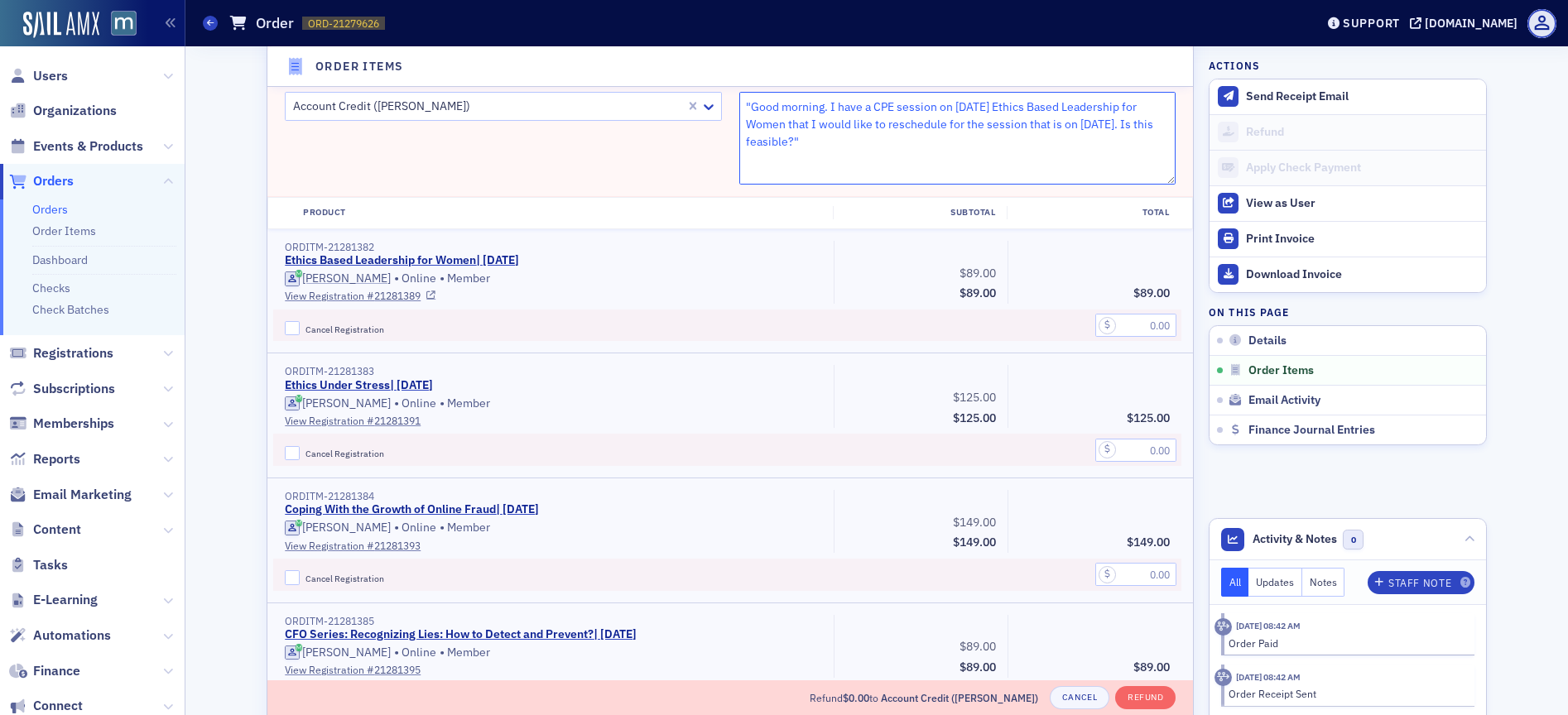
type textarea ""Good morning. I have a CPE session on [DATE] Ethics Based Leadership for Women…"
click at [1132, 325] on input "text" at bounding box center [1136, 325] width 81 height 23
type input "89.00"
click at [285, 324] on input "Cancel Registration" at bounding box center [293, 328] width 15 height 15
checkbox input "true"
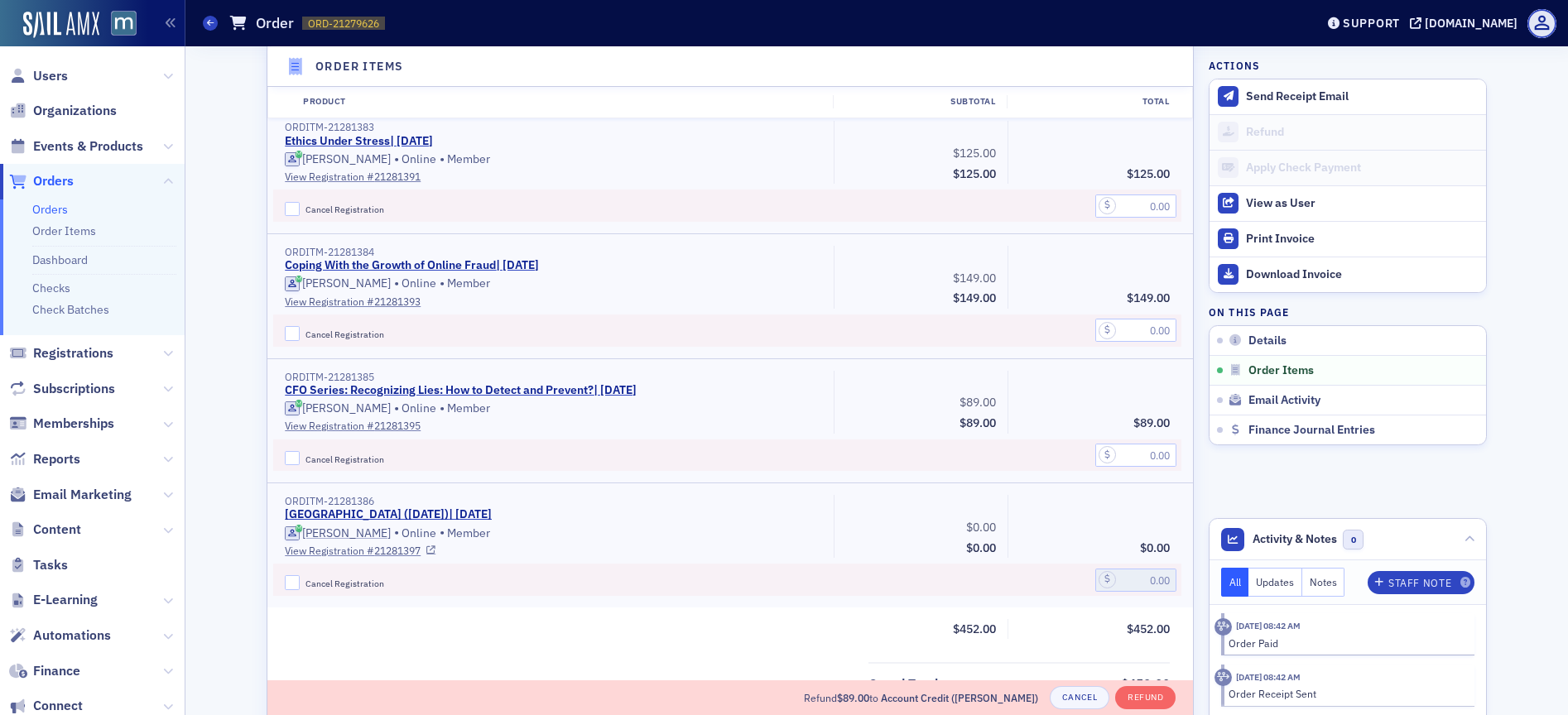
scroll to position [932, 0]
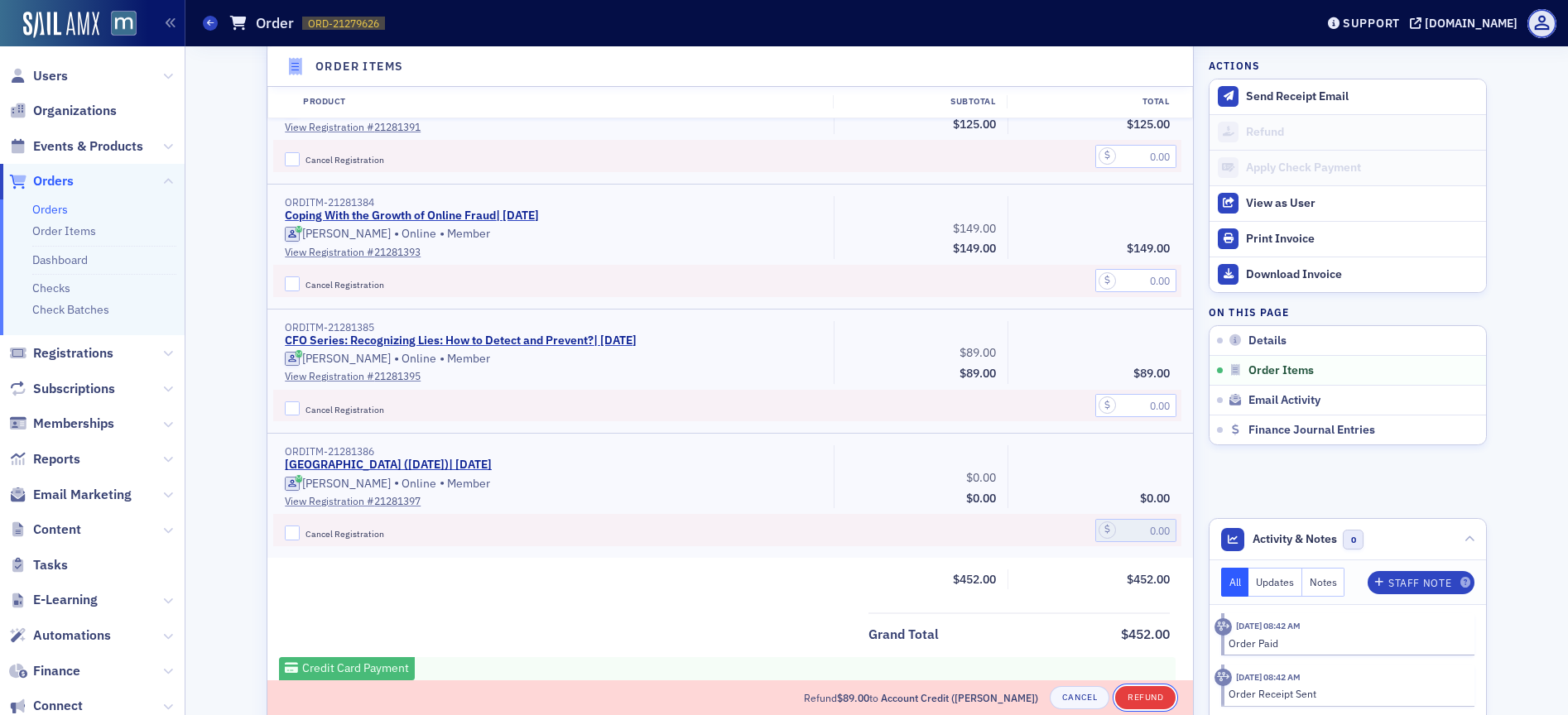
click at [1142, 702] on button "Refund" at bounding box center [1145, 698] width 60 height 23
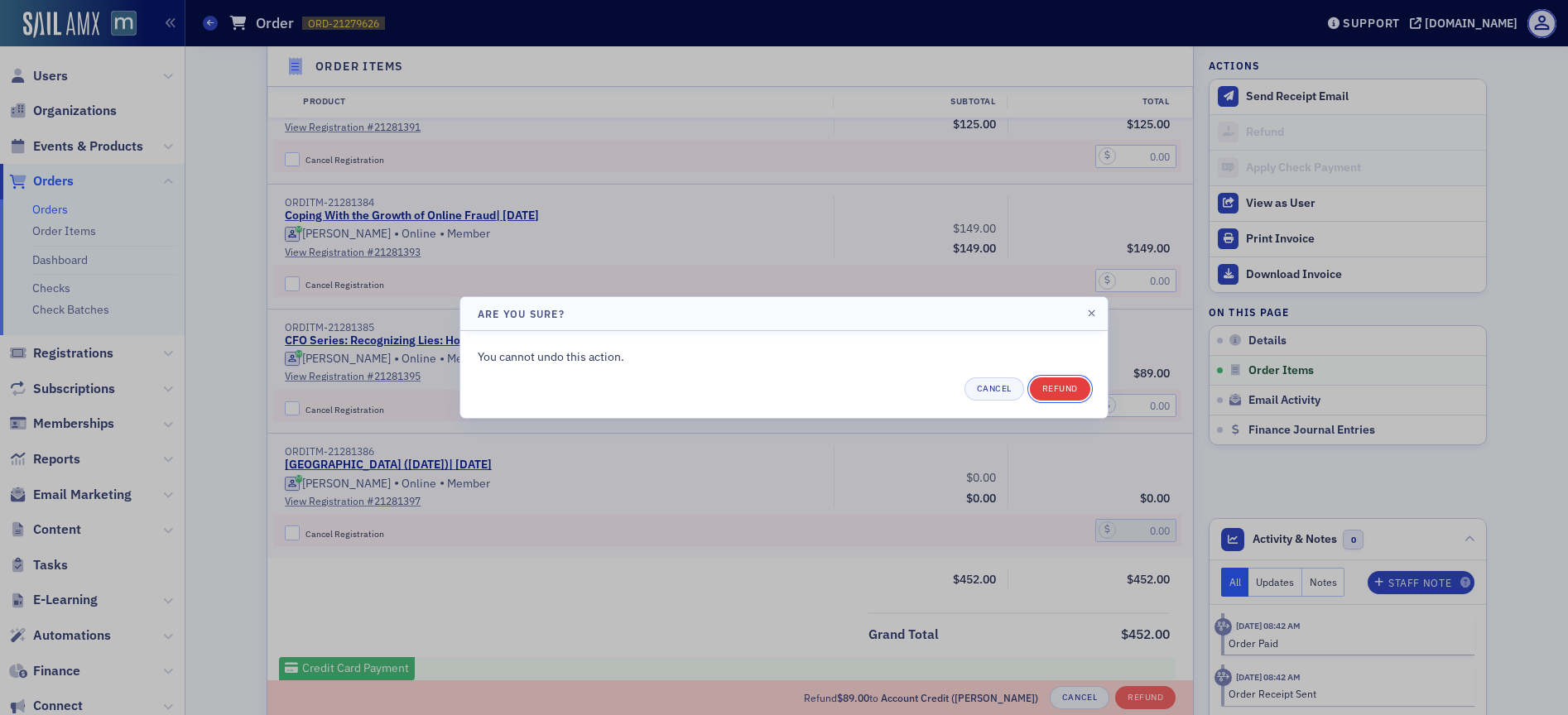
click at [1068, 388] on button "Refund" at bounding box center [1059, 389] width 60 height 23
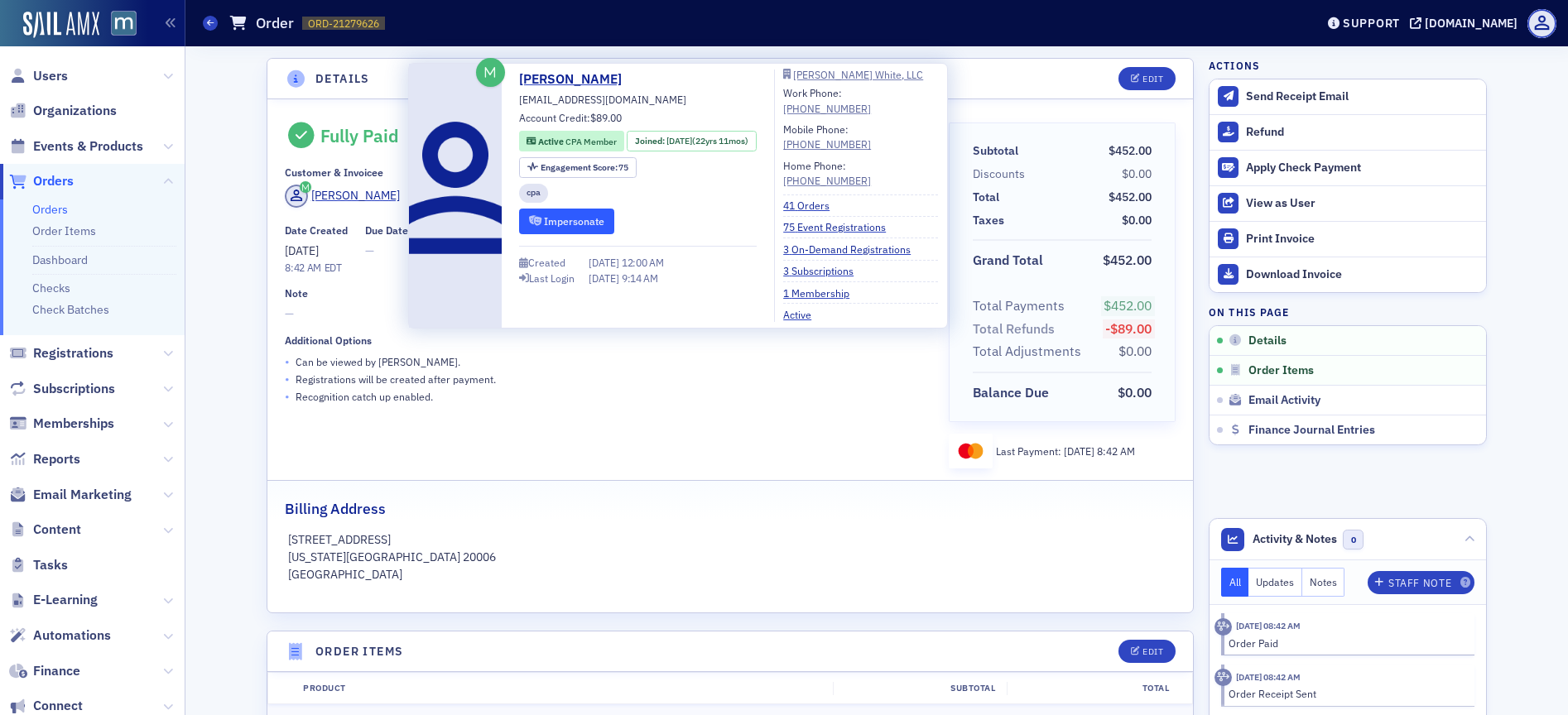
click at [597, 221] on button "Impersonate" at bounding box center [567, 221] width 95 height 26
